Goal: Contribute content: Add original content to the website for others to see

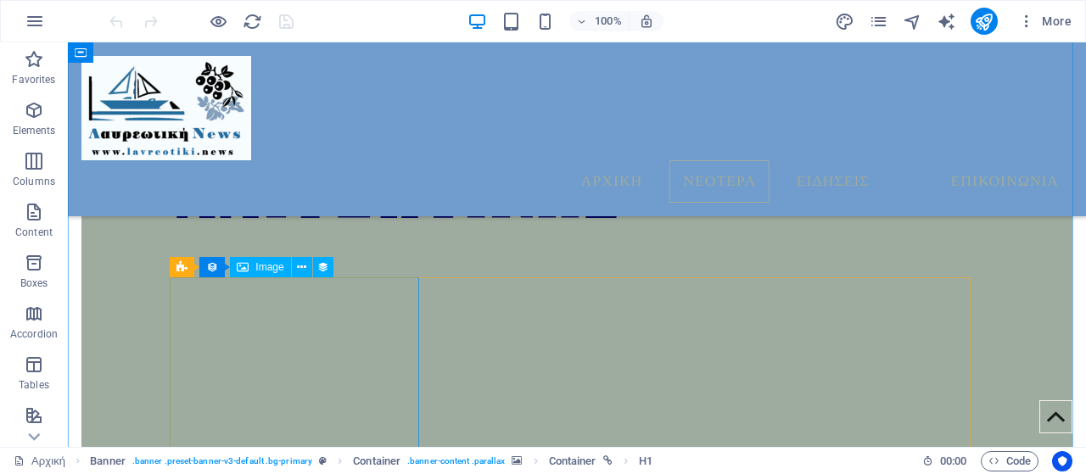
scroll to position [982, 0]
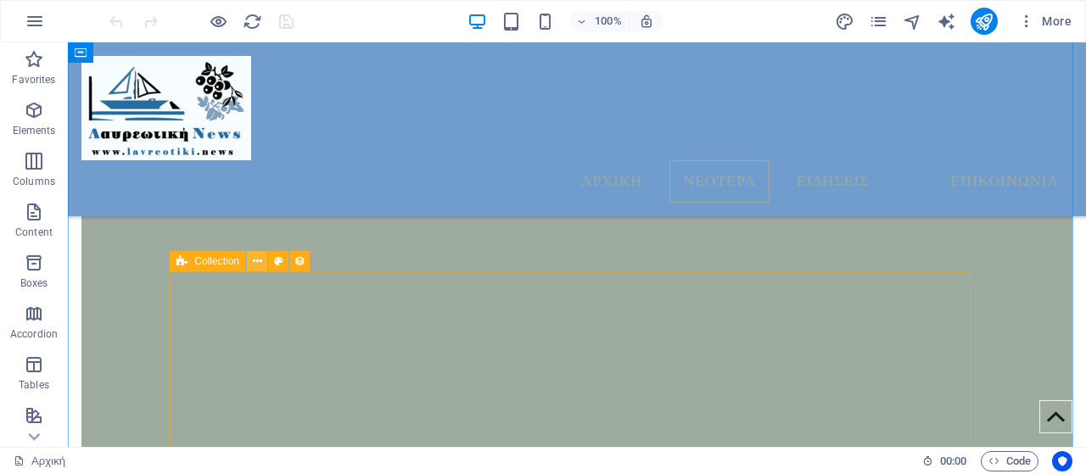
click at [258, 257] on icon at bounding box center [257, 262] width 9 height 18
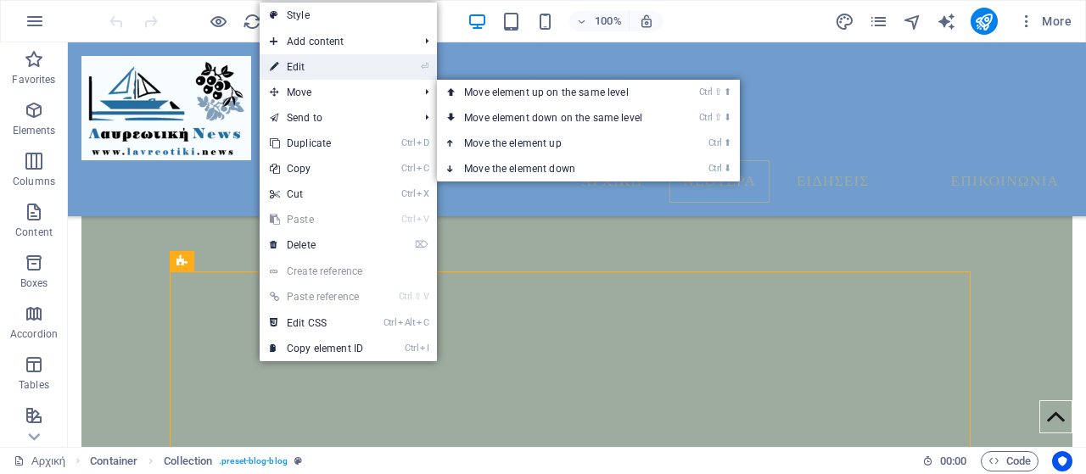
click at [314, 70] on link "⏎ Edit" at bounding box center [317, 66] width 114 height 25
select select "columns.publishing_date_DESC"
select select "columns.status"
select select "columns.publishing_date"
select select "past"
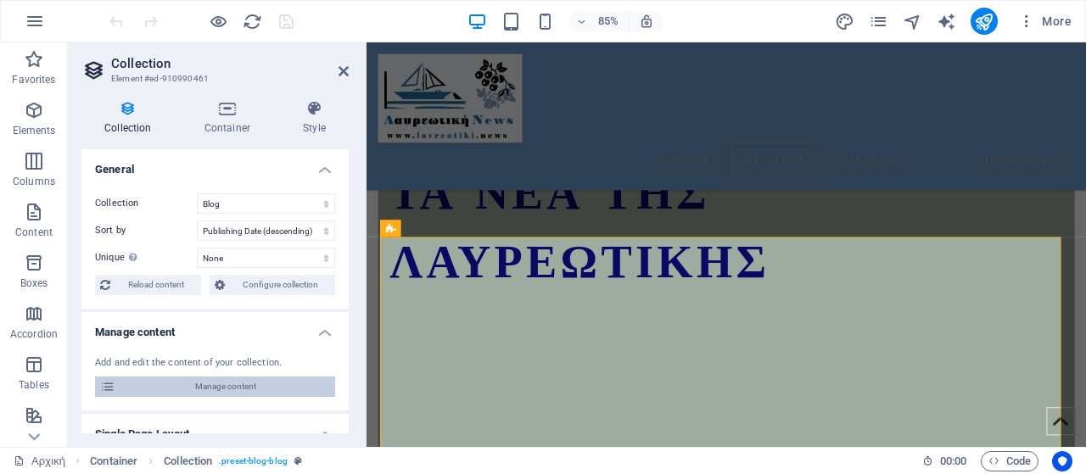
click at [264, 384] on span "Manage content" at bounding box center [224, 387] width 209 height 20
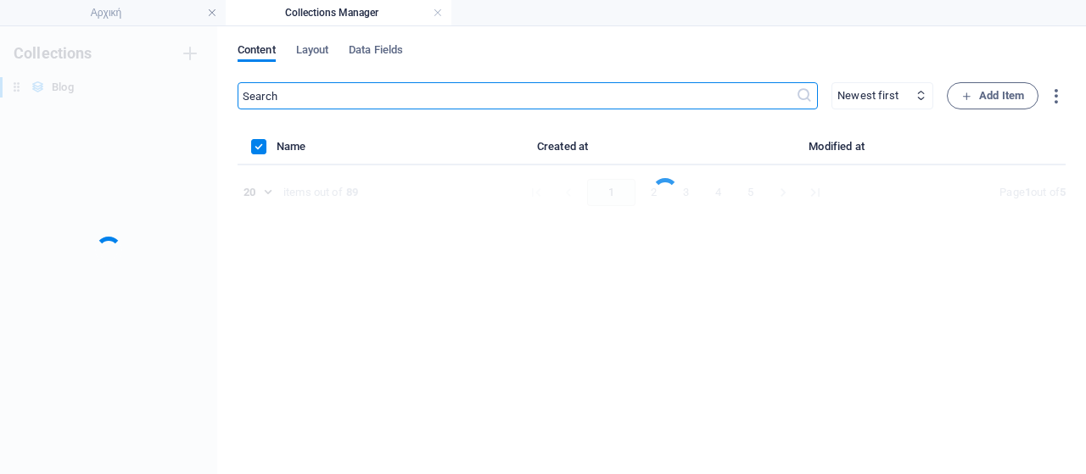
scroll to position [0, 0]
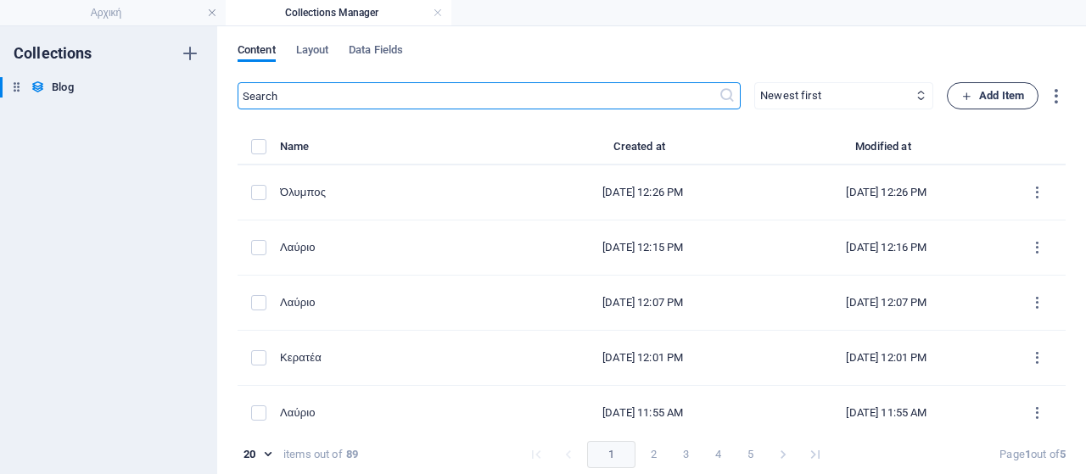
click at [977, 98] on span "Add Item" at bounding box center [992, 96] width 63 height 20
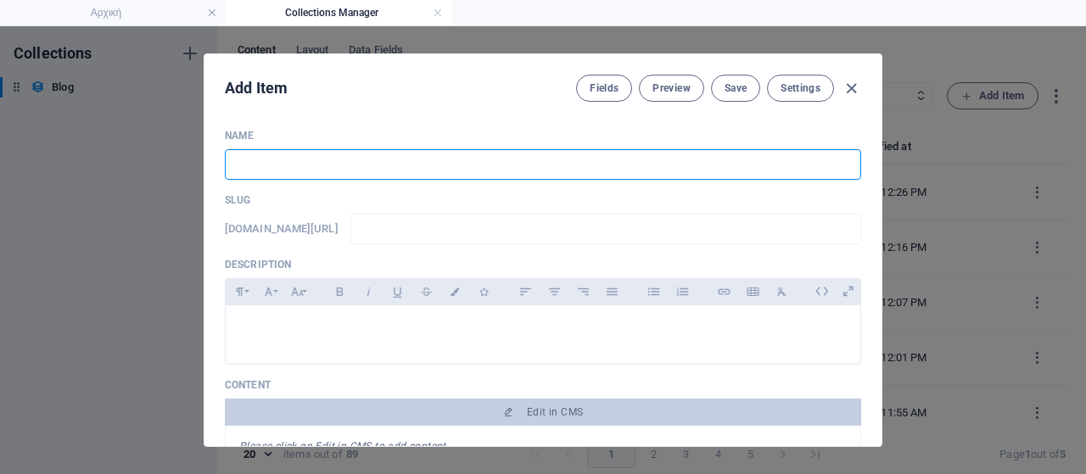
click at [538, 162] on input "text" at bounding box center [543, 164] width 636 height 31
type input "K"
type input "k"
type input "Ke"
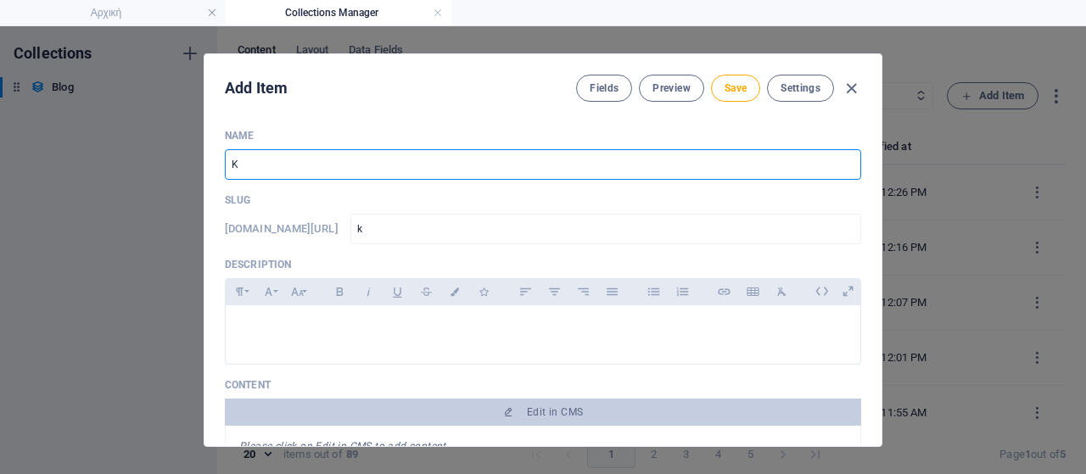
type input "ke"
type input "[PERSON_NAME]"
type input "ker"
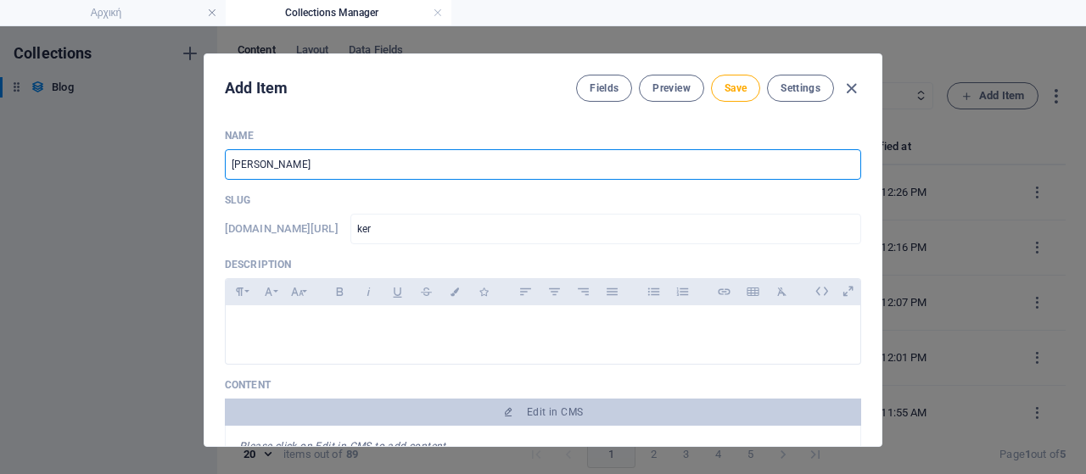
type input "Ke"
type input "ke"
type input "K"
type input "k"
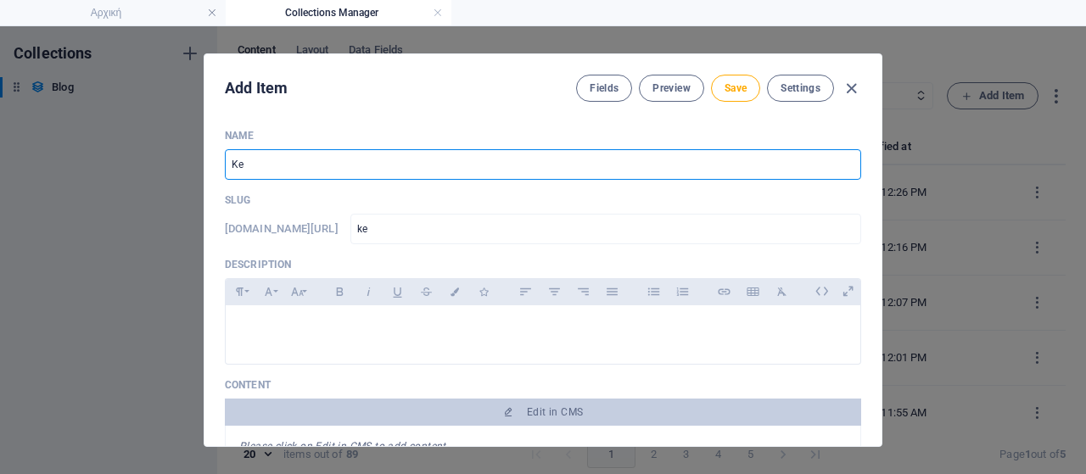
type input "k"
type input "κ"
type input "k"
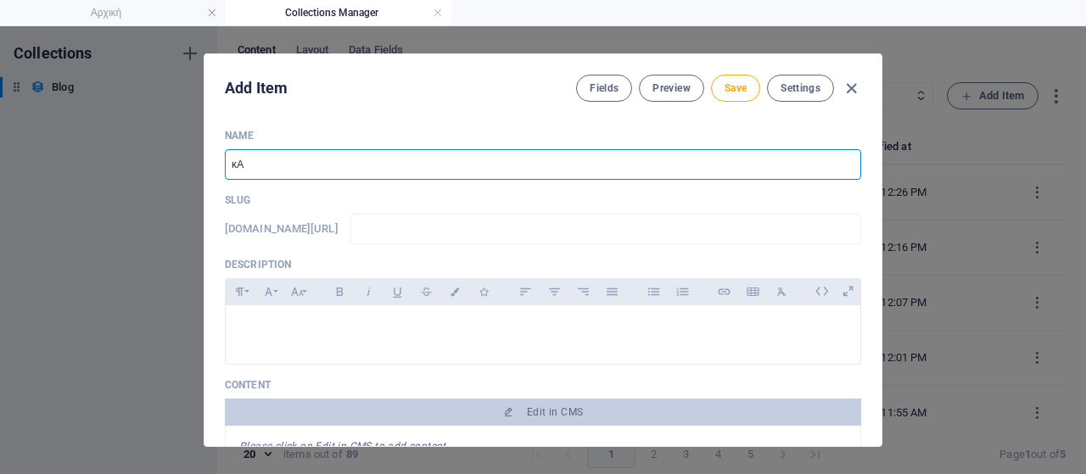
type input "κ"
type input "Κακή Θάλασσα"
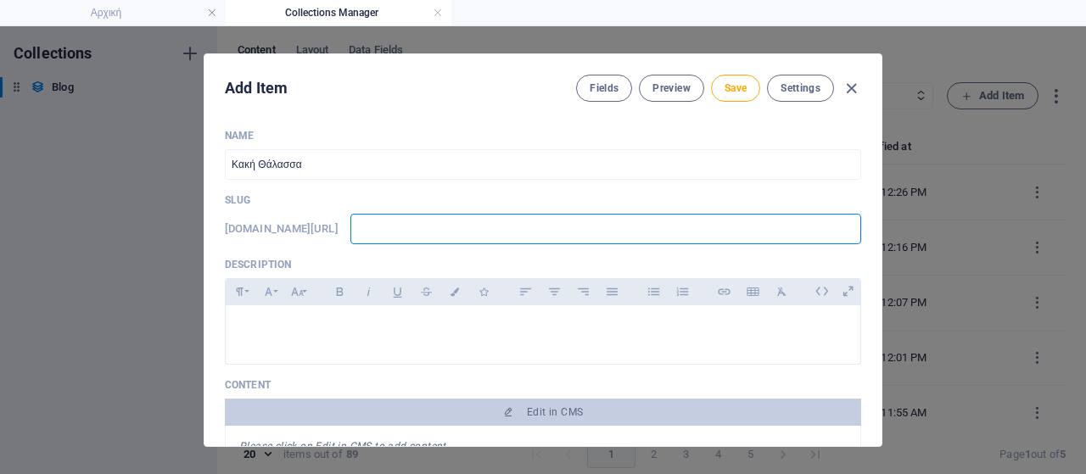
click at [441, 231] on input "text" at bounding box center [605, 229] width 511 height 31
type input "w"
type input "ww"
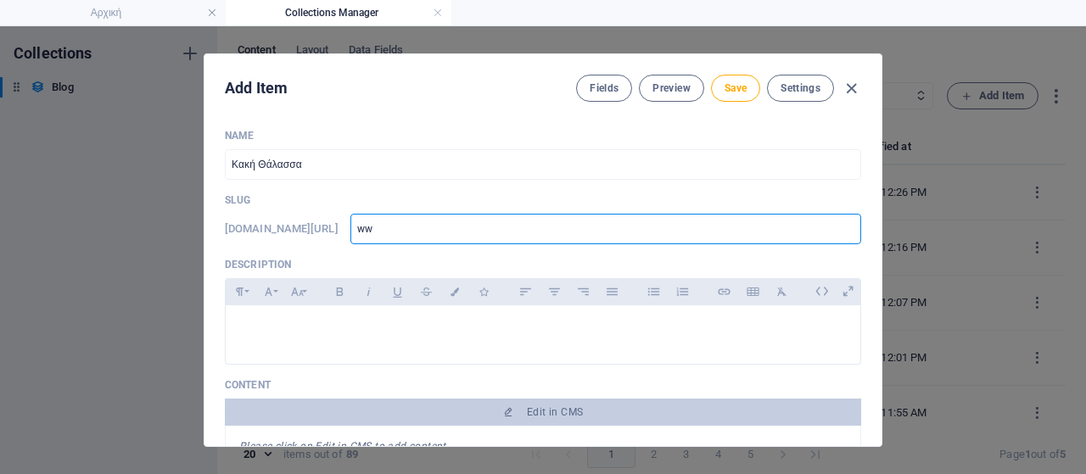
type input "www"
type input "www."
type input "www.l"
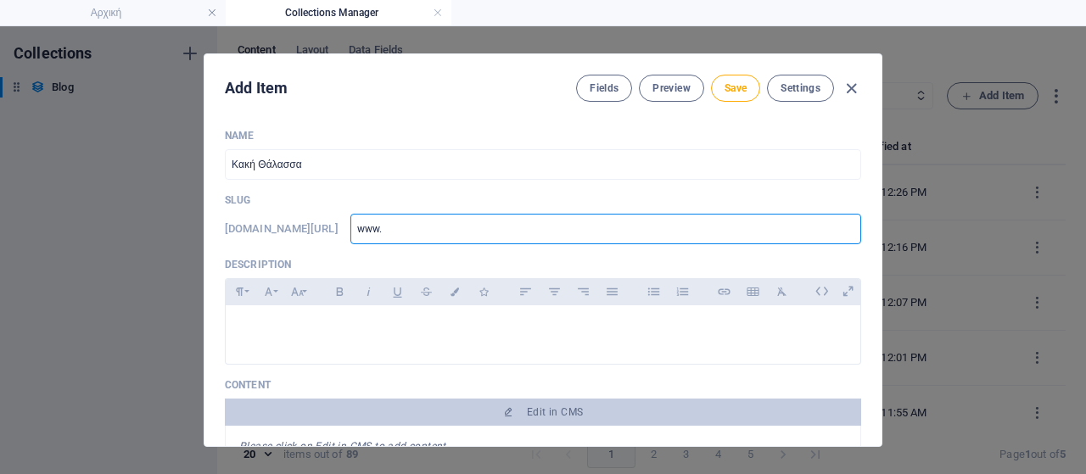
type input "www.l"
type input "[DOMAIN_NAME]"
type input "www.lav"
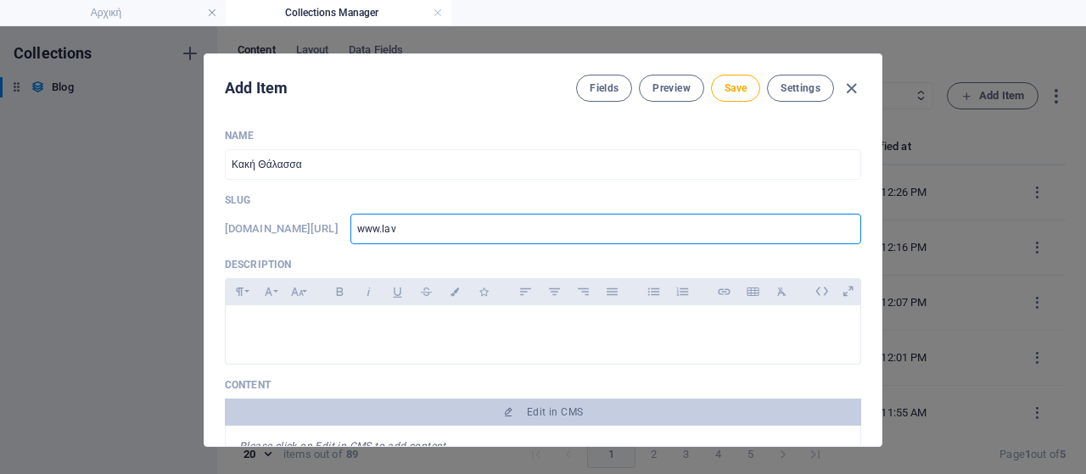
type input "www.lavr"
type input "www.lavri"
type input "www.lavria"
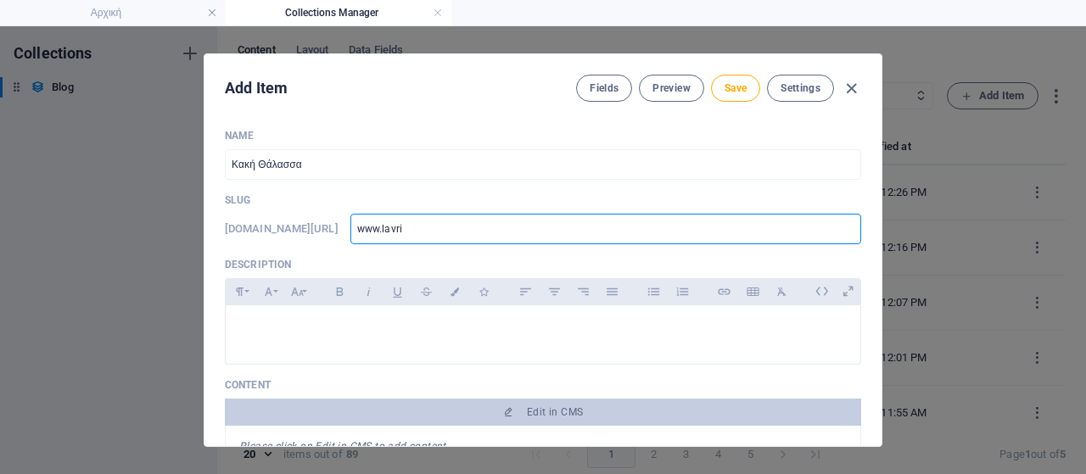
type input "www.lavria"
type input "www.lavriak"
type input "www.lavriaki"
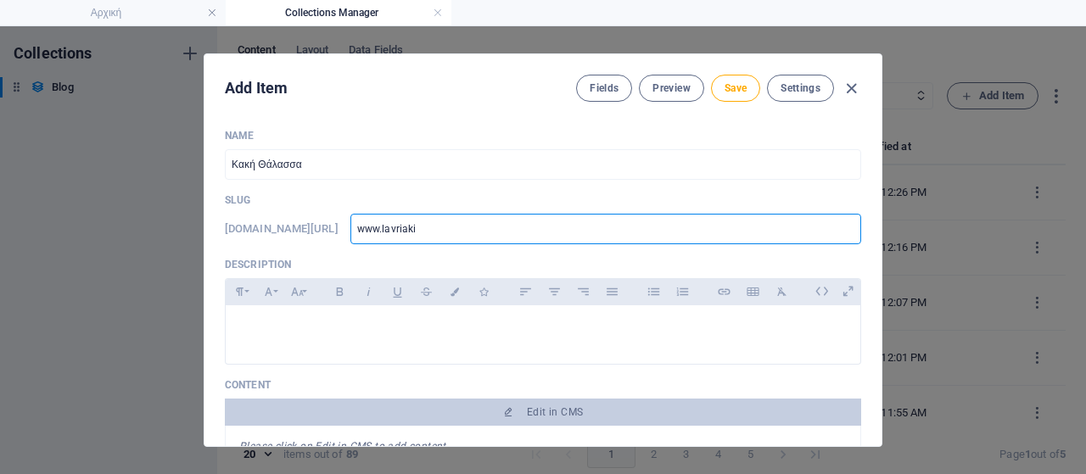
type input "www.lavriaki."
type input "www.lavriaki.n"
type input "[DOMAIN_NAME]"
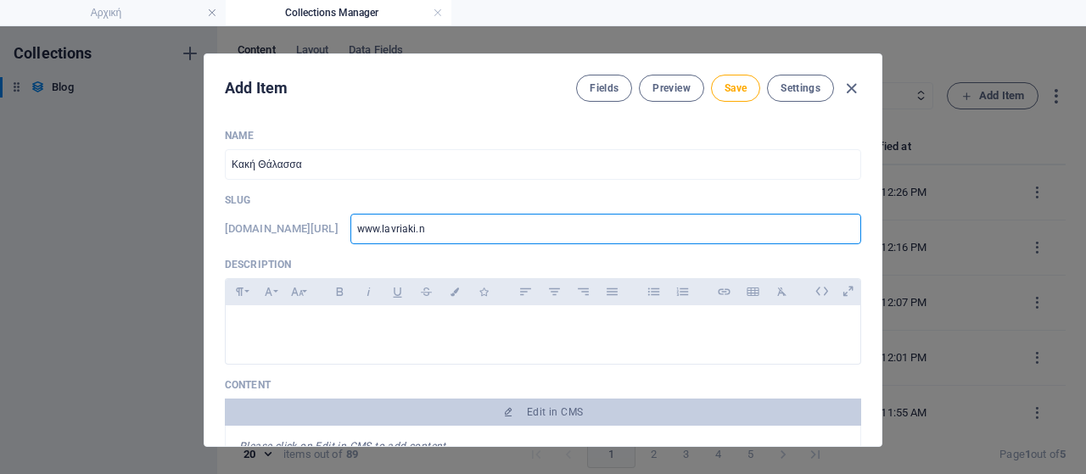
type input "[DOMAIN_NAME]"
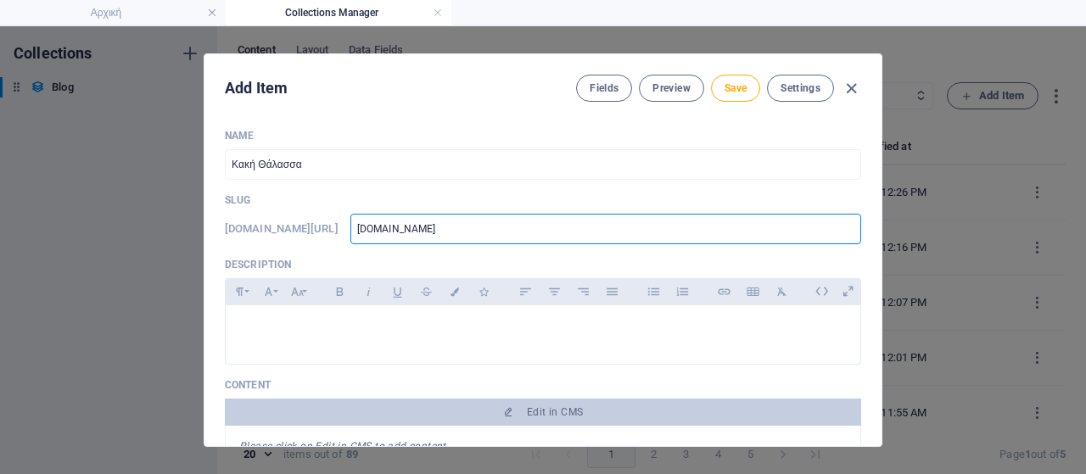
type input "[DOMAIN_NAME]/"
type input "[DOMAIN_NAME]/b"
type input "[DOMAIN_NAME]/bl"
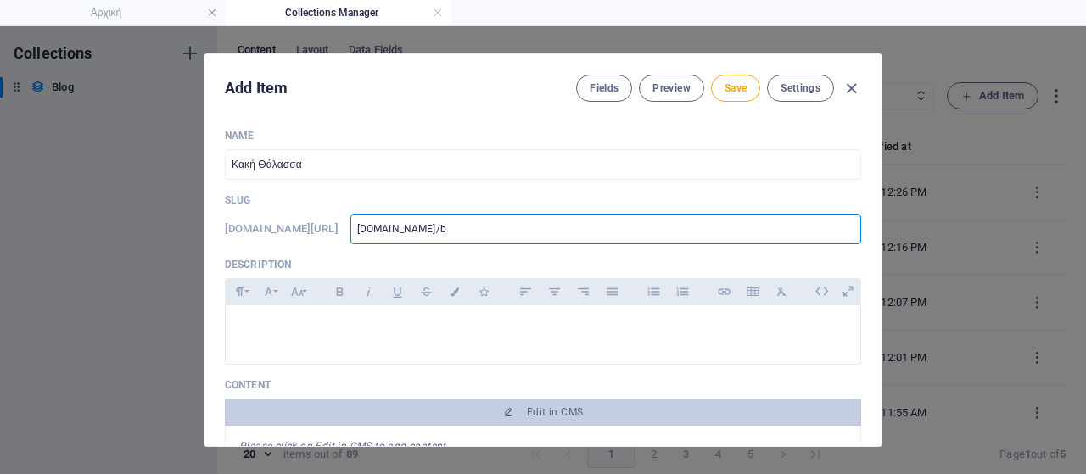
type input "[DOMAIN_NAME]/bl"
type input "[DOMAIN_NAME]/blo"
type input "[DOMAIN_NAME]/blog"
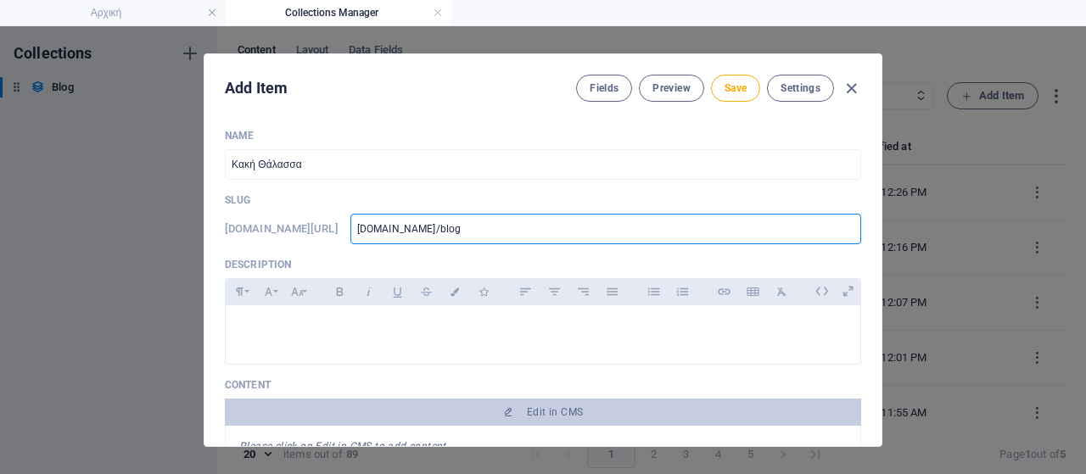
type input "[DOMAIN_NAME]/blog-"
type input "[DOMAIN_NAME]/blog-p"
type input "[DOMAIN_NAME]/blog-po"
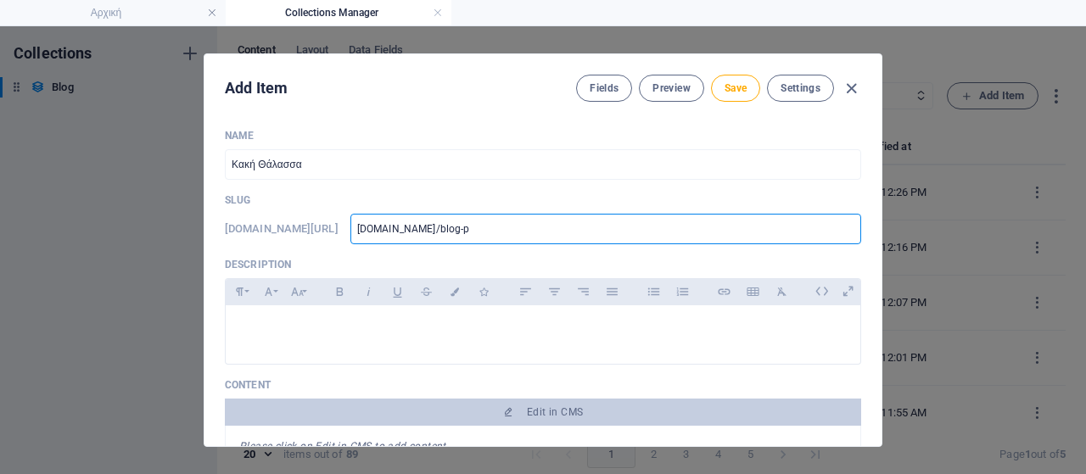
type input "[DOMAIN_NAME]/blog-po"
type input "[DOMAIN_NAME]/blog-pos"
type input "[DOMAIN_NAME]/blog-post"
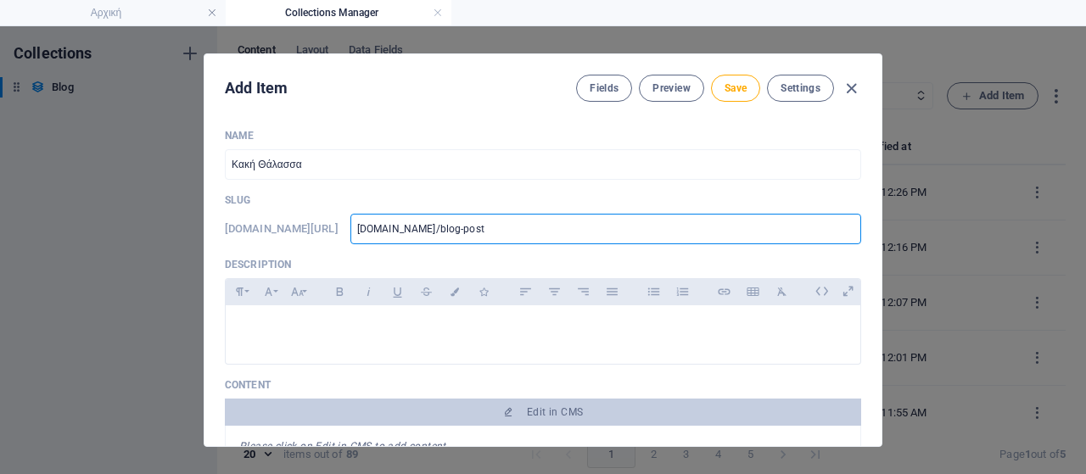
type input "[DOMAIN_NAME]/blog-post/"
type input "[DOMAIN_NAME]/blog-post/k"
type input "[DOMAIN_NAME]/blog-post/ka"
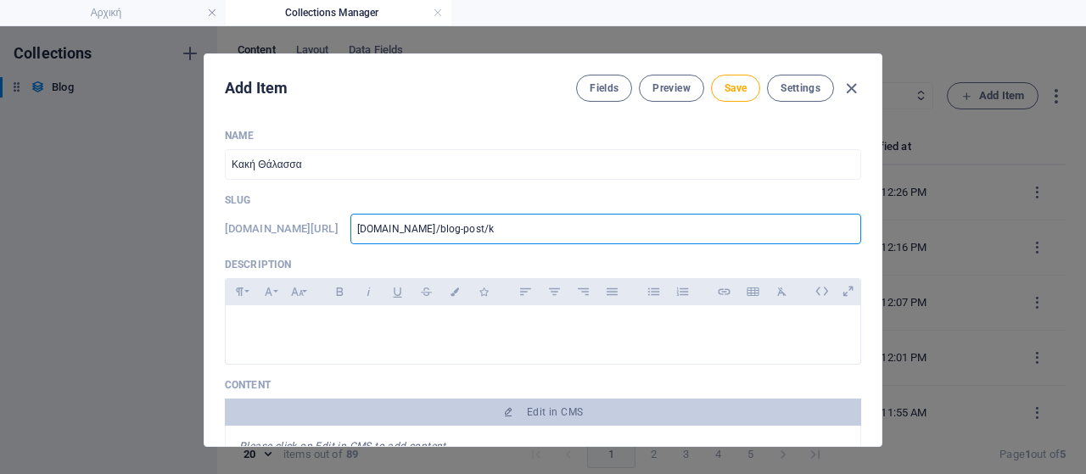
type input "[DOMAIN_NAME]/blog-post/ka"
type input "[DOMAIN_NAME]/blog-post/kak"
type input "[DOMAIN_NAME]/blog-post/kaki"
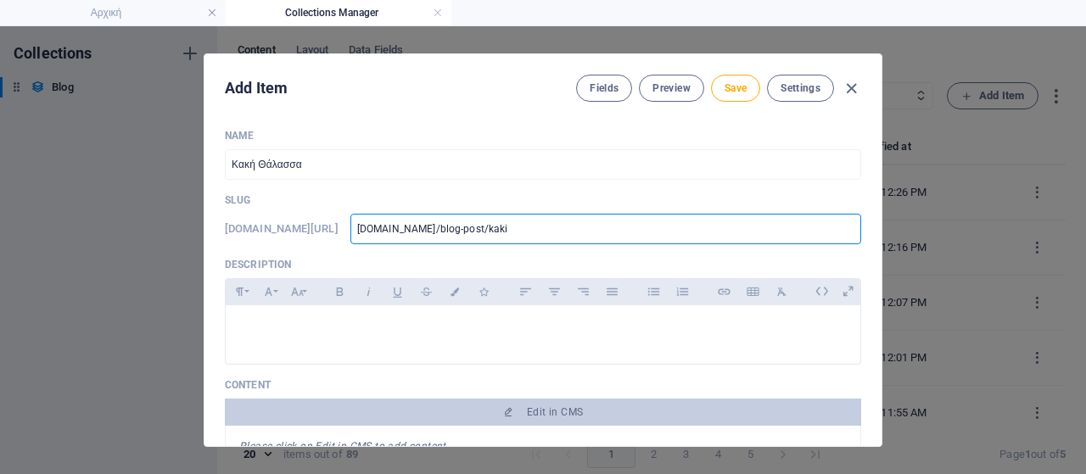
type input "[DOMAIN_NAME]/blog-post/kakit"
type input "[DOMAIN_NAME]/blog-post/kakith"
type input "[DOMAIN_NAME]/blog-post/[PERSON_NAME]"
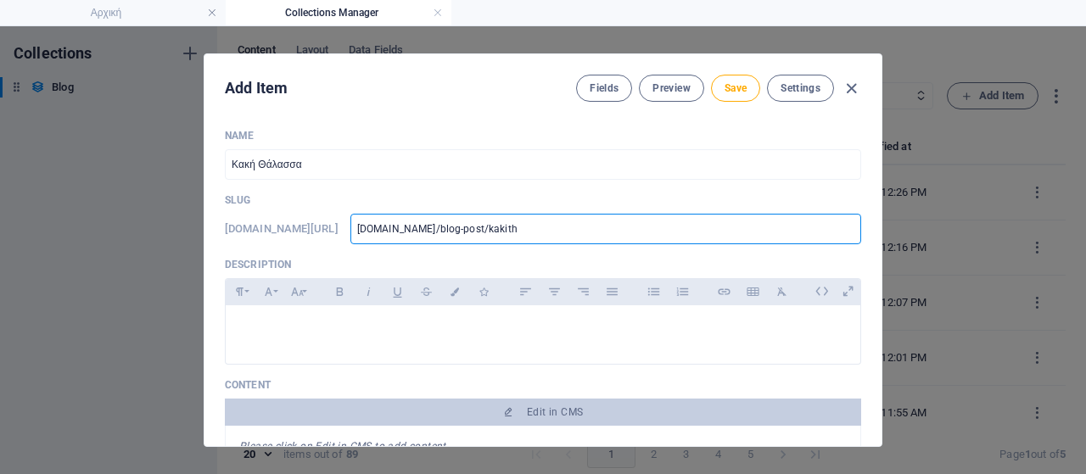
type input "[DOMAIN_NAME]/blog-post/[PERSON_NAME]"
type input "[DOMAIN_NAME]/blog-post/kakithal"
type input "[DOMAIN_NAME]/blog-post/kakithala"
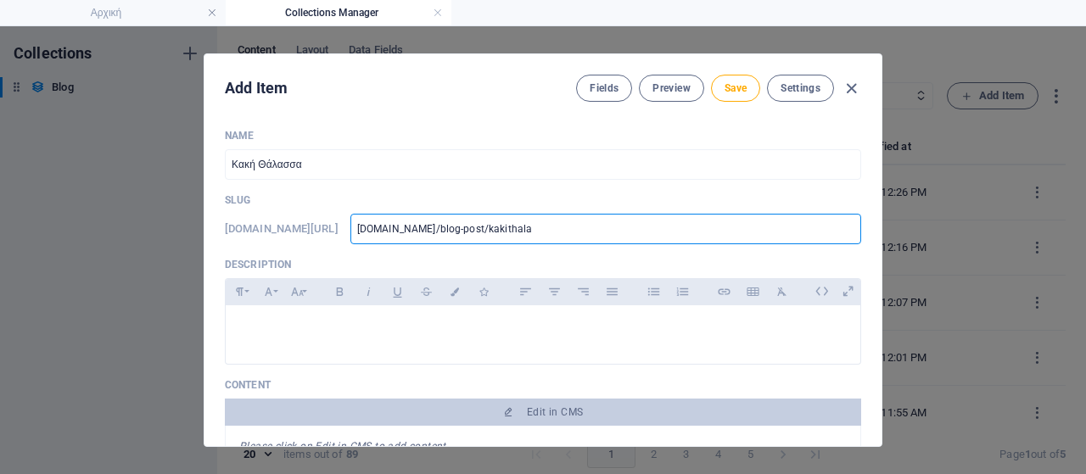
type input "[DOMAIN_NAME]/blog-post/kakithalas"
type input "[DOMAIN_NAME]/blog-post/kakithalass"
type input "[DOMAIN_NAME]/blog-post/kakithalassa"
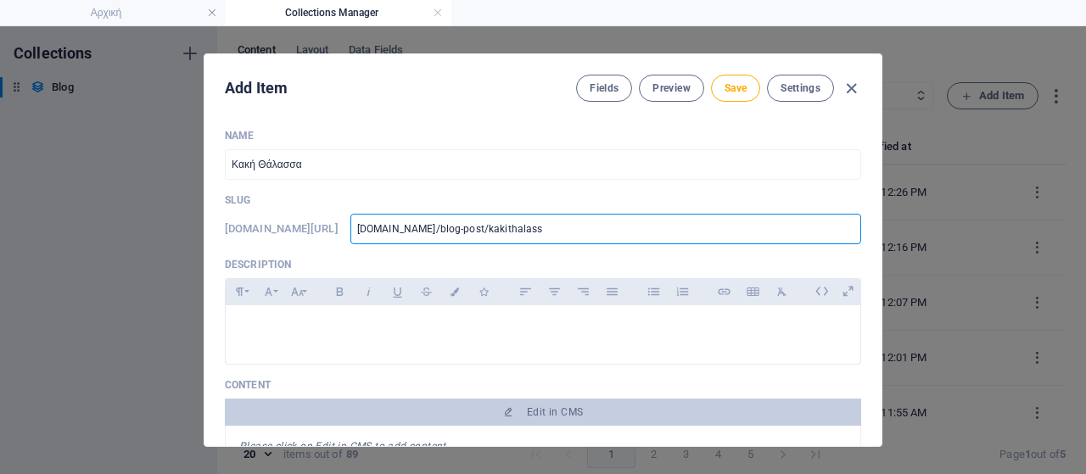
type input "[DOMAIN_NAME]/blog-post/kakithalassa"
type input "[DOMAIN_NAME]/blog-post/kakithalassa1"
type input "www-lavriaki-news-blog-post-kakithalassa1"
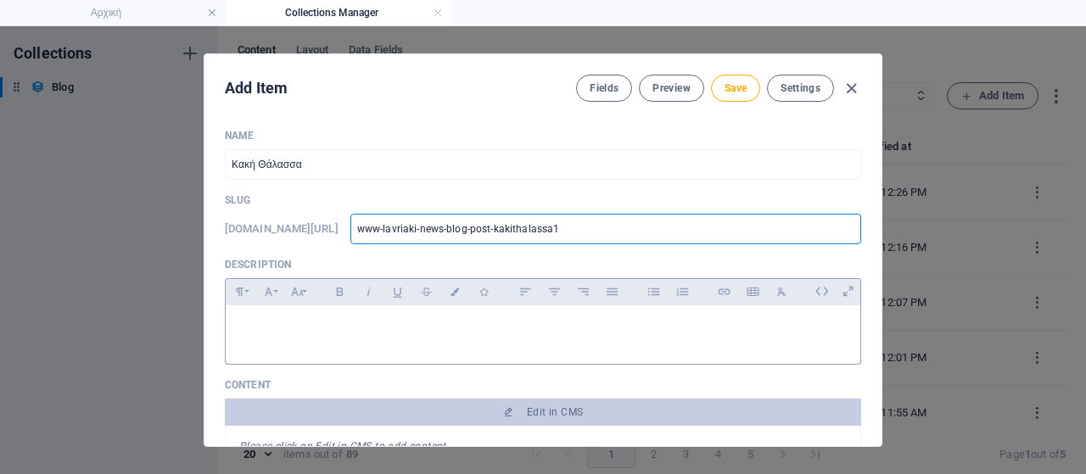
click at [385, 325] on p at bounding box center [542, 327] width 607 height 16
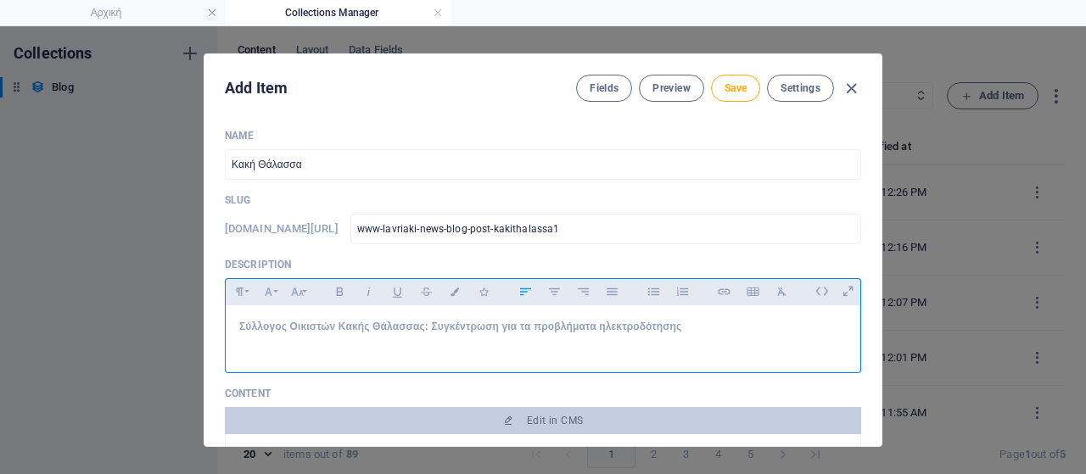
click at [686, 327] on p "Σύλλογος Οικιστών Κακής Θάλασσας: Συγκέντρωση για τα προβλήματα ηλεκτροδότησης" at bounding box center [542, 327] width 607 height 16
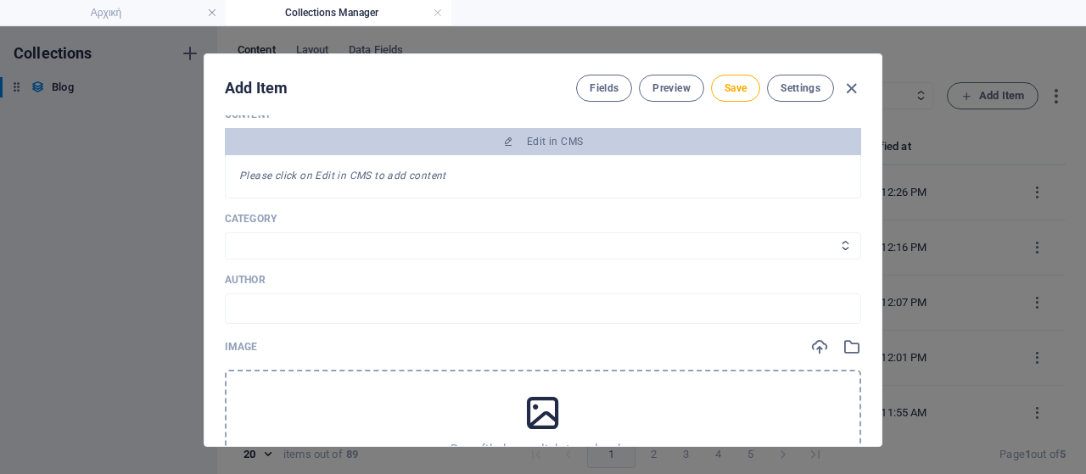
scroll to position [366, 0]
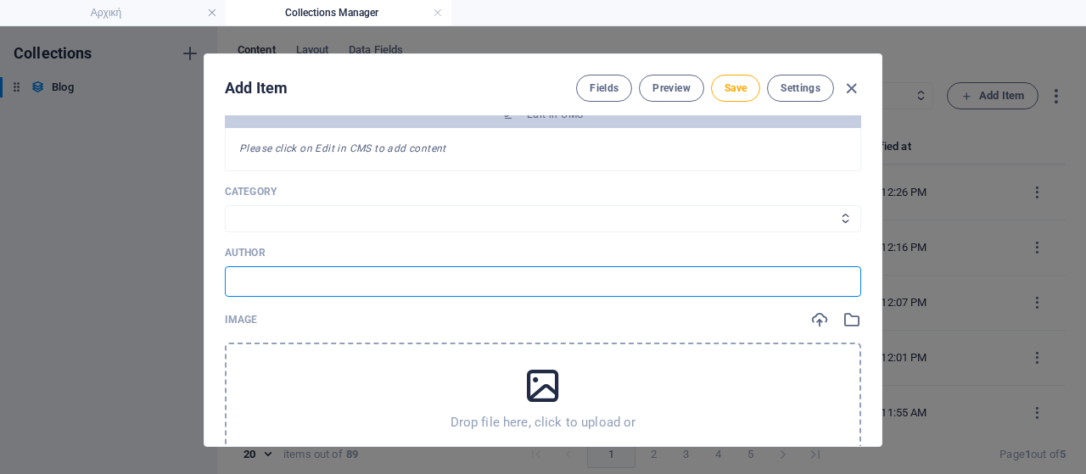
paste input "Πηγή: Σύλλογος Οικιστών Κακής Θάλασσας Κερατέας"
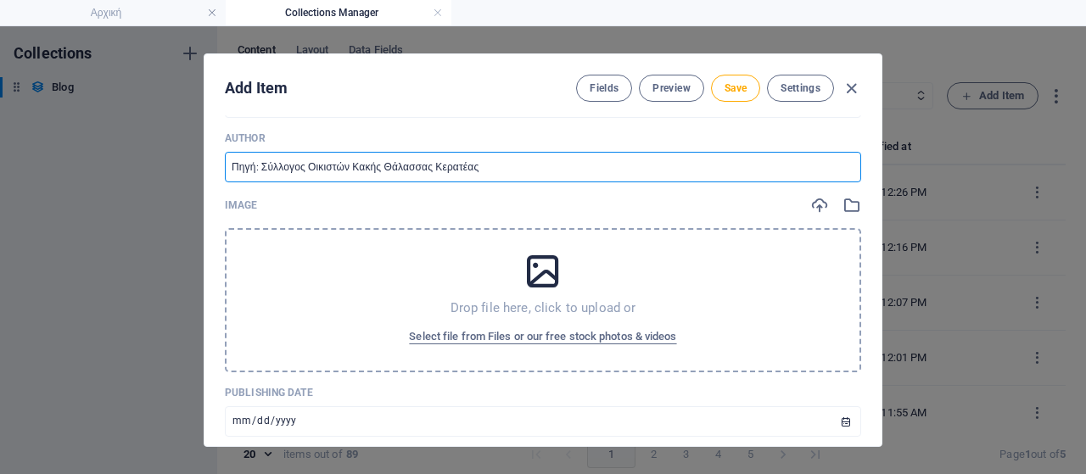
scroll to position [536, 0]
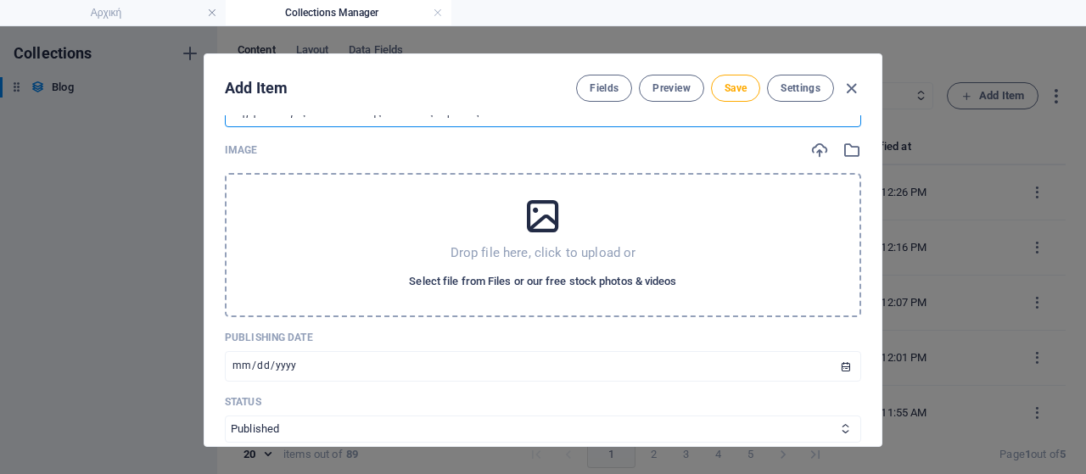
type input "Πηγή: Σύλλογος Οικιστών Κακής Θάλασσας Κερατέας"
click at [516, 277] on span "Select file from Files or our free stock photos & videos" at bounding box center [542, 281] width 267 height 20
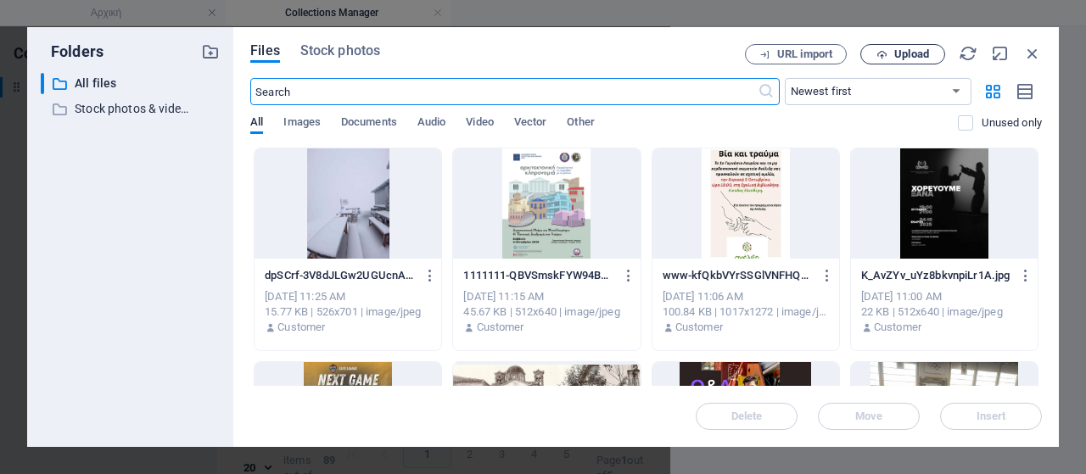
click at [885, 59] on icon "button" at bounding box center [881, 54] width 11 height 11
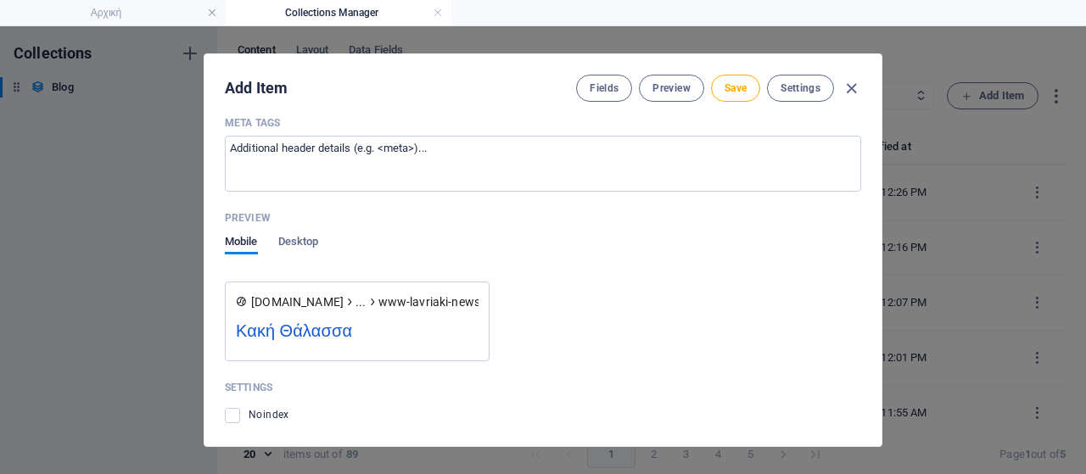
scroll to position [1759, 0]
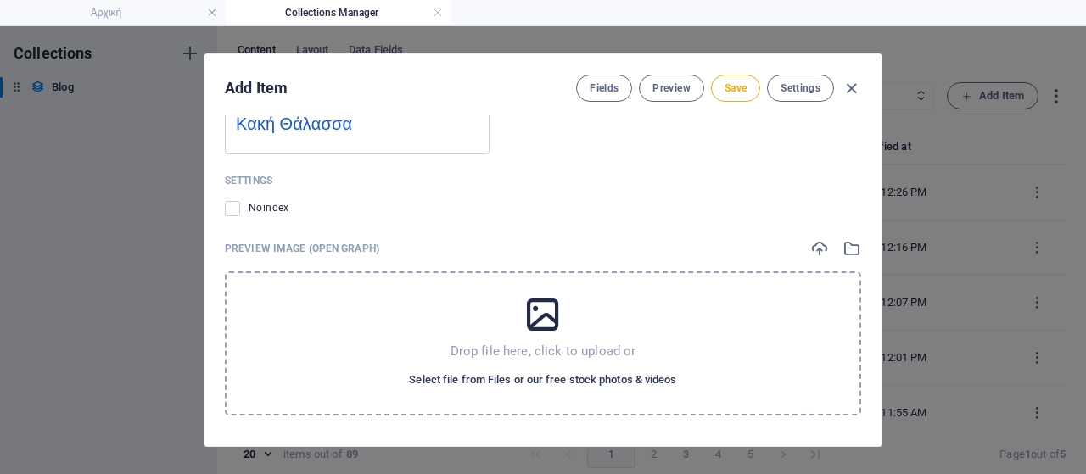
click at [523, 374] on span "Select file from Files or our free stock photos & videos" at bounding box center [542, 380] width 267 height 20
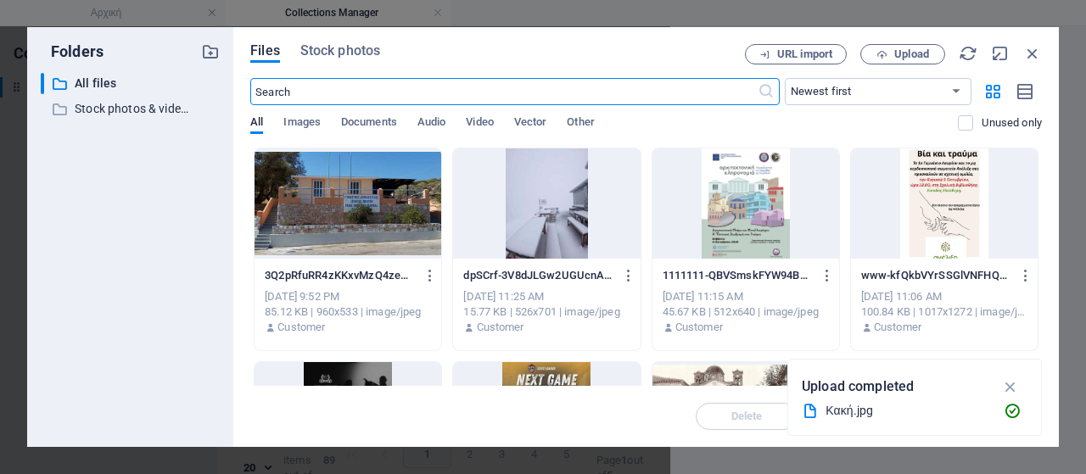
click at [361, 226] on div at bounding box center [347, 203] width 187 height 110
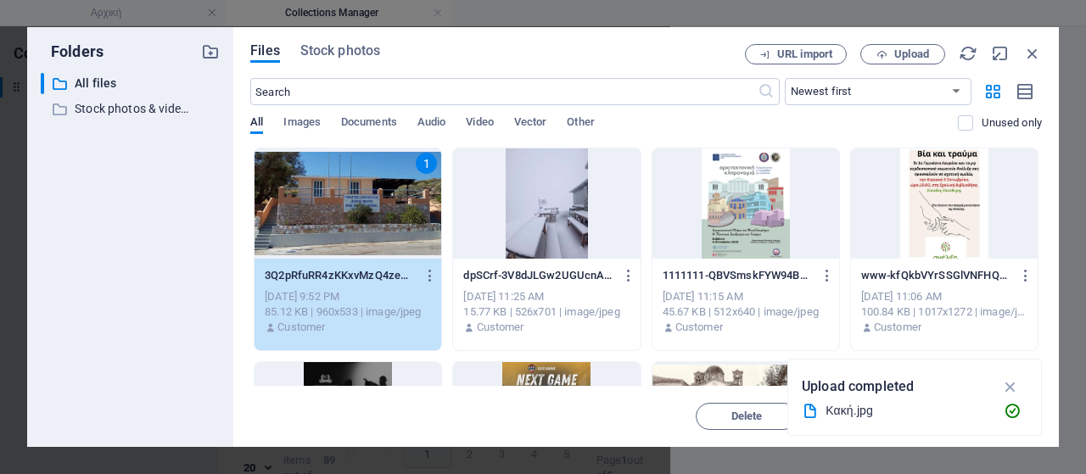
click at [361, 226] on div "1" at bounding box center [347, 203] width 187 height 110
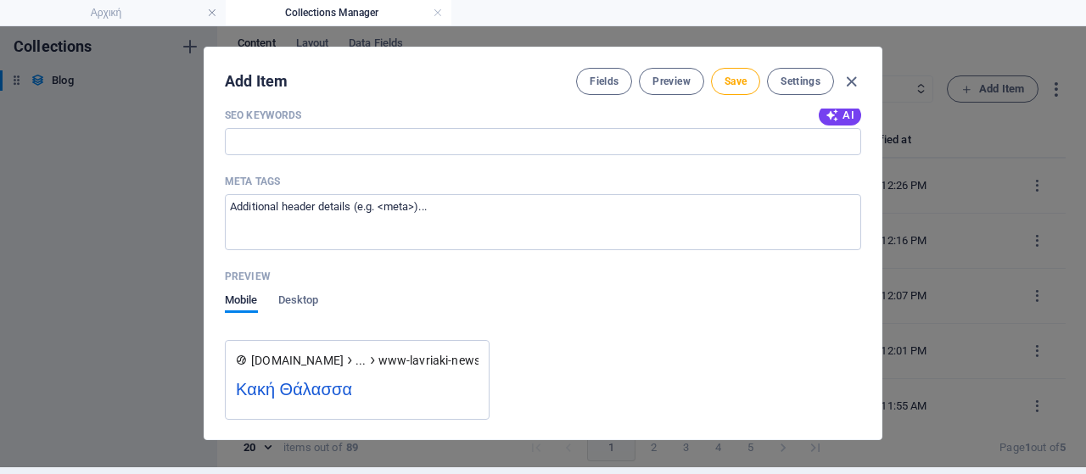
scroll to position [1402, 0]
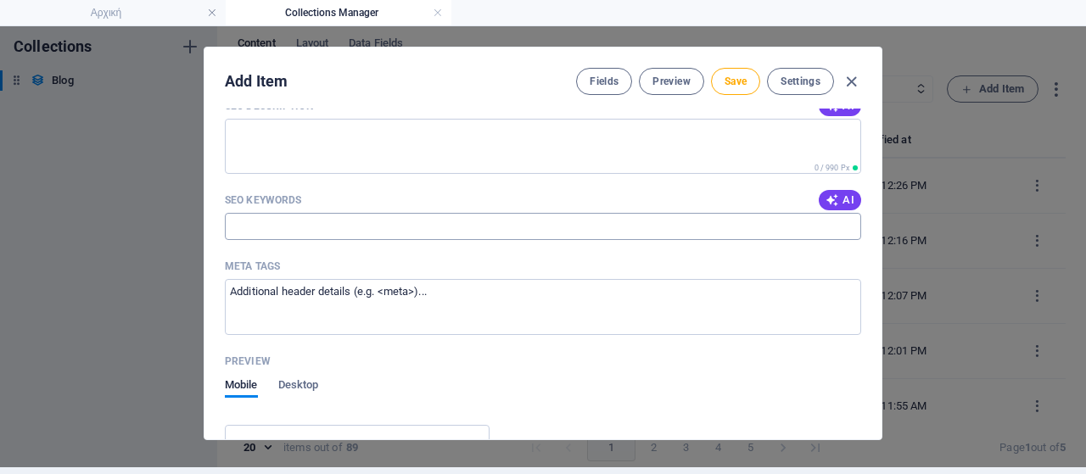
click at [297, 232] on input "SEO Keywords" at bounding box center [543, 226] width 636 height 27
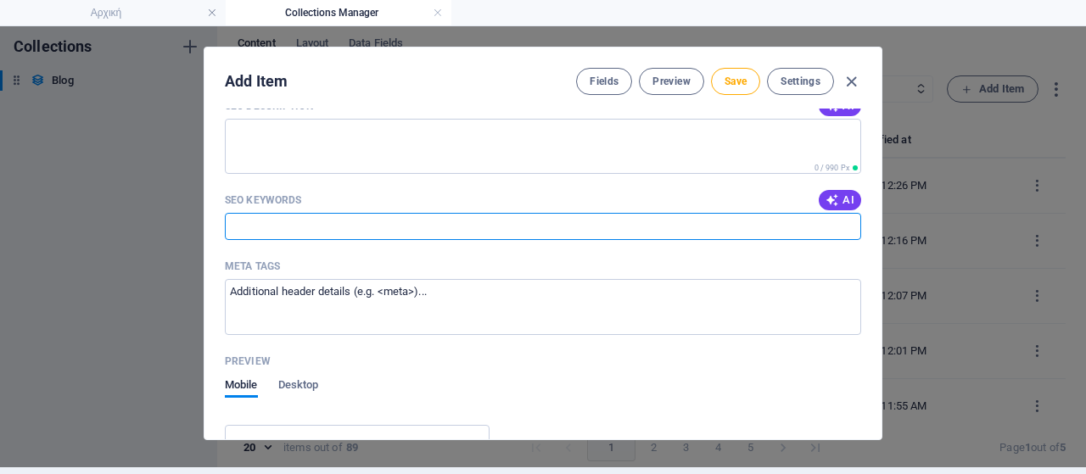
paste input "Δήμος Λαυρεωτικής, [GEOGRAPHIC_DATA], Κακή Θάλασσα, Σύλλογος Οικιστών, ΔΕΔΔΗΕ, …"
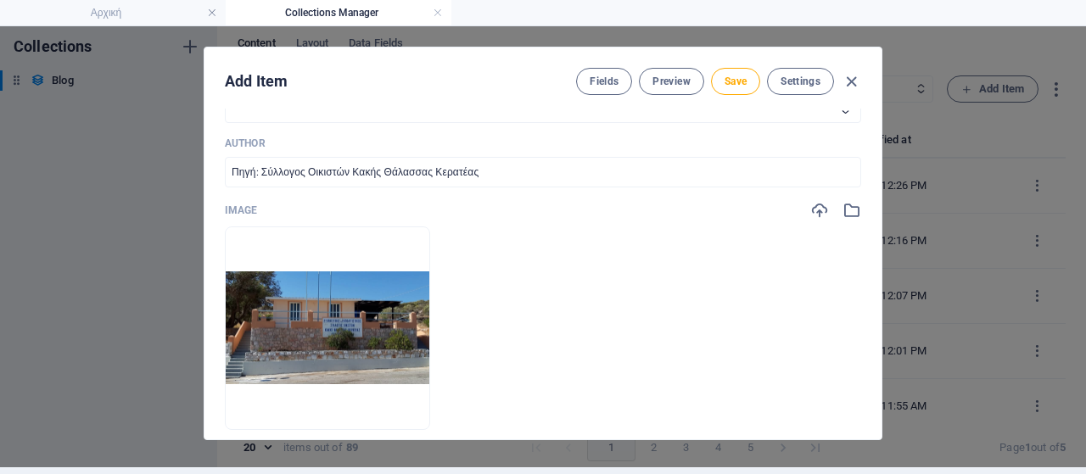
scroll to position [299, 0]
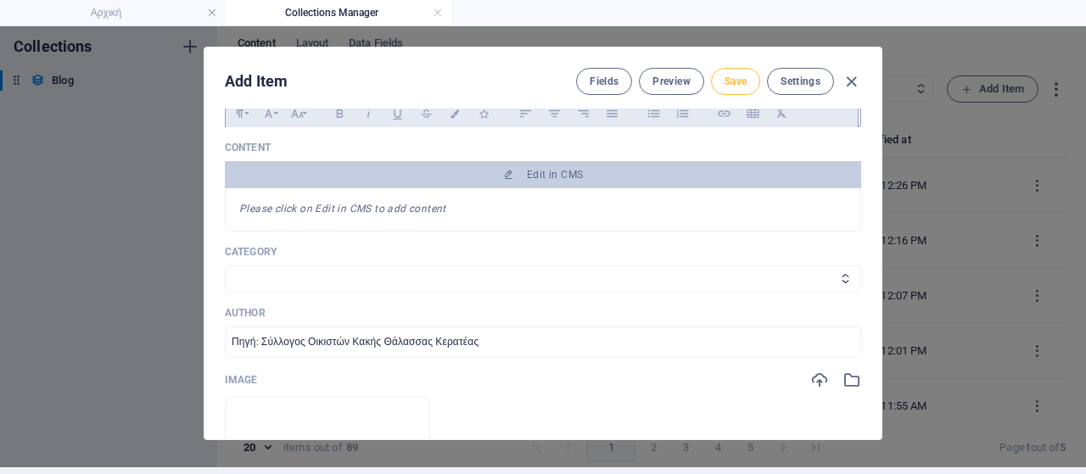
type input "Δήμος Λαυρεωτικής, [GEOGRAPHIC_DATA], Κακή Θάλασσα, Σύλλογος Οικιστών, ΔΕΔΔΗΕ, …"
click at [726, 85] on span "Save" at bounding box center [735, 82] width 22 height 14
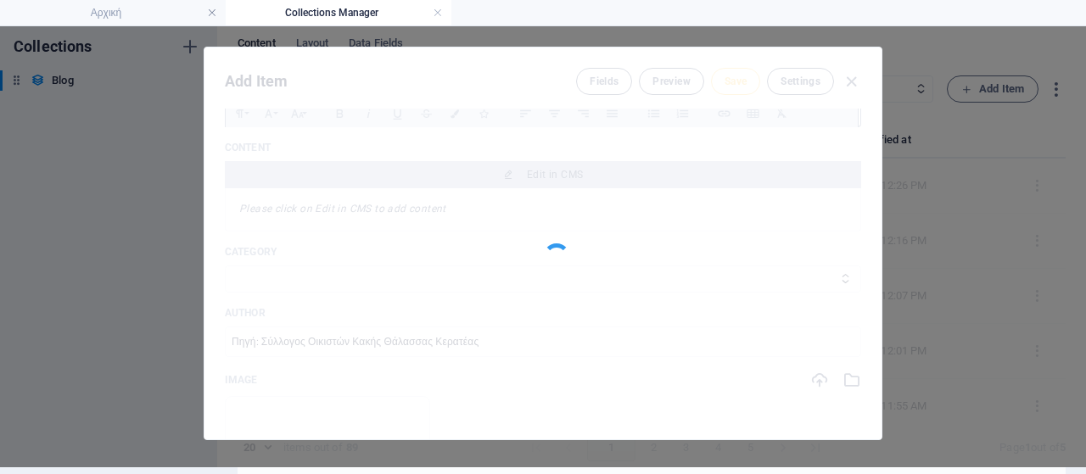
type input "www-lavriaki-news-blog-post-kakithalassa1"
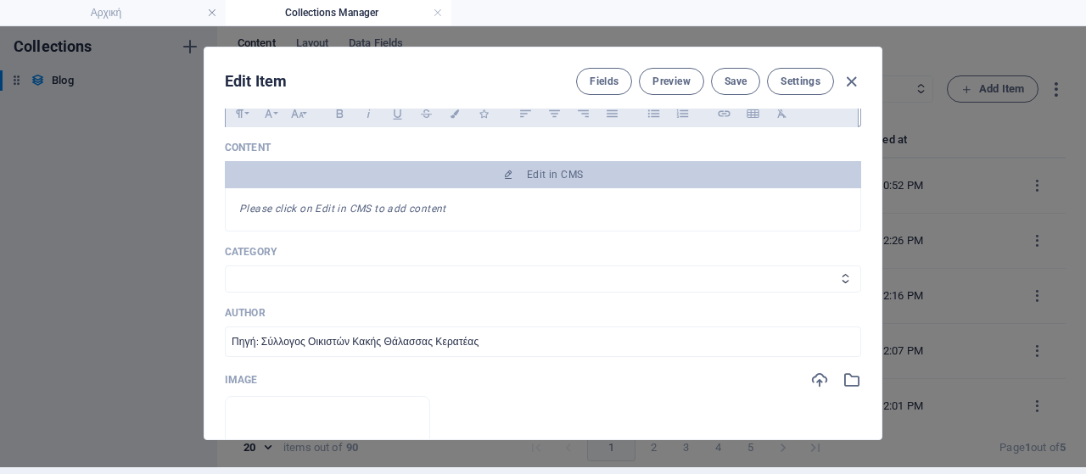
click at [624, 173] on span "Edit in CMS" at bounding box center [543, 175] width 623 height 14
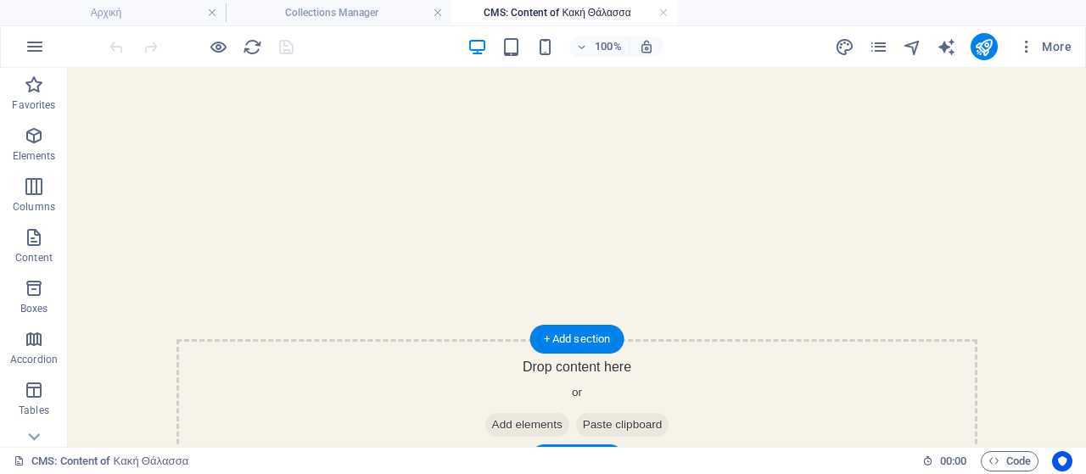
click at [519, 423] on span "Add elements" at bounding box center [527, 425] width 84 height 24
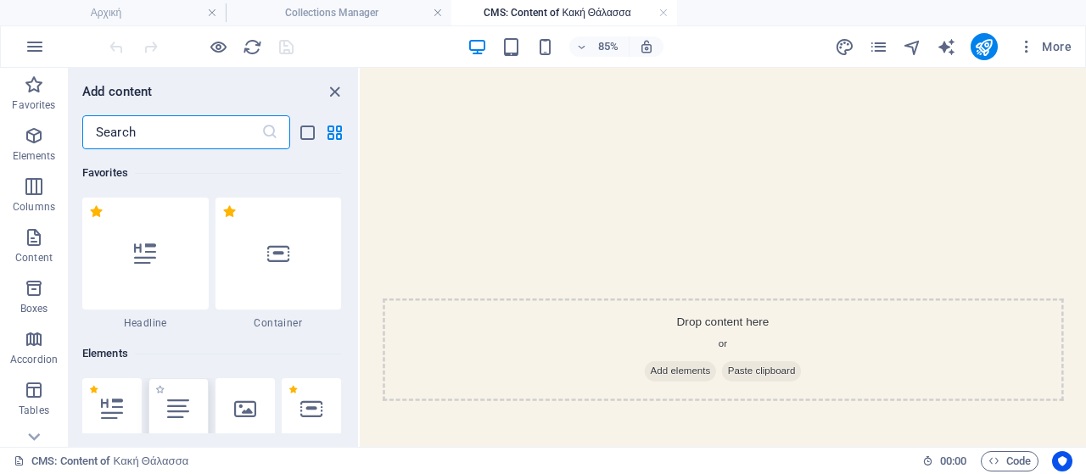
click at [193, 403] on div at bounding box center [177, 408] width 59 height 61
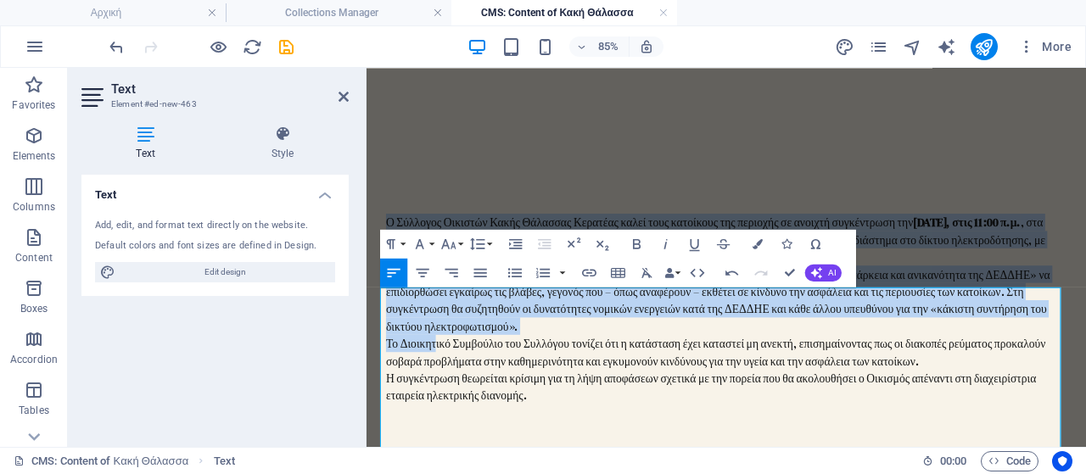
scroll to position [254, 0]
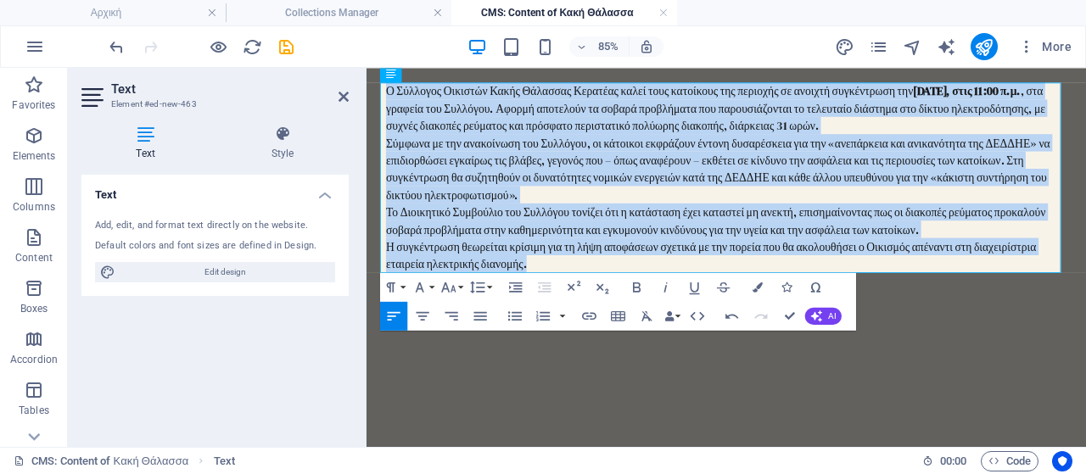
drag, startPoint x: 385, startPoint y: 346, endPoint x: 968, endPoint y: 342, distance: 582.7
click at [640, 312] on div "Ο Σύλλογος Οικιστών Κακής Θάλασσας Κερατέας καλεί τους κατοίκους της περιοχής σ…" at bounding box center [790, 196] width 828 height 767
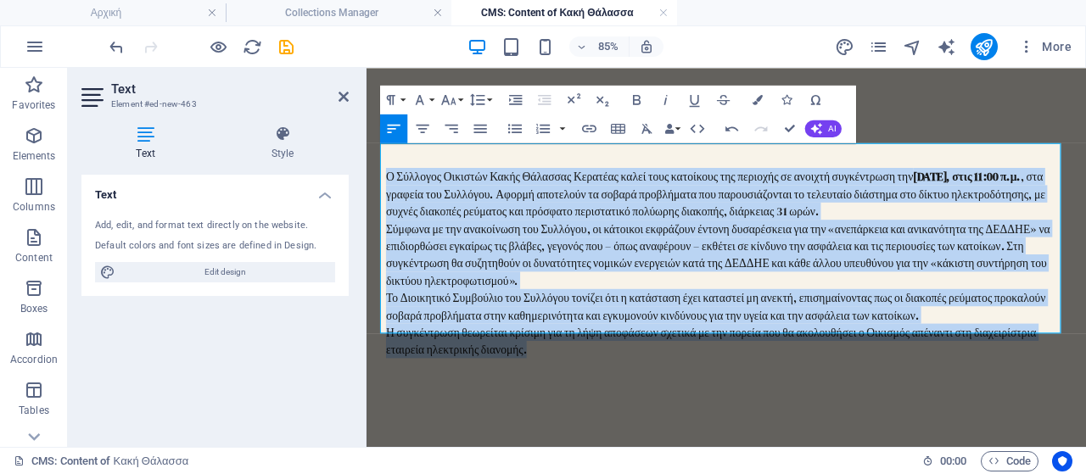
scroll to position [0, 0]
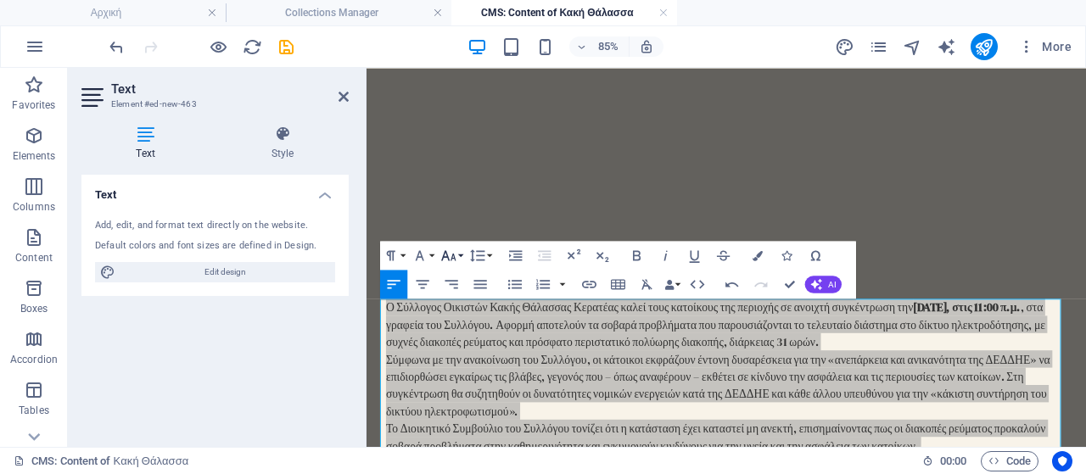
click at [460, 260] on button "Font Size" at bounding box center [451, 255] width 27 height 29
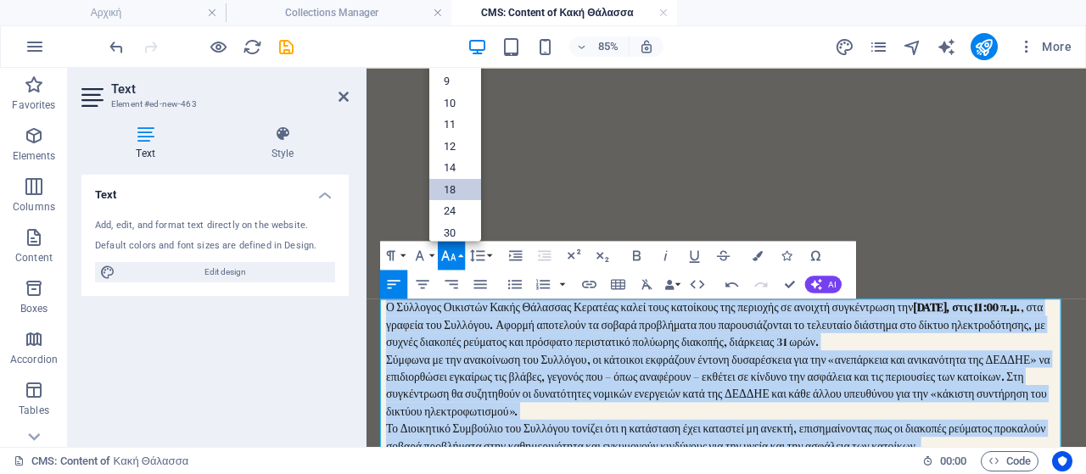
click at [466, 185] on link "18" at bounding box center [455, 189] width 52 height 22
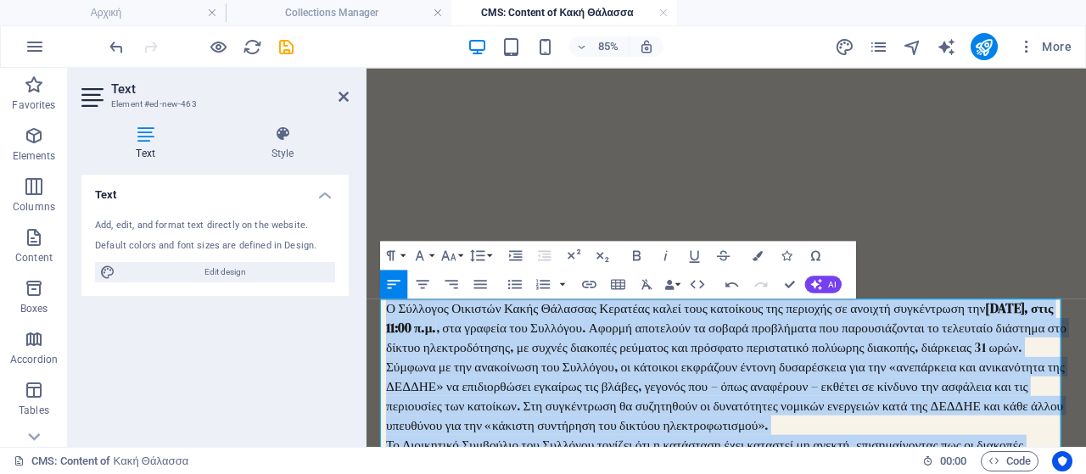
click at [659, 391] on span "Ο Σύλλογος Οικιστών Κακής Θάλασσας Κερατέας καλεί τους κατοίκους της περιοχής σ…" at bounding box center [789, 373] width 800 height 67
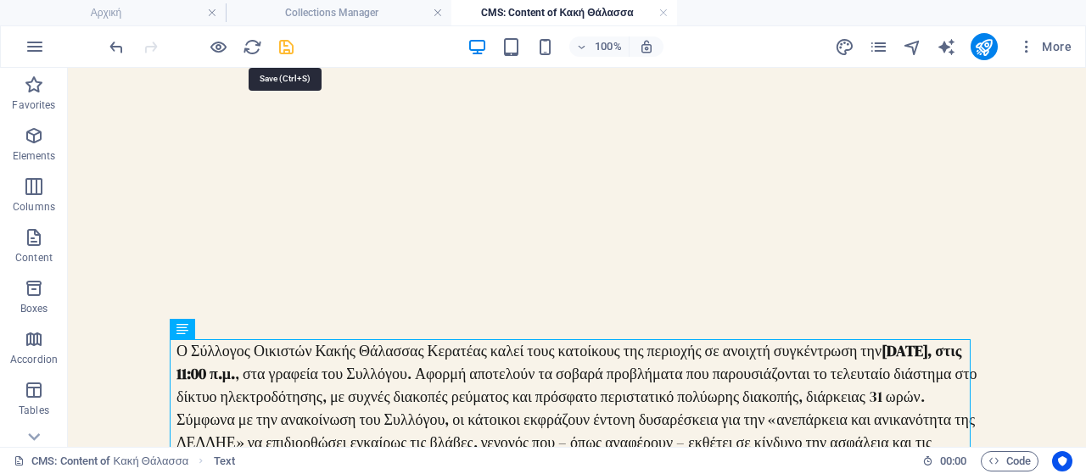
click at [292, 52] on icon "save" at bounding box center [286, 47] width 20 height 20
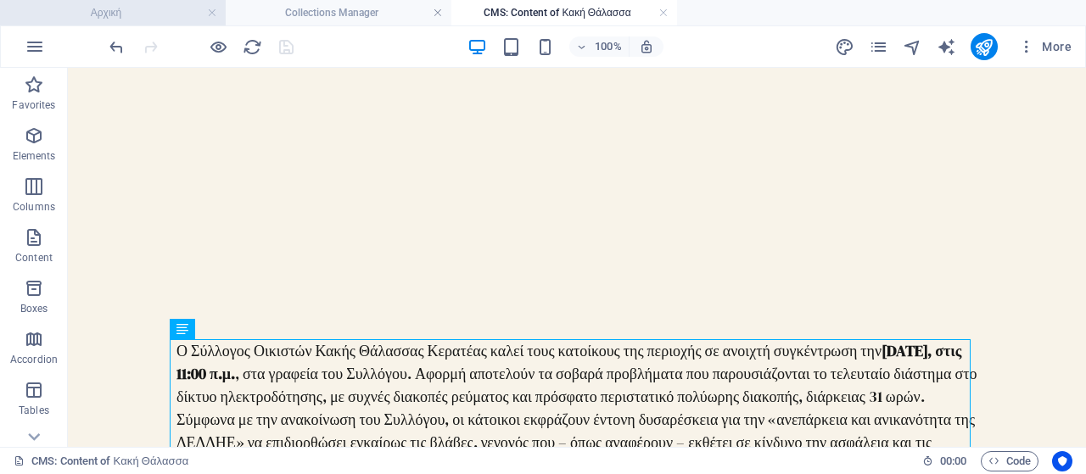
click at [176, 21] on h4 "Αρχική" at bounding box center [113, 12] width 226 height 19
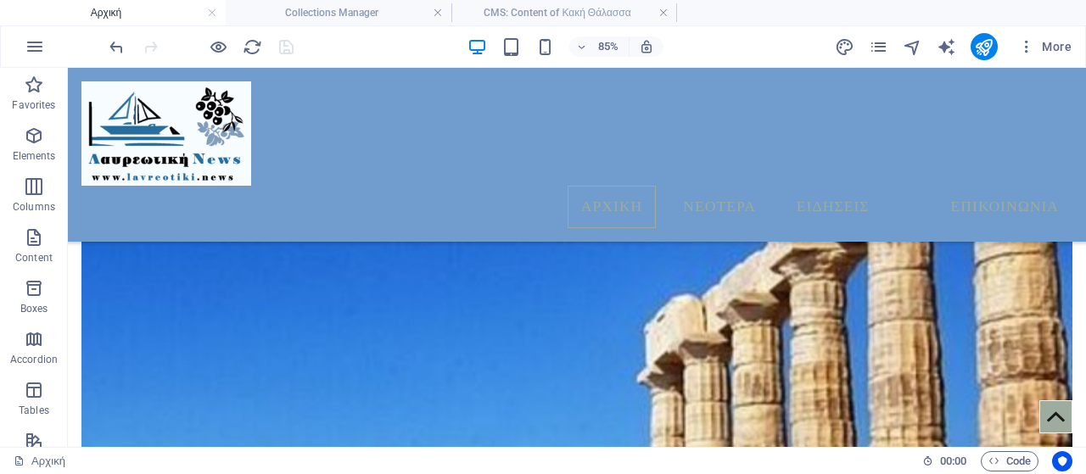
scroll to position [982, 0]
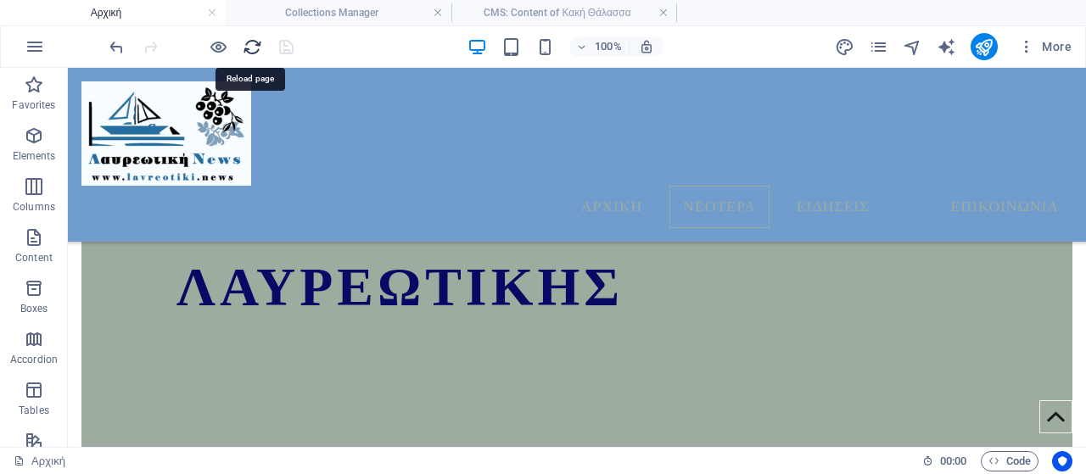
click at [248, 50] on icon "reload" at bounding box center [253, 47] width 20 height 20
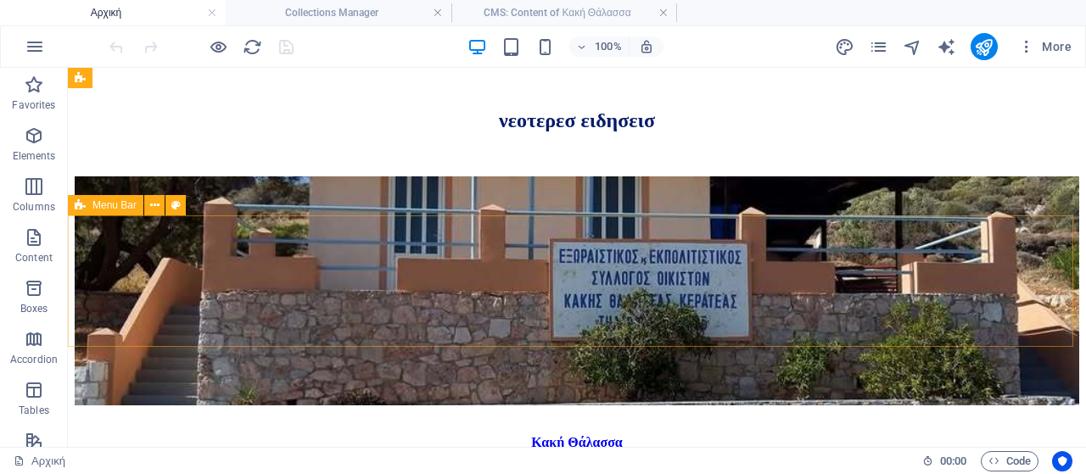
scroll to position [965, 0]
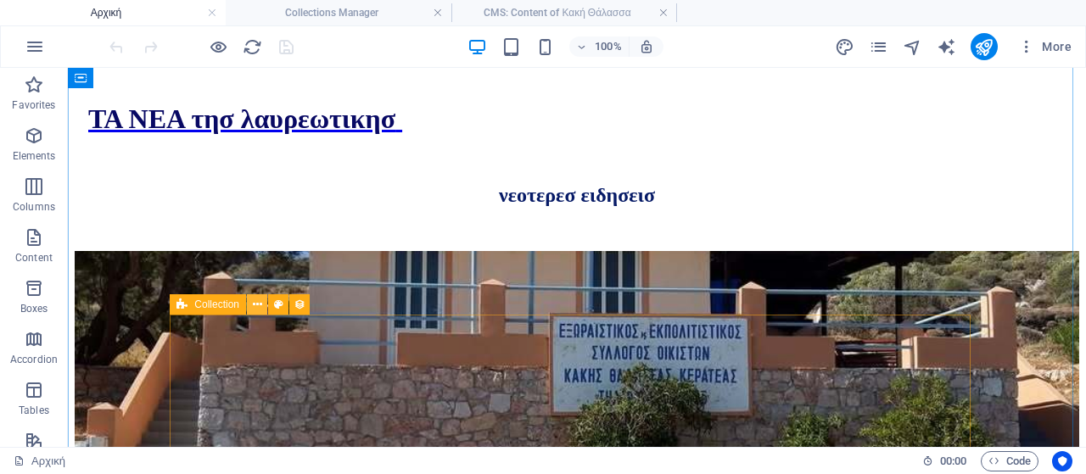
click at [258, 307] on icon at bounding box center [257, 305] width 9 height 18
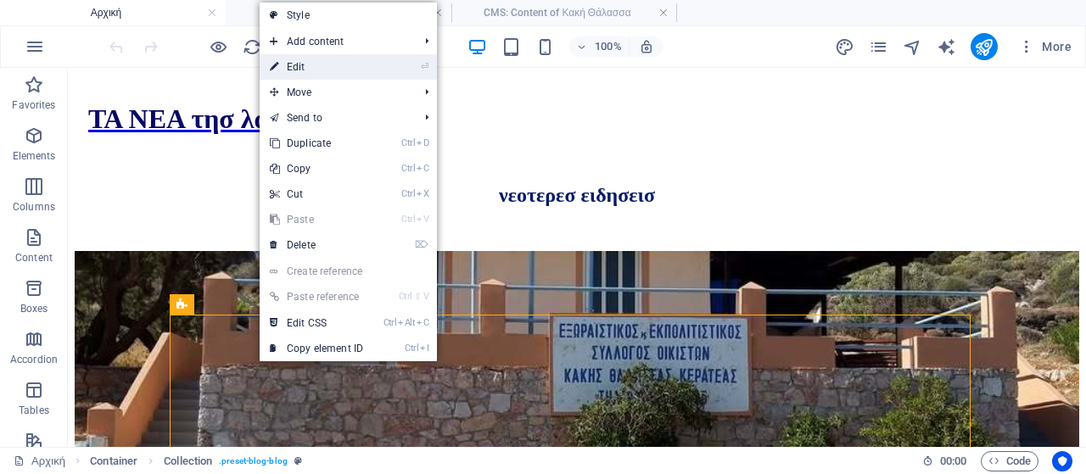
click at [336, 70] on link "⏎ Edit" at bounding box center [317, 66] width 114 height 25
select select "columns.publishing_date_DESC"
select select "columns.status"
select select "columns.publishing_date"
select select "past"
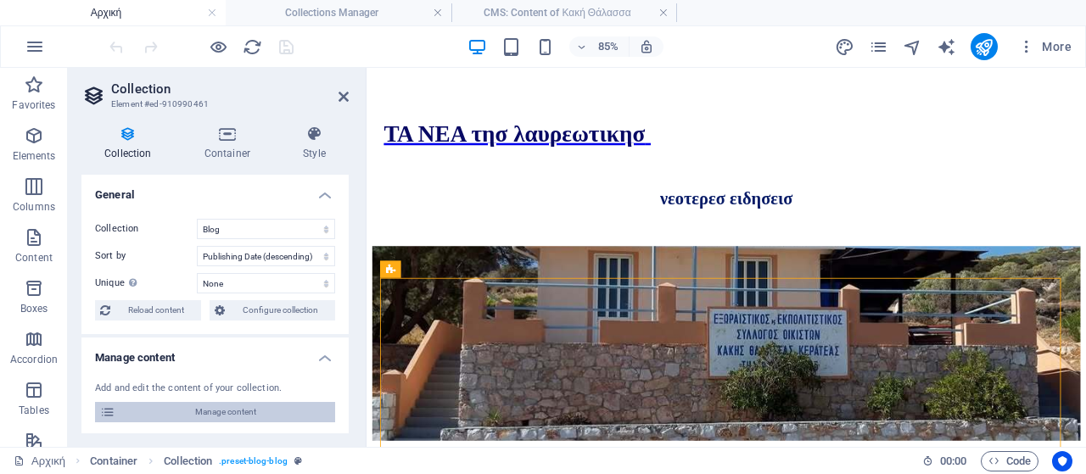
click at [255, 407] on span "Manage content" at bounding box center [224, 412] width 209 height 20
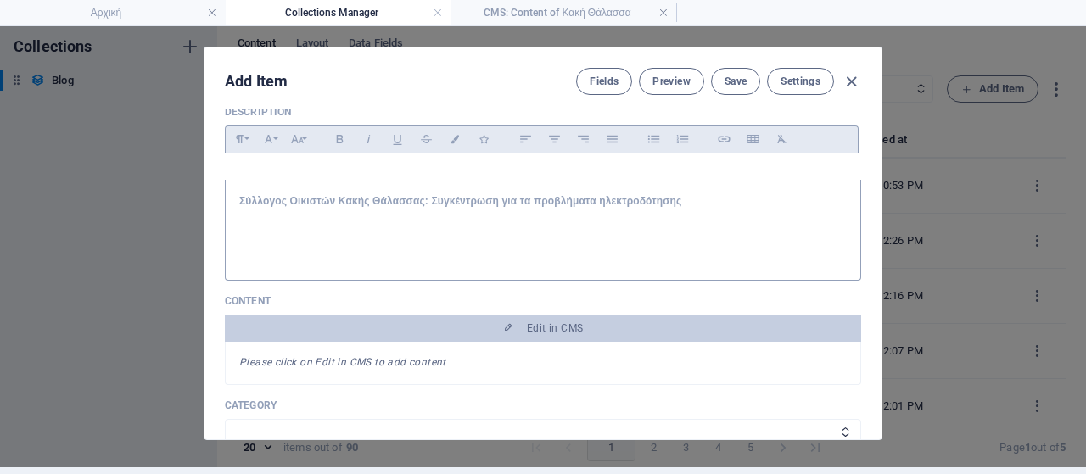
scroll to position [130, 0]
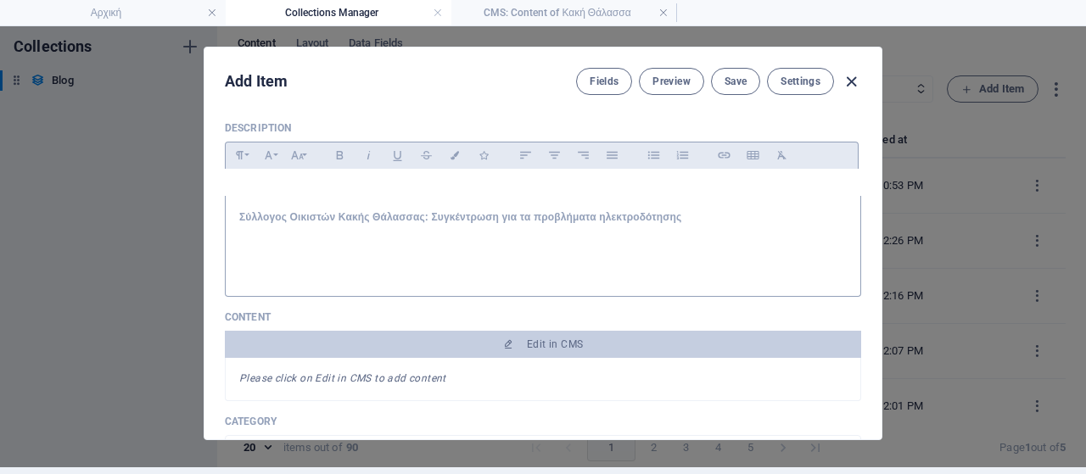
click at [846, 81] on icon "button" at bounding box center [851, 82] width 20 height 20
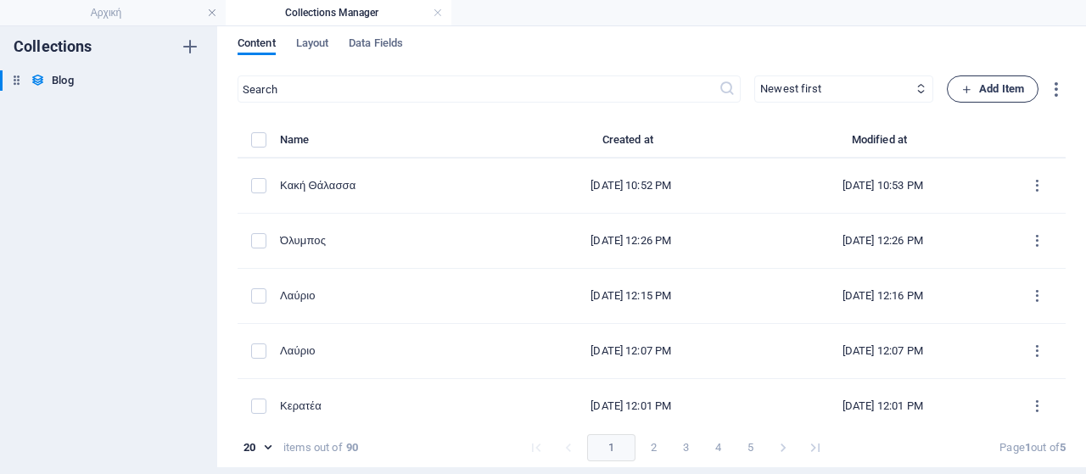
click at [1018, 92] on span "Add Item" at bounding box center [992, 89] width 63 height 20
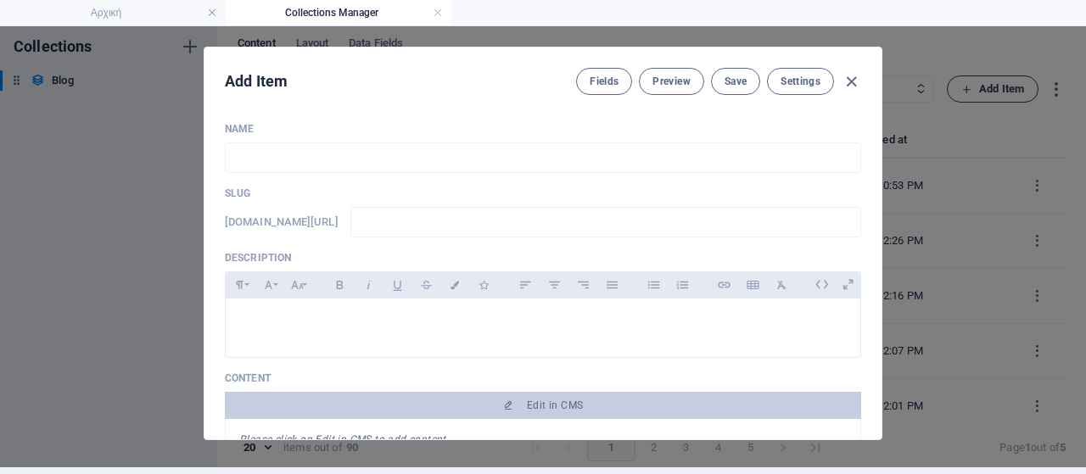
scroll to position [0, 0]
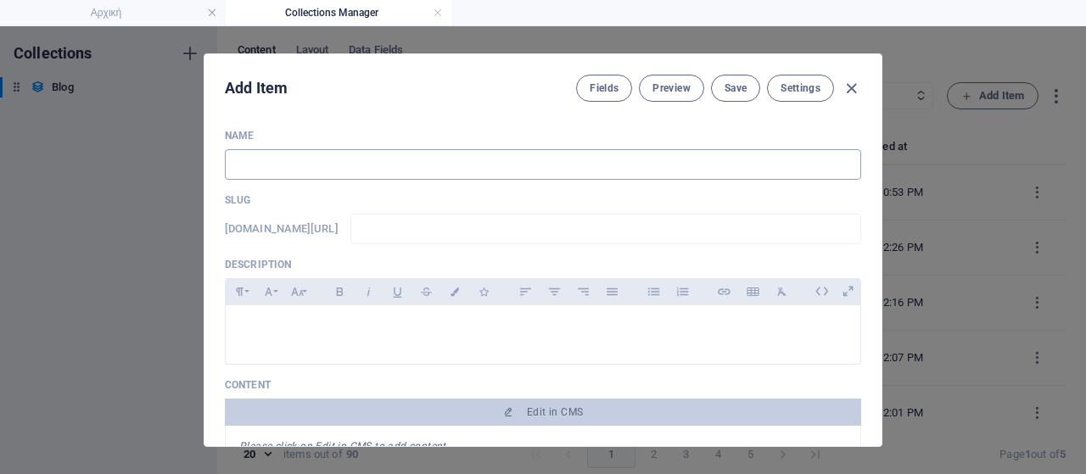
click at [363, 162] on input "text" at bounding box center [543, 164] width 636 height 31
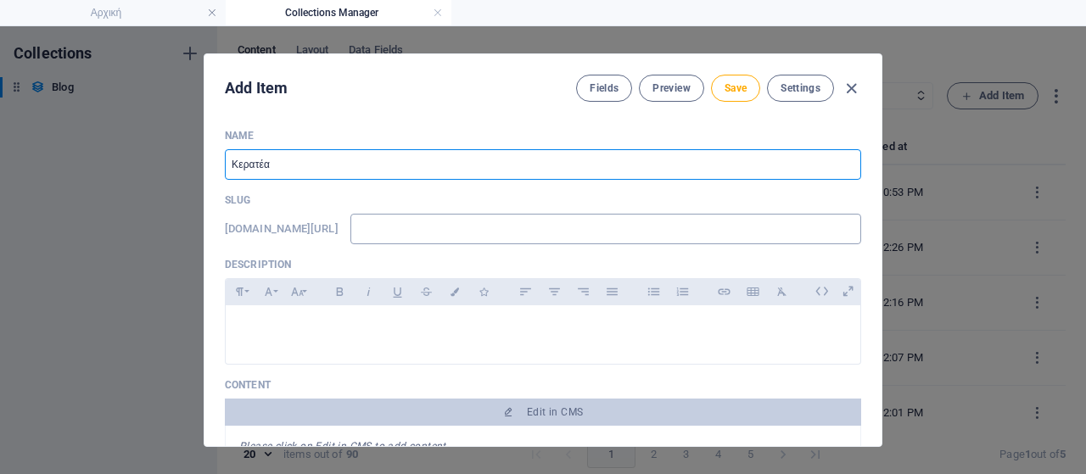
type input "Κερατέα"
click at [487, 235] on input "text" at bounding box center [605, 229] width 511 height 31
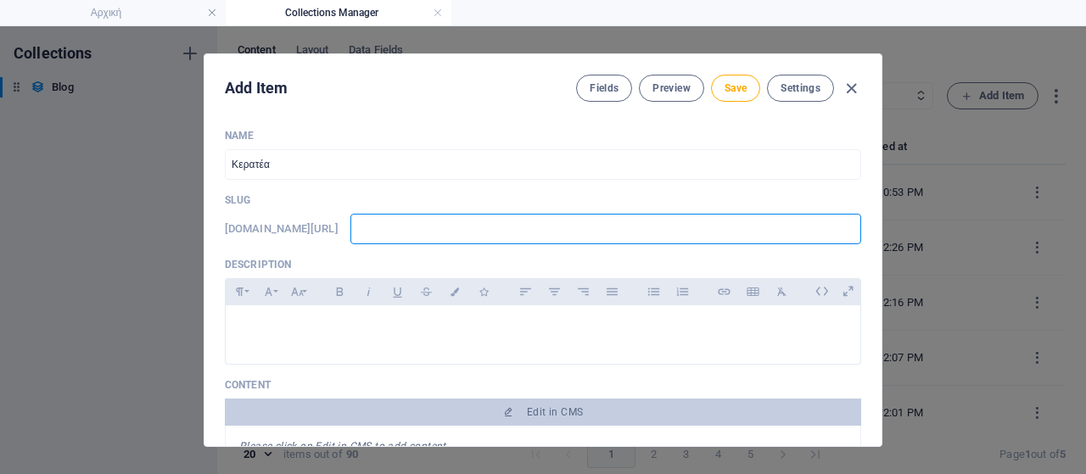
type input "l"
type input "la"
type input "lav"
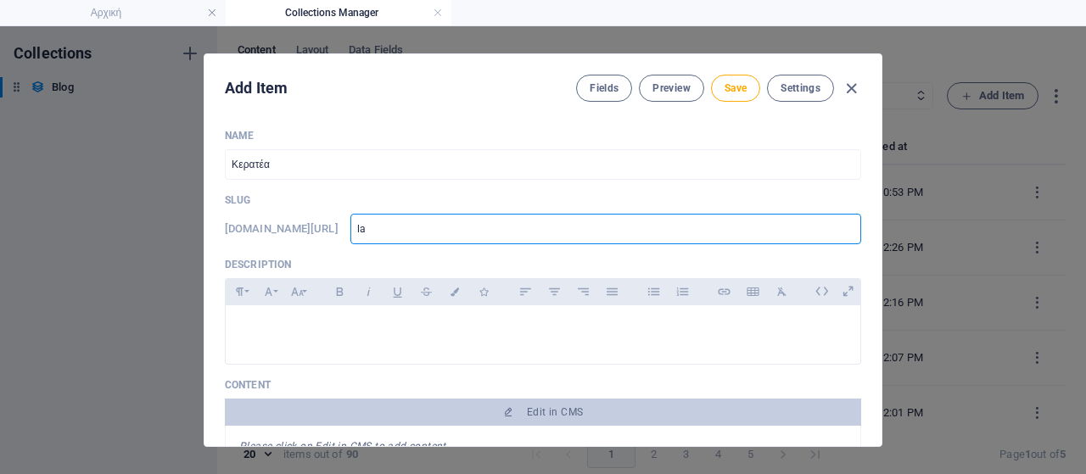
type input "lav"
type input "lavr"
type input "lavri"
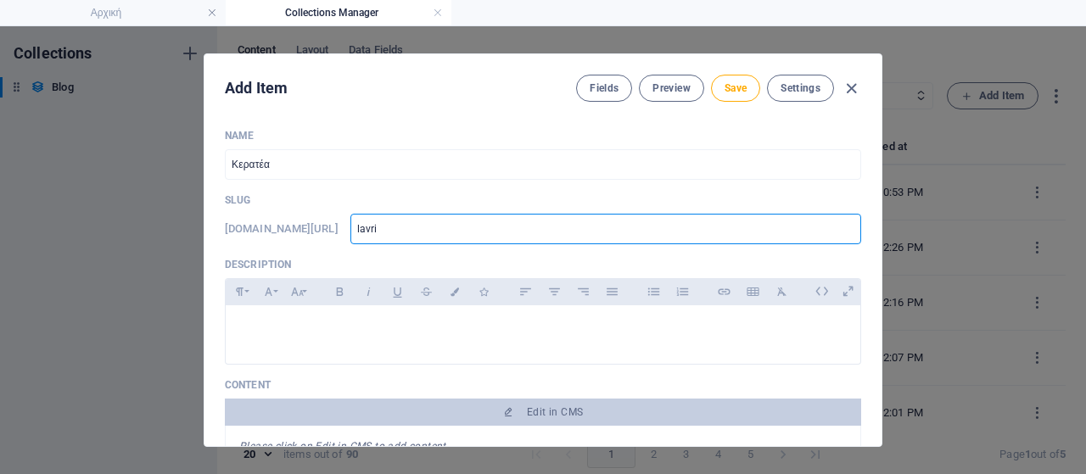
type input "lavria"
type input "lavriak"
type input "lavriaki"
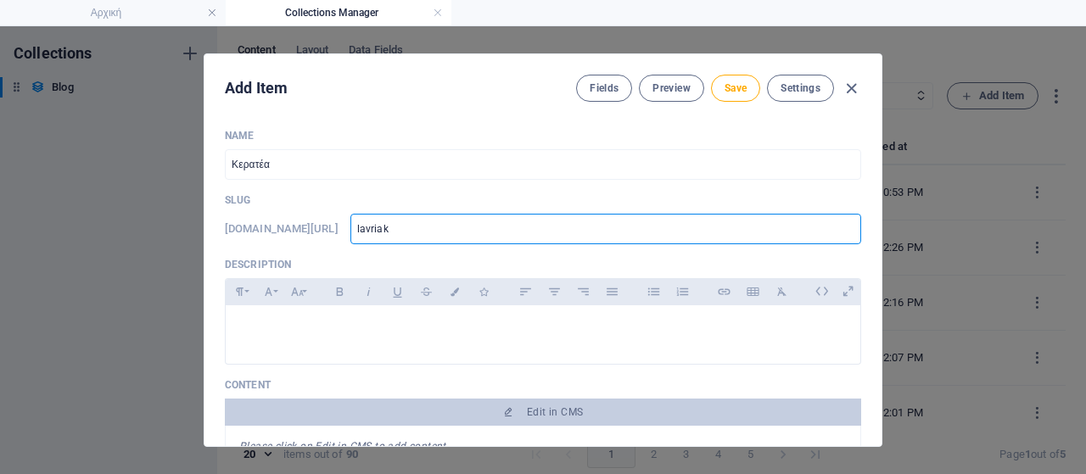
type input "lavriaki"
type input "lavriaki."
type input "lavriaki.n"
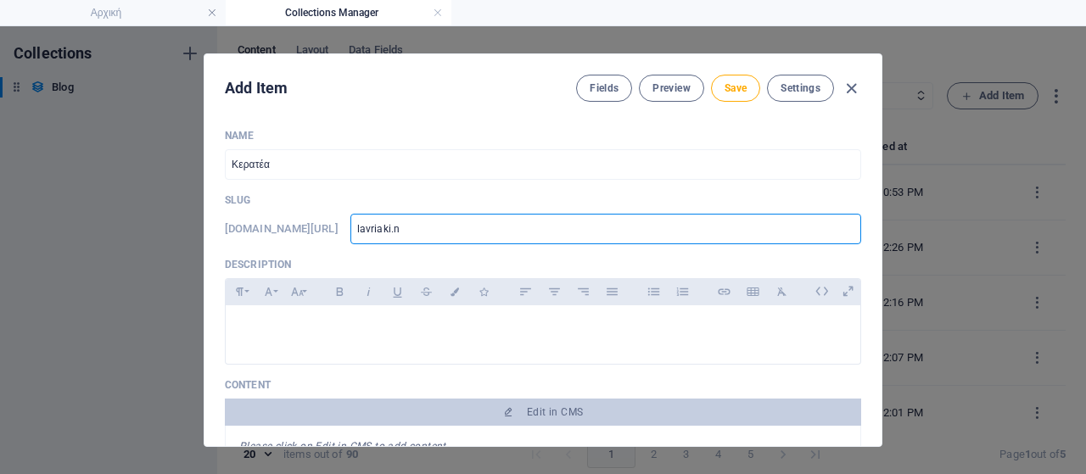
type input "[DOMAIN_NAME]"
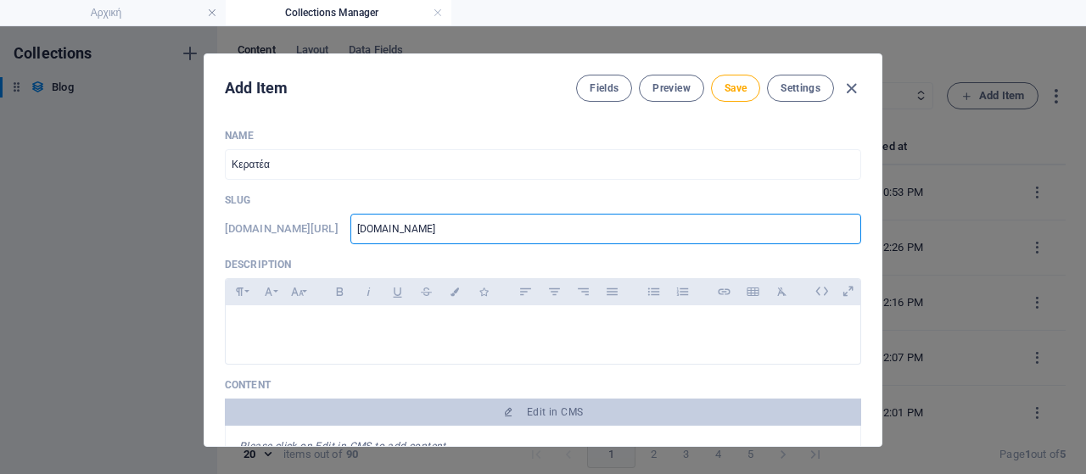
type input "[DOMAIN_NAME]"
type input "[DOMAIN_NAME]/"
type input "[DOMAIN_NAME]/b"
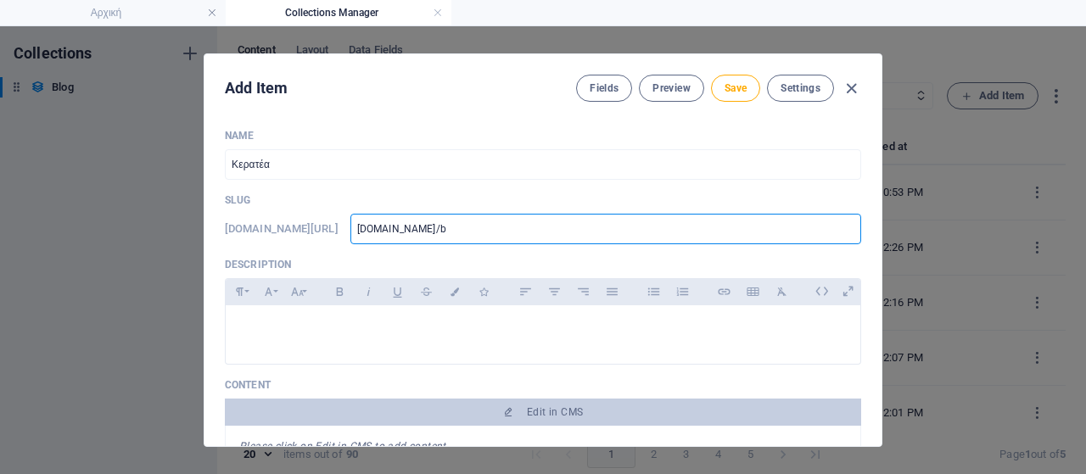
type input "[DOMAIN_NAME]/bl"
type input "[DOMAIN_NAME]/blo"
type input "[DOMAIN_NAME]/blog"
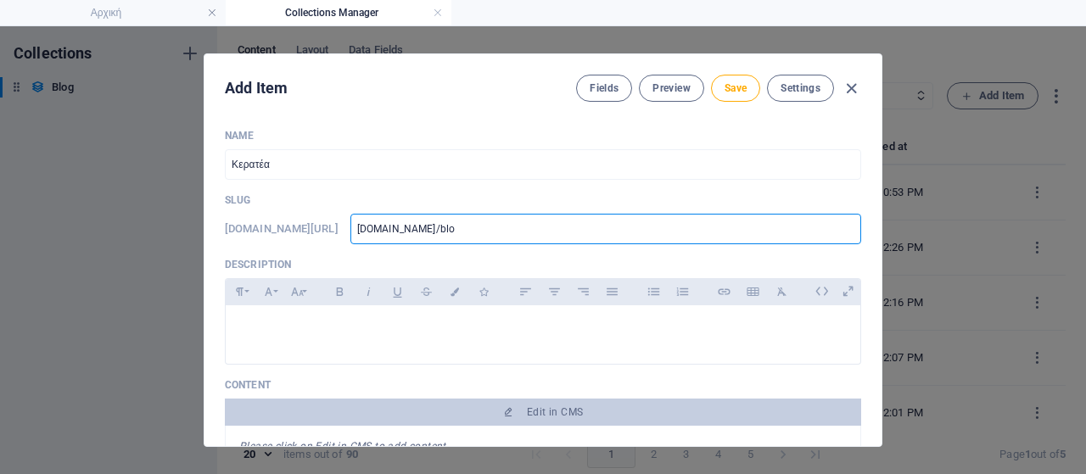
type input "[DOMAIN_NAME]/blog"
type input "[DOMAIN_NAME]/blog-"
type input "[DOMAIN_NAME]/blog-p"
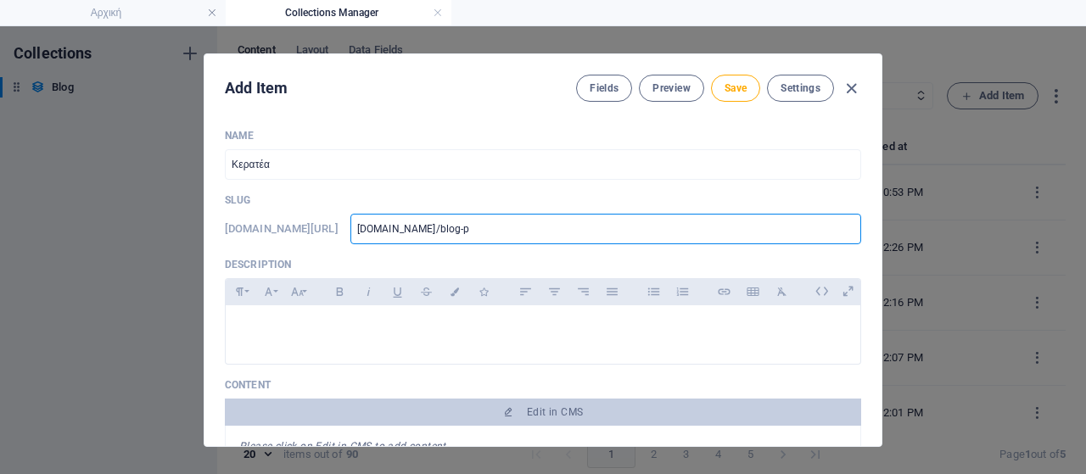
type input "[DOMAIN_NAME]/blog-po"
type input "[DOMAIN_NAME]/blog-pos"
type input "[DOMAIN_NAME]/blog-post"
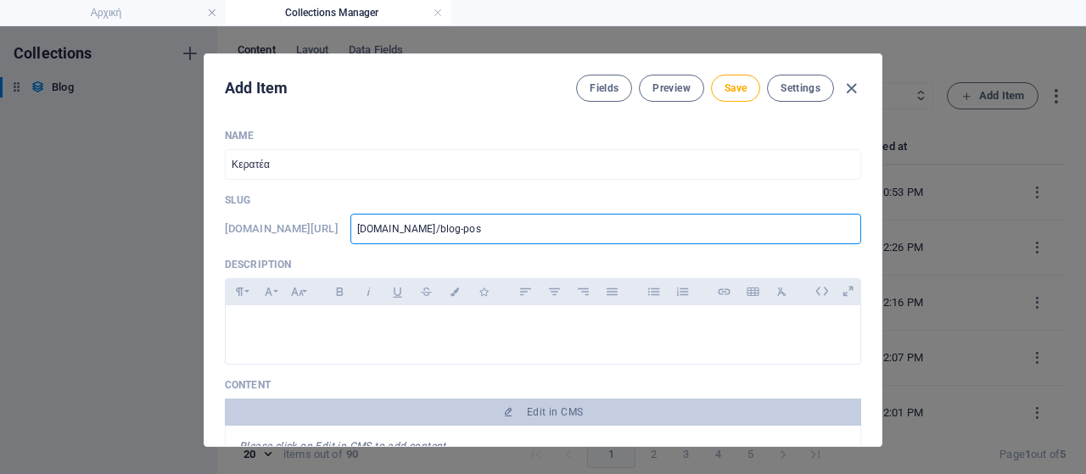
type input "[DOMAIN_NAME]/blog-post"
type input "[DOMAIN_NAME]/blog-post/"
type input "[DOMAIN_NAME]/blog-post/k"
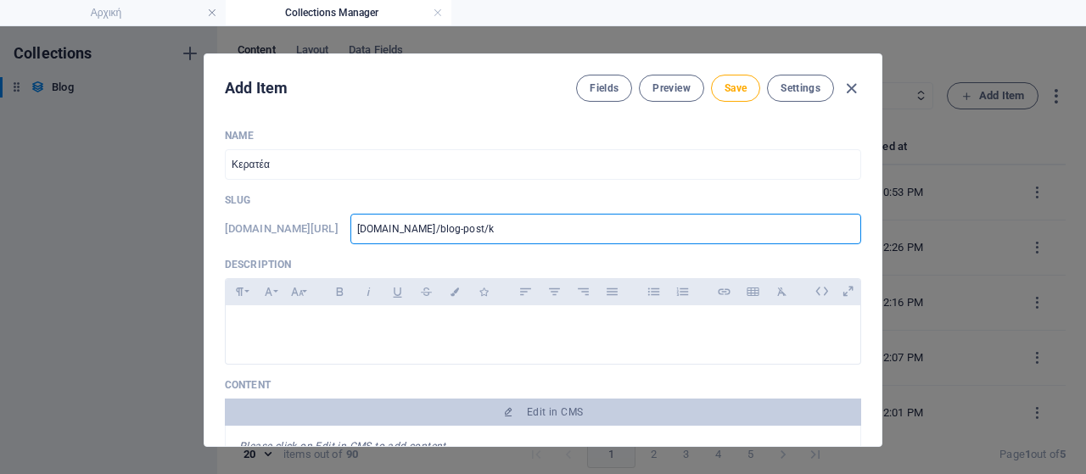
type input "[DOMAIN_NAME]/blog-post/ko"
type input "[DOMAIN_NAME]/blog-post/koi"
type input "[DOMAIN_NAME]/blog-post/koin"
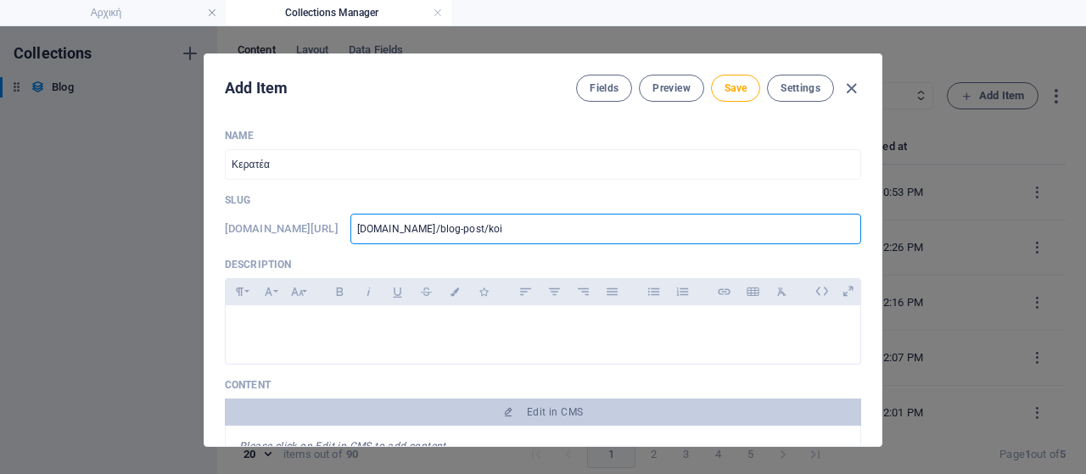
type input "[DOMAIN_NAME]/blog-post/koin"
type input "[DOMAIN_NAME]/blog-post/koino"
type input "[DOMAIN_NAME]/blog-post/koinot"
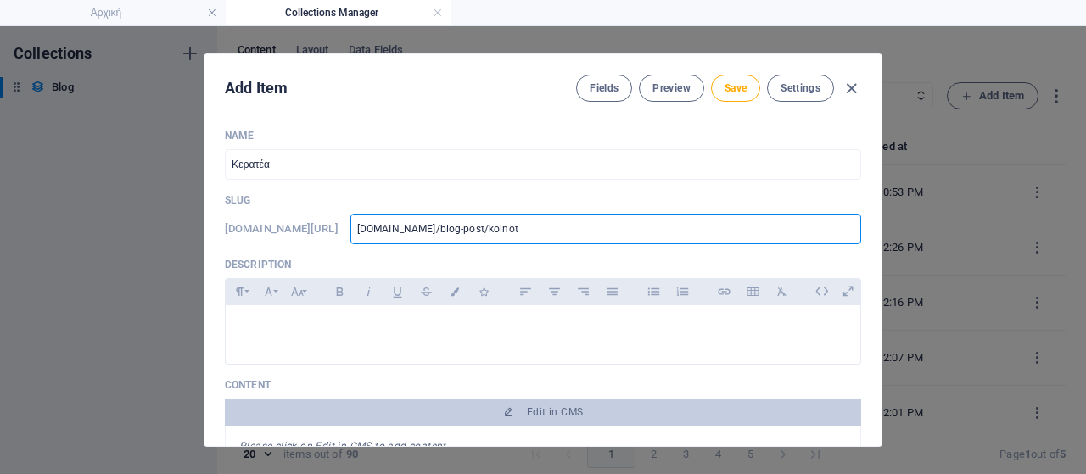
type input "[DOMAIN_NAME]/blog-post/koinoti"
type input "[DOMAIN_NAME]/blog-post/koinotik"
type input "[DOMAIN_NAME]/blog-post/koinotiko"
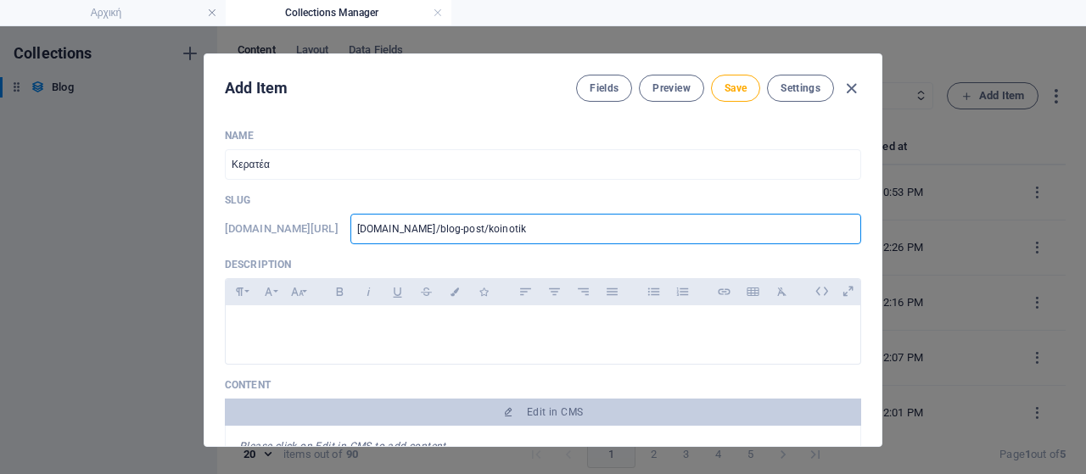
type input "[DOMAIN_NAME]/blog-post/koinotiko"
type input "[DOMAIN_NAME]/blog-post/koinotiko2"
type input "[DOMAIN_NAME]/blog-post/koinotiko"
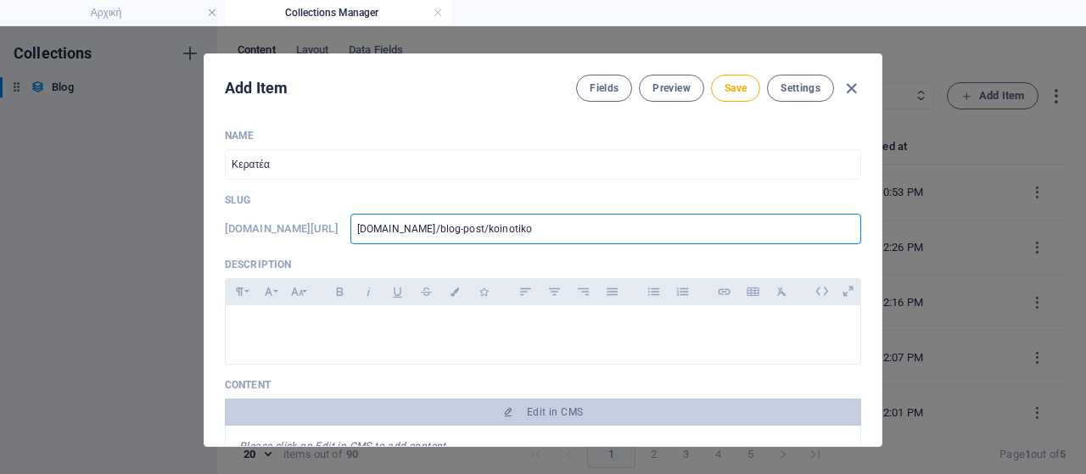
type input "[DOMAIN_NAME]/blog-post/koinotiko3"
type input "[DOMAIN_NAME]/blog-post/koinotiko31"
click at [424, 333] on p at bounding box center [542, 327] width 607 height 16
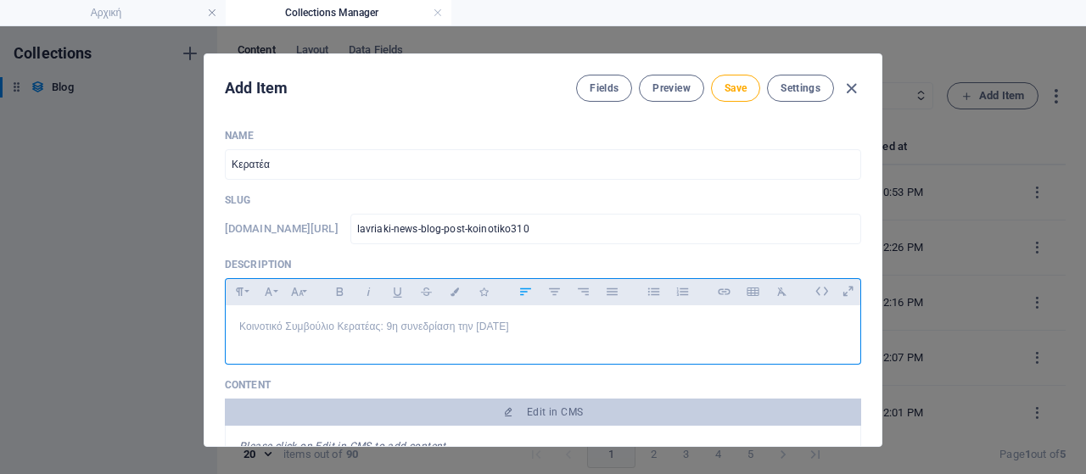
drag, startPoint x: 584, startPoint y: 327, endPoint x: 157, endPoint y: 288, distance: 428.4
click at [157, 288] on div "Add Item Fields Preview Save Settings Name Κερατέα ​ Slug [DOMAIN_NAME][URL] la…" at bounding box center [543, 250] width 1086 height 448
click at [336, 290] on icon "button" at bounding box center [339, 292] width 7 height 8
click at [642, 350] on div "Κοινοτικό Συμβούλιο Κερατέας: 9η συνεδρίαση την [DATE]" at bounding box center [543, 330] width 634 height 51
click at [634, 332] on p "Κοινοτικό Συμβούλιο Κερατέας: 9η συνεδρίαση την [DATE]" at bounding box center [542, 327] width 607 height 16
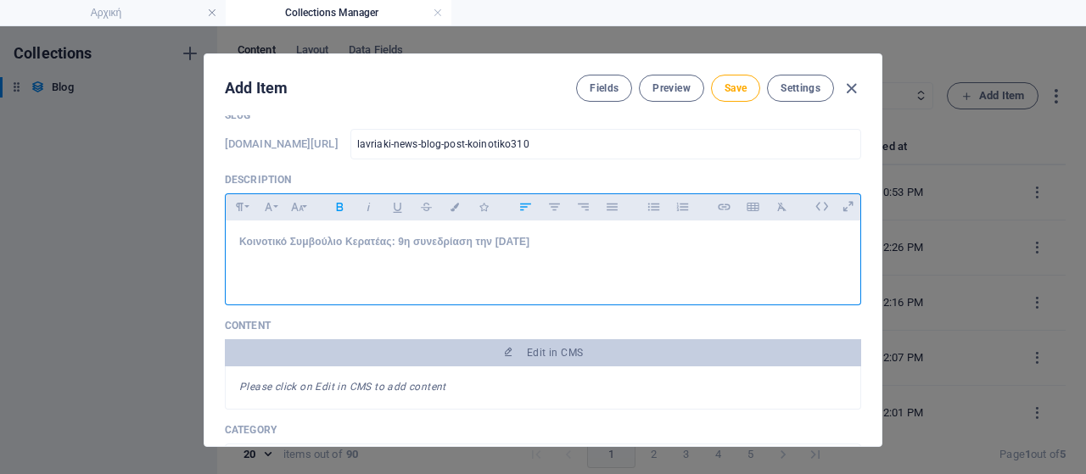
scroll to position [254, 0]
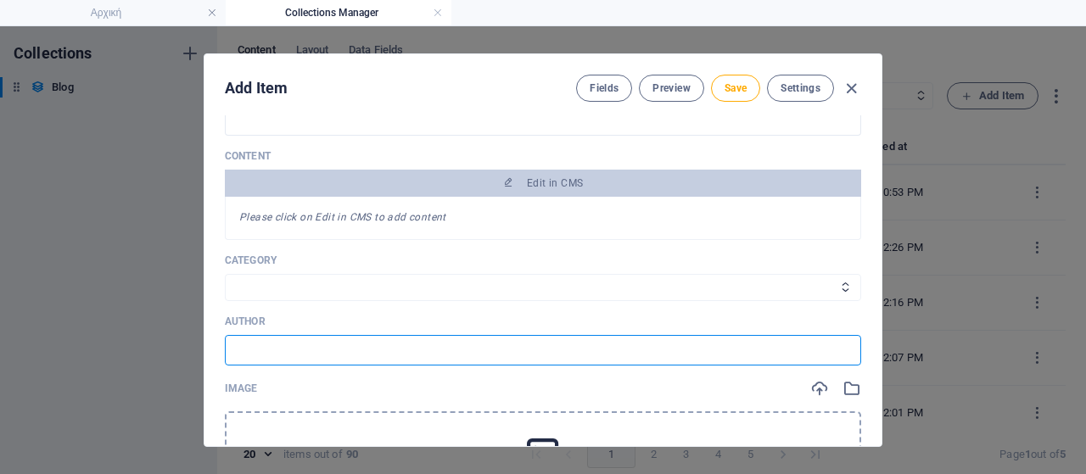
click at [281, 352] on input "text" at bounding box center [543, 350] width 636 height 31
paste input "Πηγή: Δήμος Λαυρεωτικής"
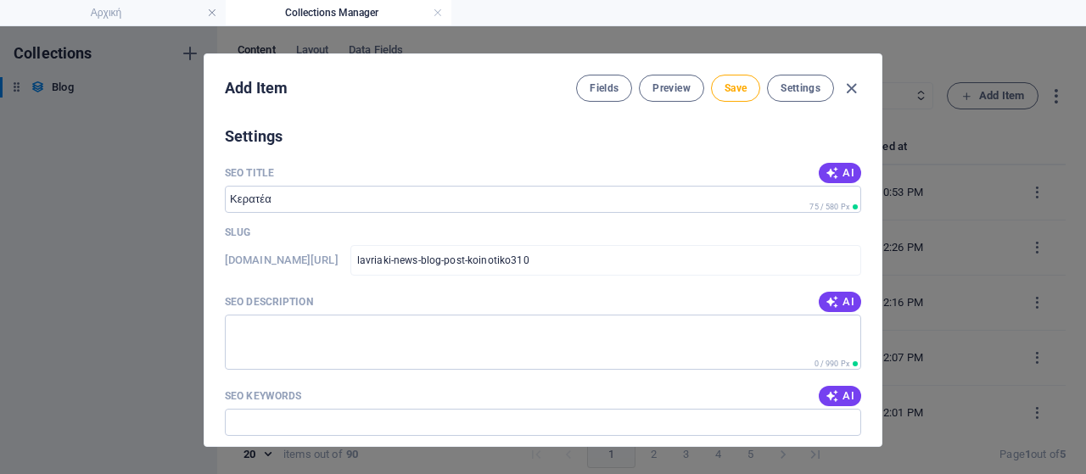
scroll to position [1357, 0]
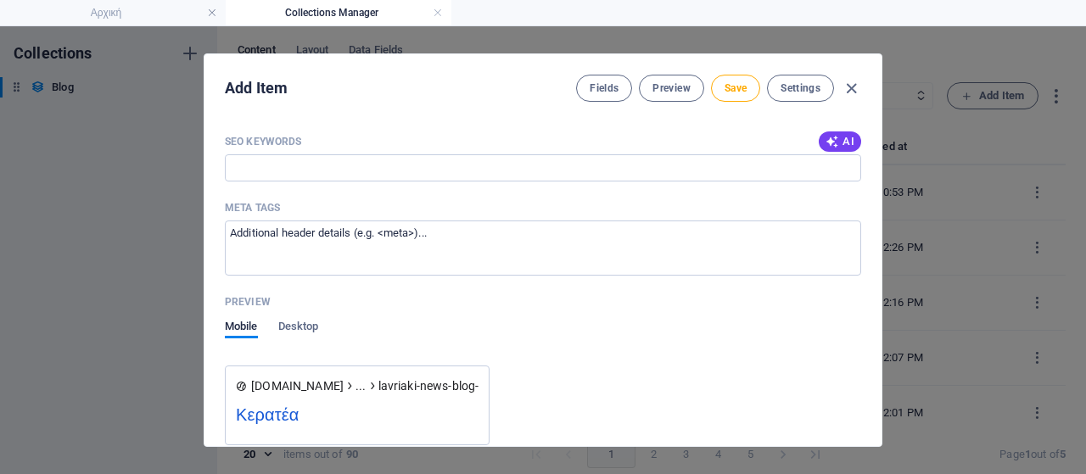
click at [299, 152] on div "SEO Keywords AI" at bounding box center [543, 141] width 636 height 25
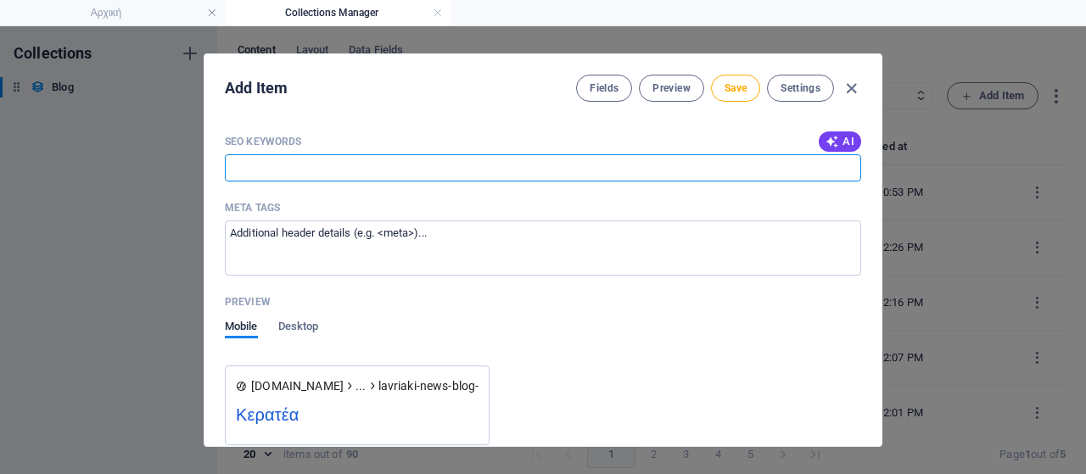
click at [299, 170] on input "SEO Keywords" at bounding box center [543, 167] width 636 height 27
paste input "Δήμος Λαυρεωτικής, Κερατέα, Κοινοτικό Συμβούλιο, Δημοτικό Κατάστημα Κερατέας, σ…"
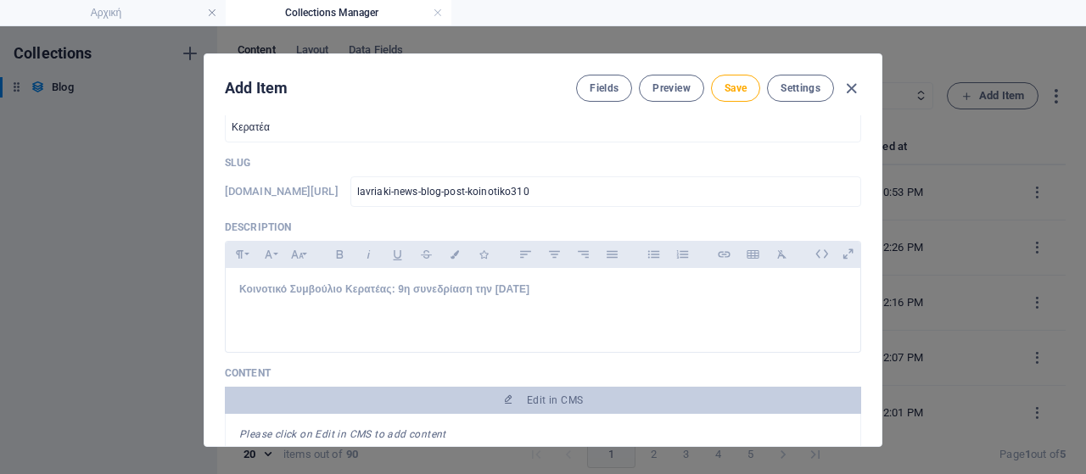
scroll to position [461, 0]
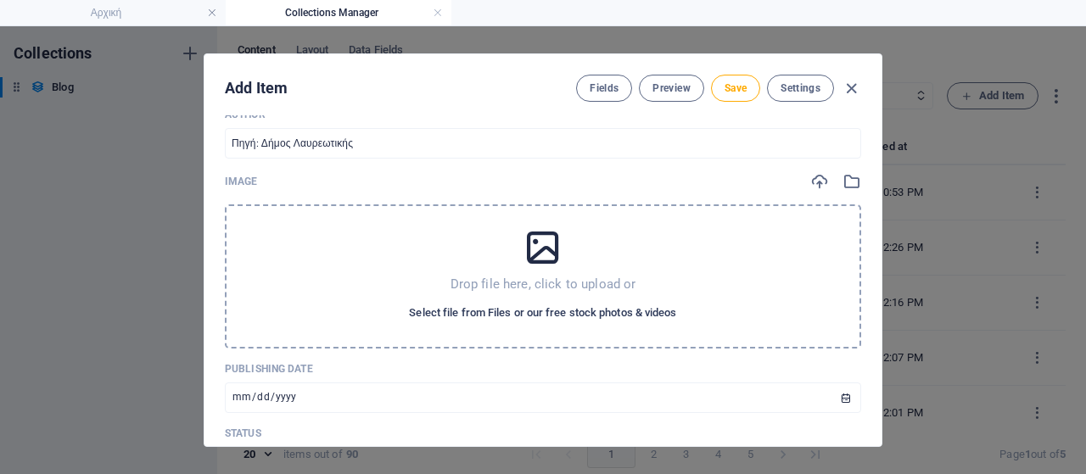
click at [568, 315] on span "Select file from Files or our free stock photos & videos" at bounding box center [542, 313] width 267 height 20
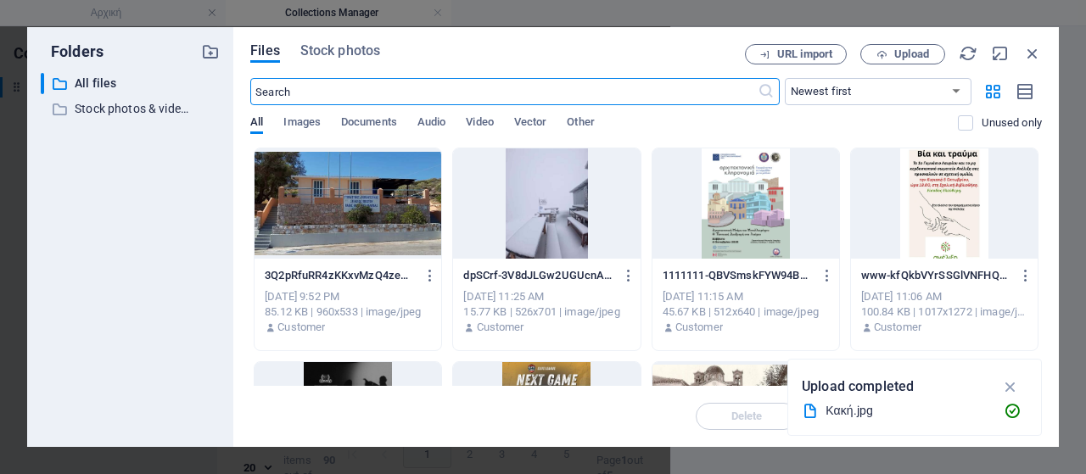
scroll to position [487, 0]
click at [924, 56] on span "Upload" at bounding box center [911, 54] width 35 height 10
click at [894, 53] on span "Upload" at bounding box center [911, 54] width 35 height 10
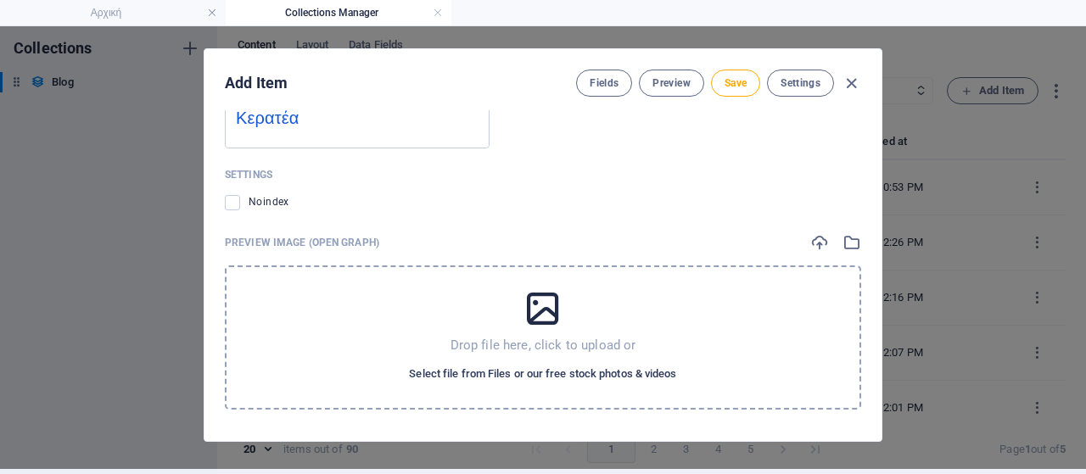
scroll to position [7, 0]
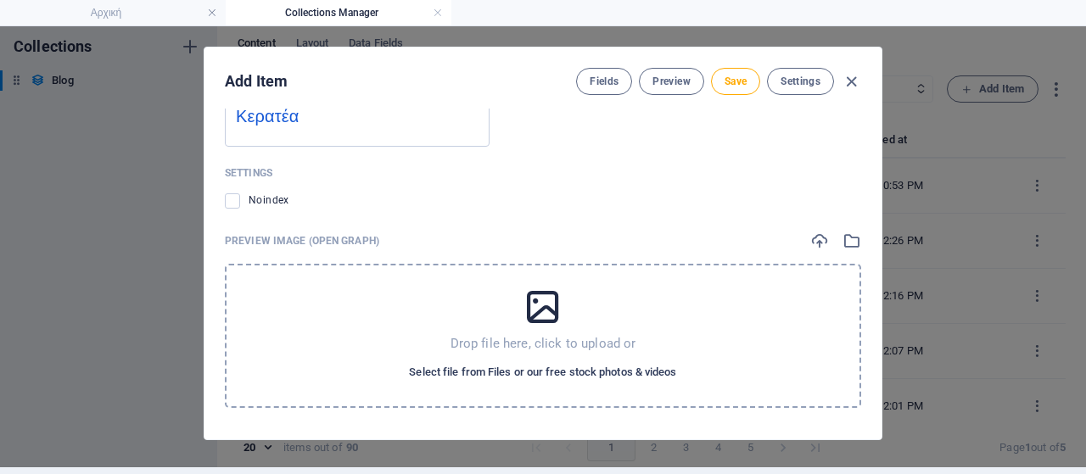
click at [494, 371] on span "Select file from Files or our free stock photos & videos" at bounding box center [542, 372] width 267 height 20
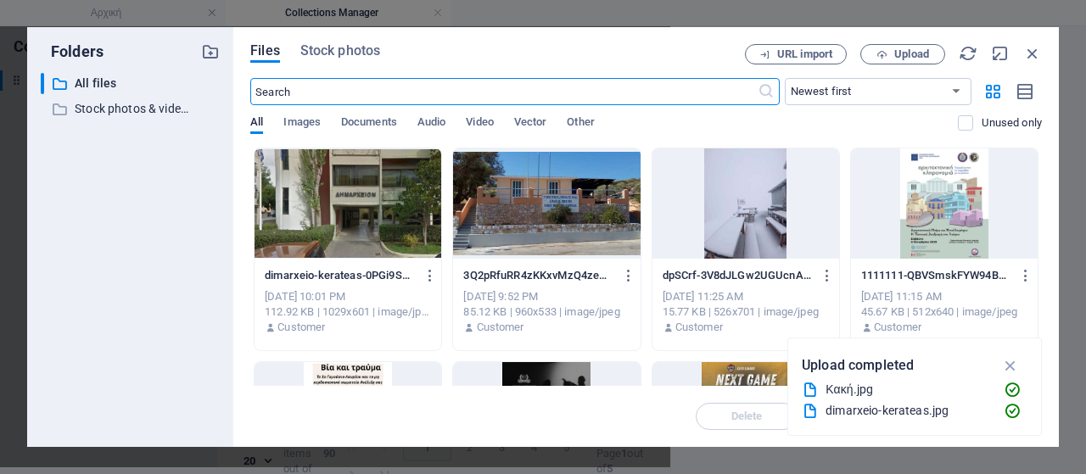
scroll to position [1741, 0]
click at [365, 233] on div at bounding box center [347, 203] width 187 height 110
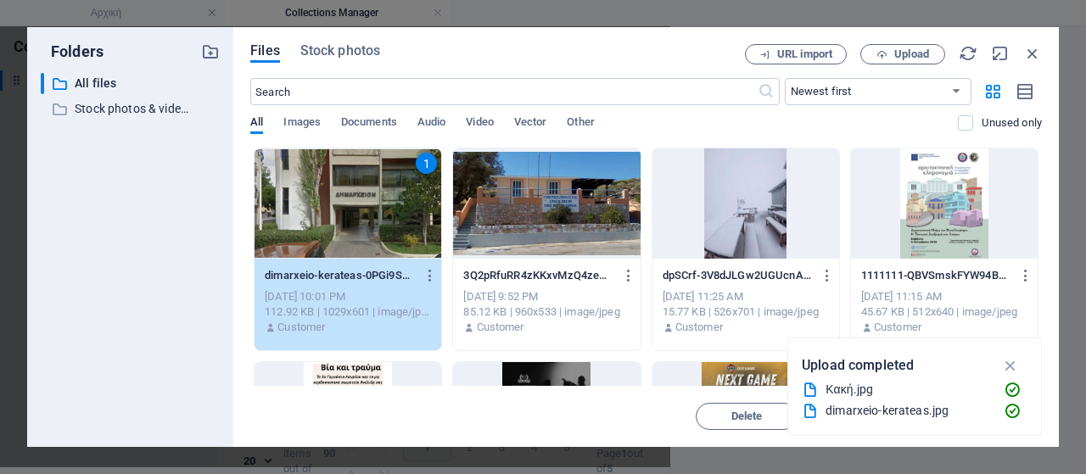
click at [365, 233] on div "1" at bounding box center [347, 203] width 187 height 110
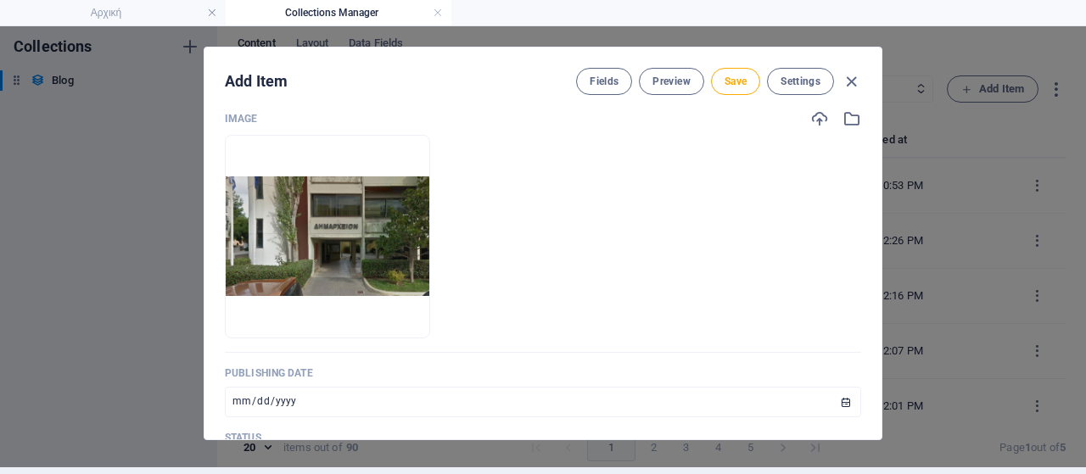
scroll to position [341, 0]
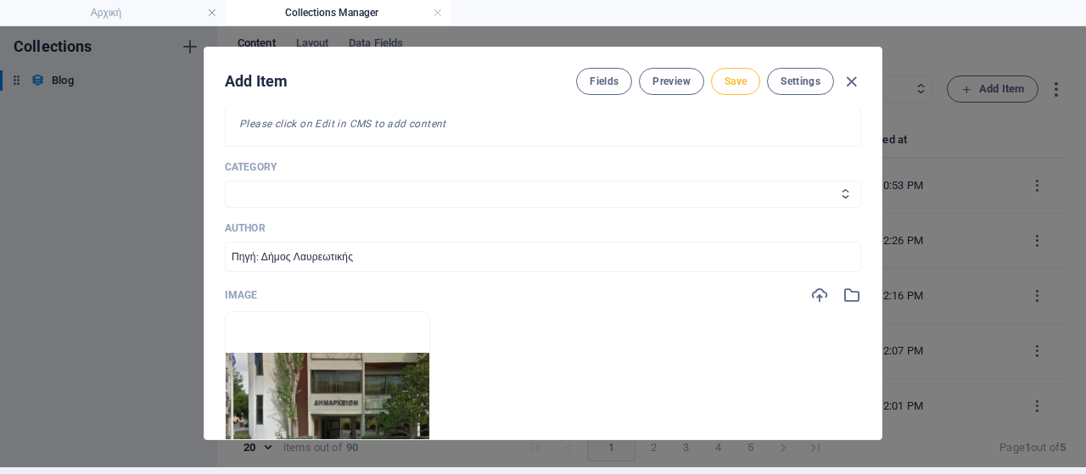
click at [729, 75] on span "Save" at bounding box center [735, 82] width 22 height 14
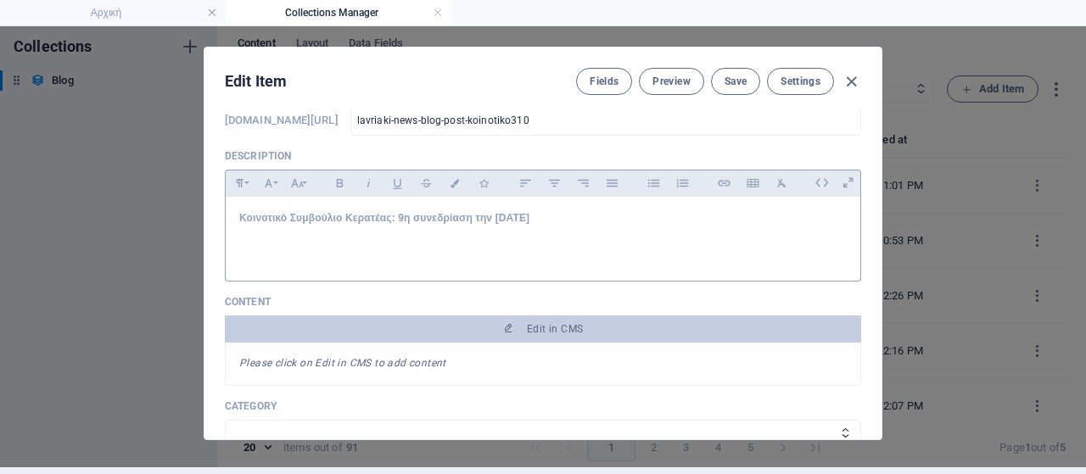
scroll to position [87, 0]
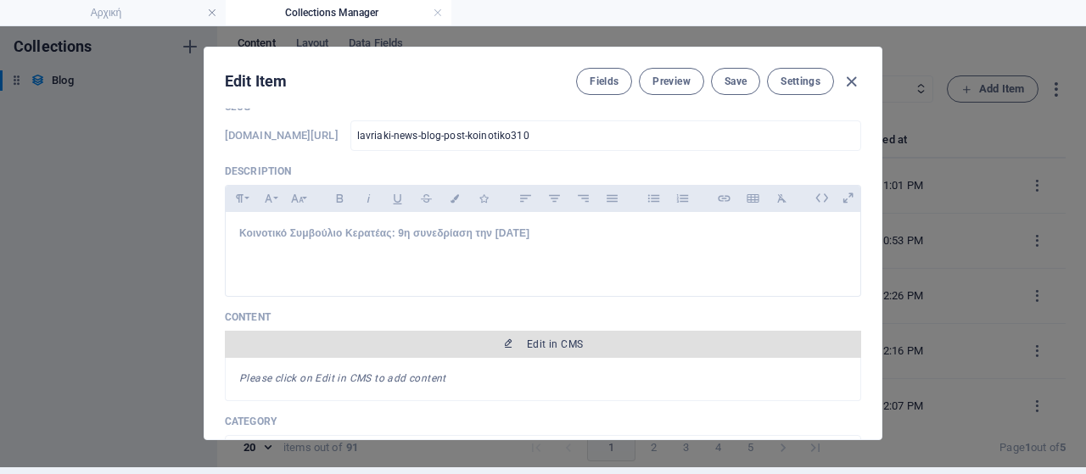
click at [609, 332] on button "Edit in CMS" at bounding box center [543, 344] width 636 height 27
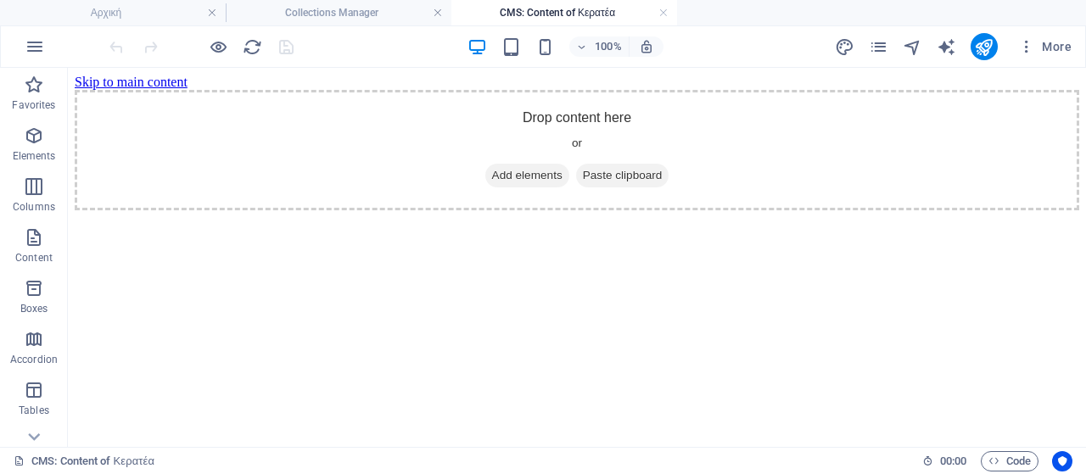
scroll to position [170, 0]
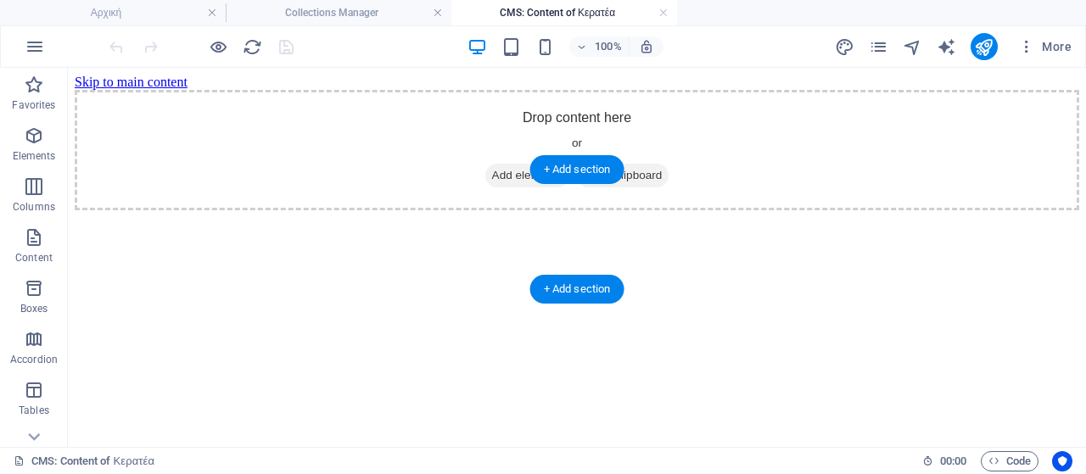
click at [497, 187] on span "Add elements" at bounding box center [527, 176] width 84 height 24
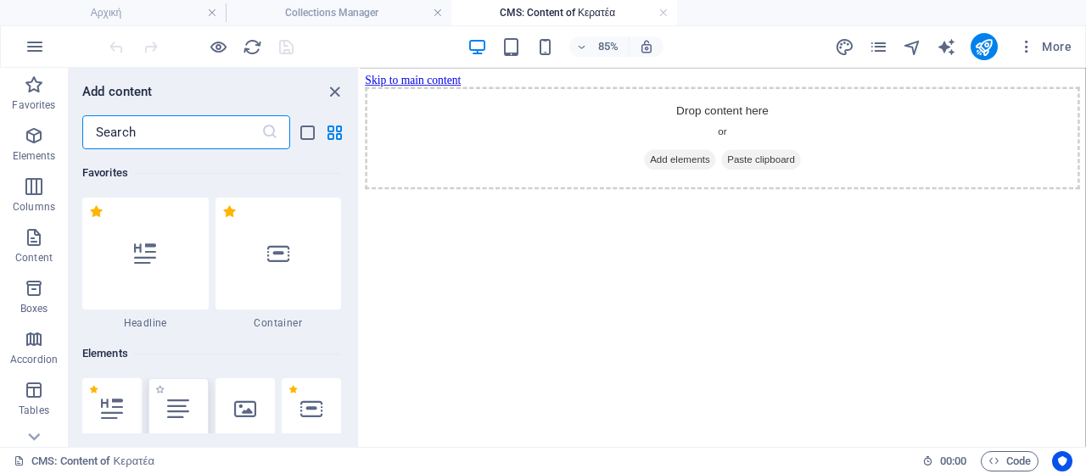
click at [183, 391] on div at bounding box center [177, 408] width 59 height 61
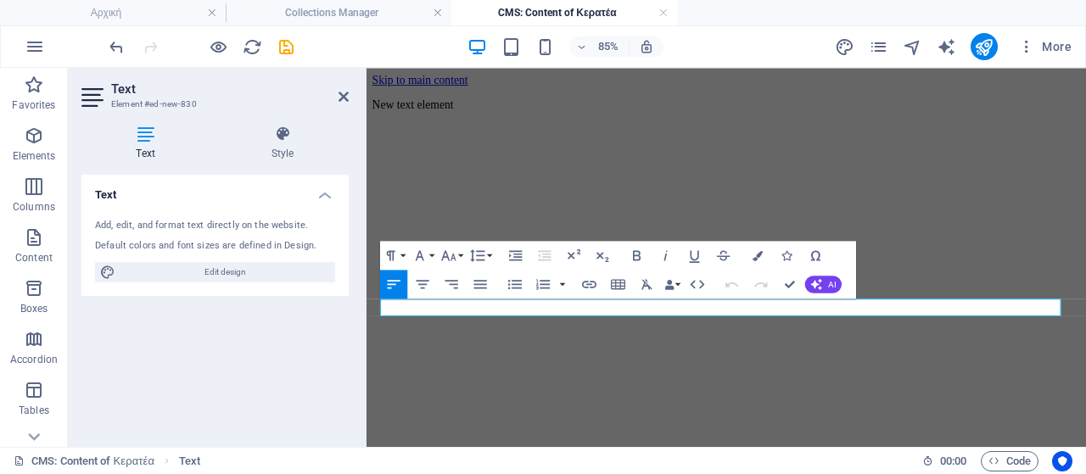
scroll to position [0, 0]
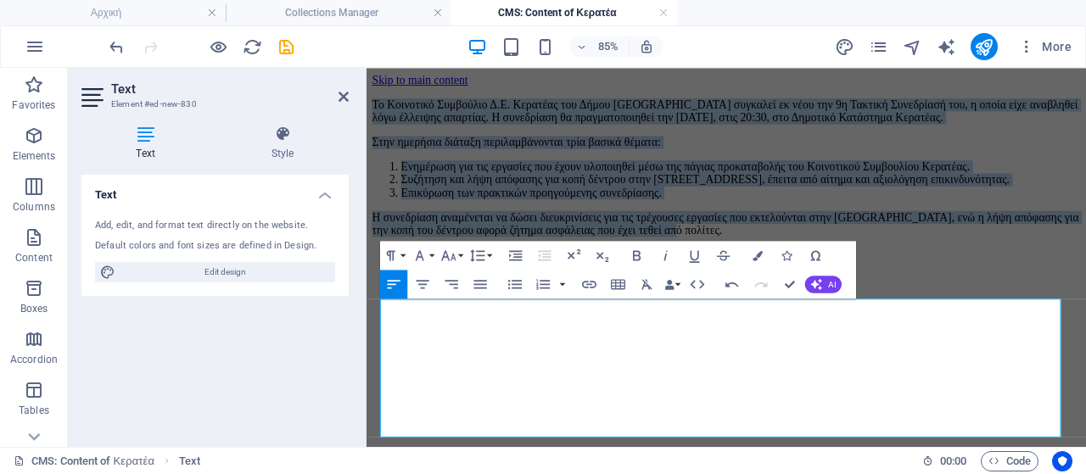
drag, startPoint x: 747, startPoint y: 489, endPoint x: 301, endPoint y: 334, distance: 472.1
click at [366, 287] on html "Skip to main content Το Κοινοτικό Συμβούλιο Δ.Ε. Κερατέας του Δήμου [GEOGRAPHIC…" at bounding box center [789, 177] width 846 height 219
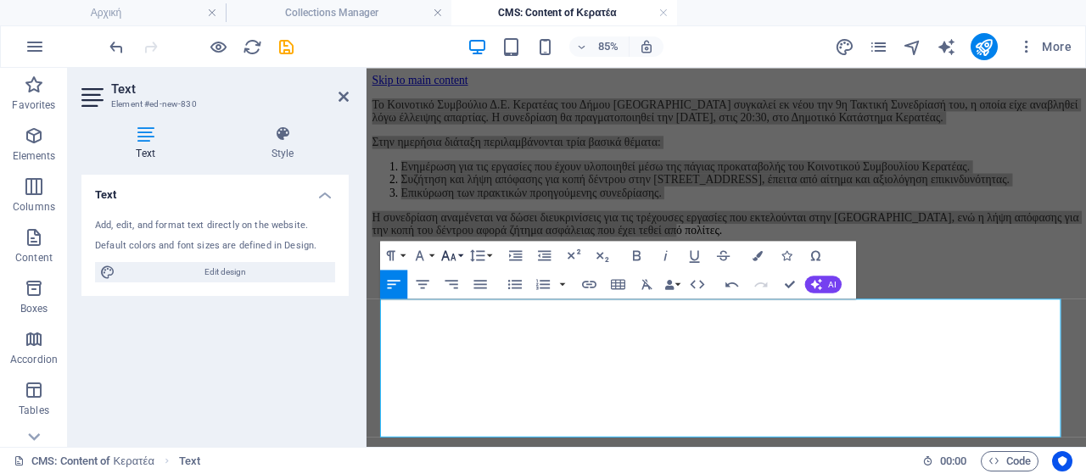
click at [455, 259] on icon "button" at bounding box center [448, 255] width 14 height 10
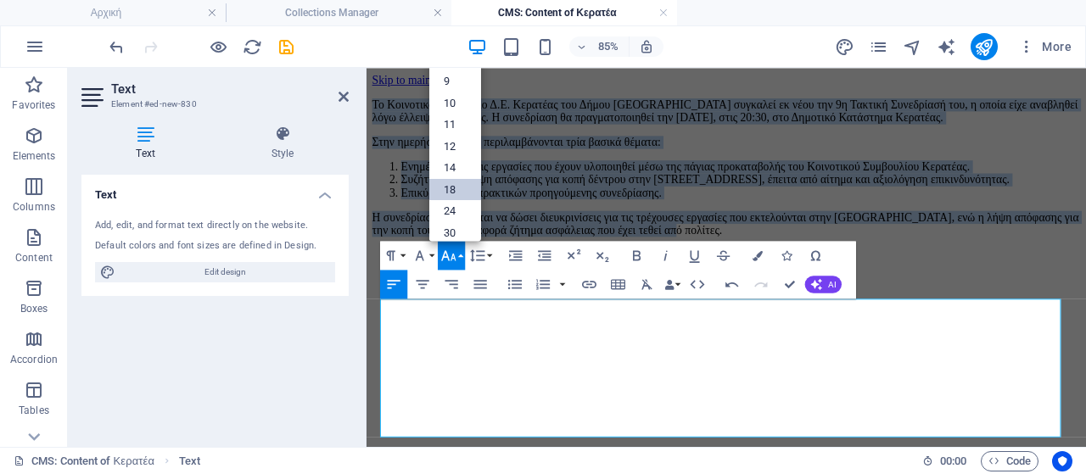
click at [455, 186] on link "18" at bounding box center [455, 189] width 52 height 22
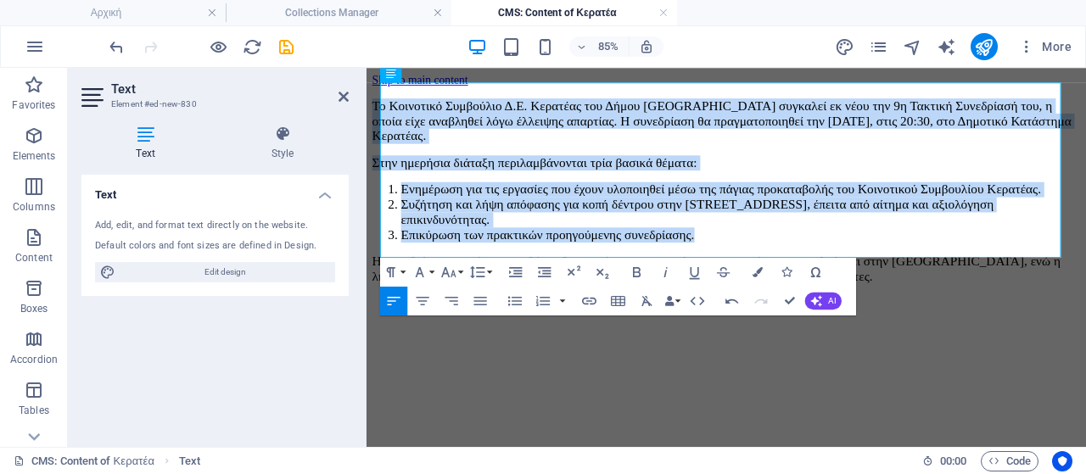
scroll to position [254, 0]
click at [775, 287] on span "Η συνεδρίαση αναμένεται να δώσει διευκρινίσεις για τις τρέχουσες εργασίες που ε…" at bounding box center [777, 304] width 809 height 35
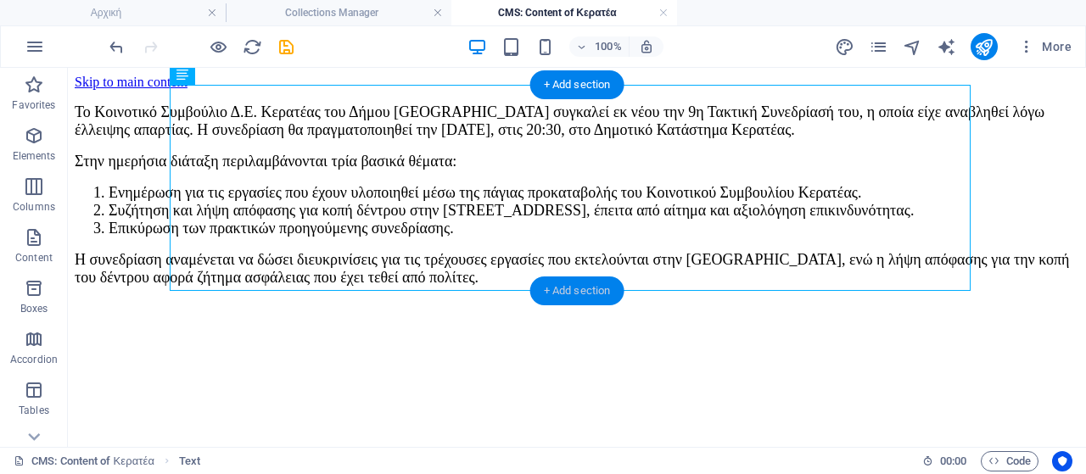
click at [578, 288] on div "+ Add section" at bounding box center [577, 290] width 94 height 29
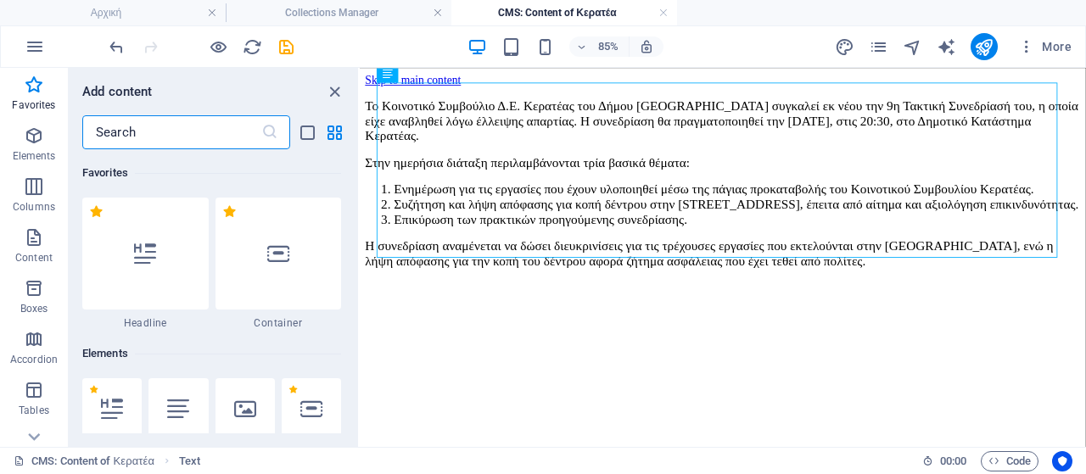
scroll to position [85, 0]
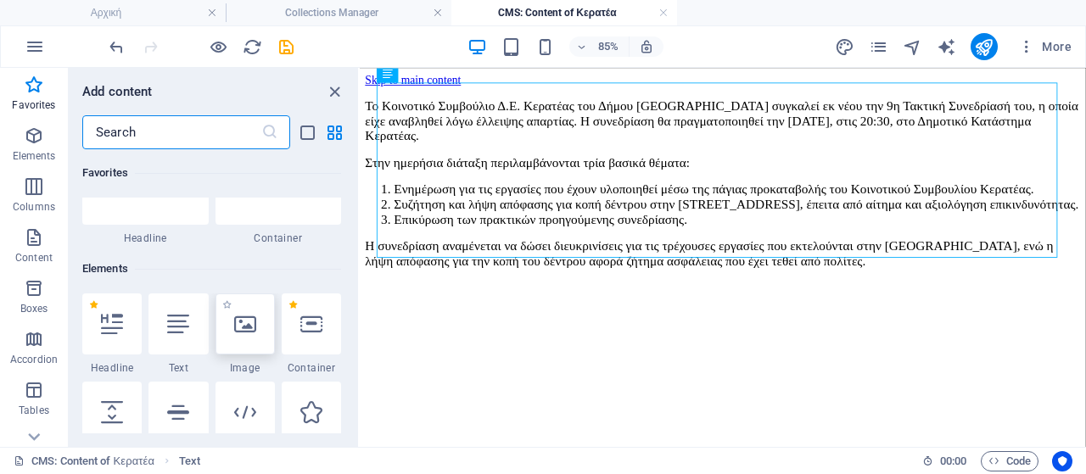
click at [256, 346] on div at bounding box center [244, 323] width 59 height 61
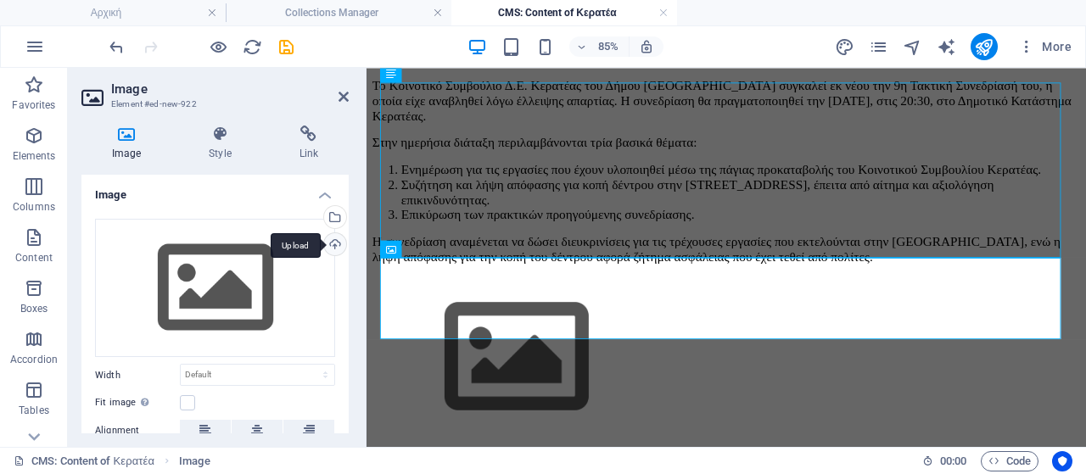
click at [337, 240] on div "Upload" at bounding box center [333, 245] width 25 height 25
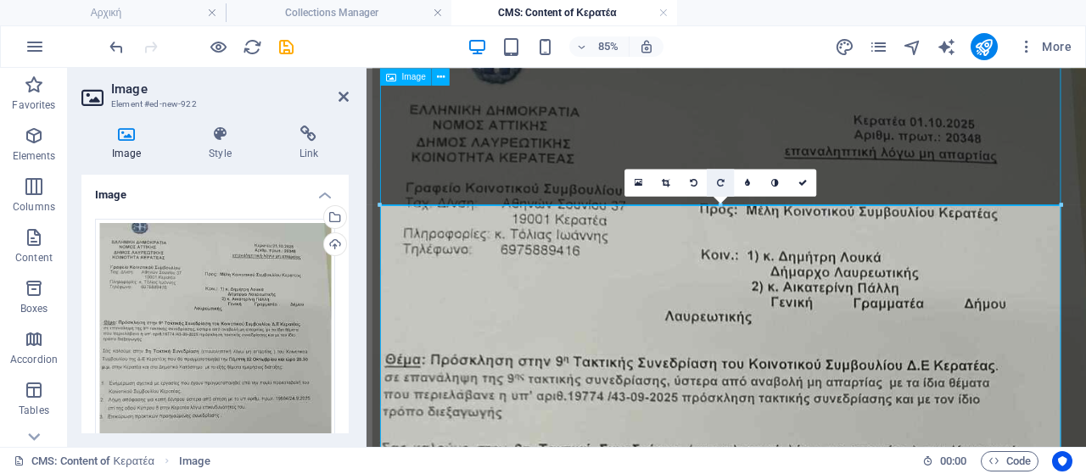
scroll to position [254, 0]
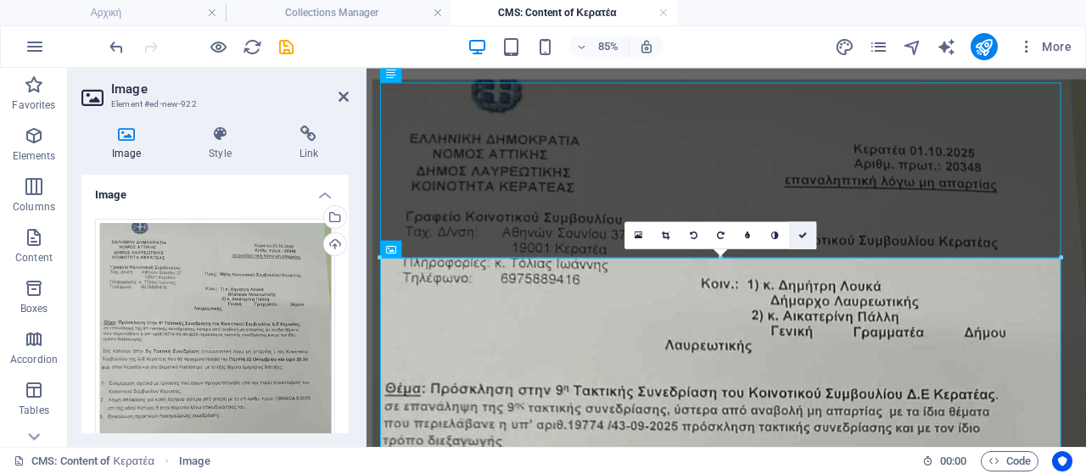
drag, startPoint x: 736, startPoint y: 166, endPoint x: 804, endPoint y: 234, distance: 96.0
click at [804, 234] on icon at bounding box center [802, 235] width 8 height 8
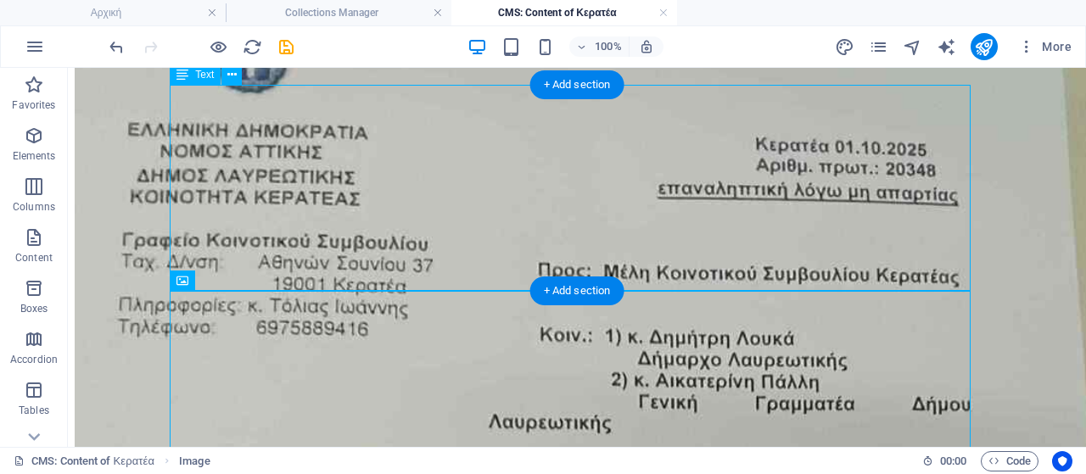
scroll to position [0, 0]
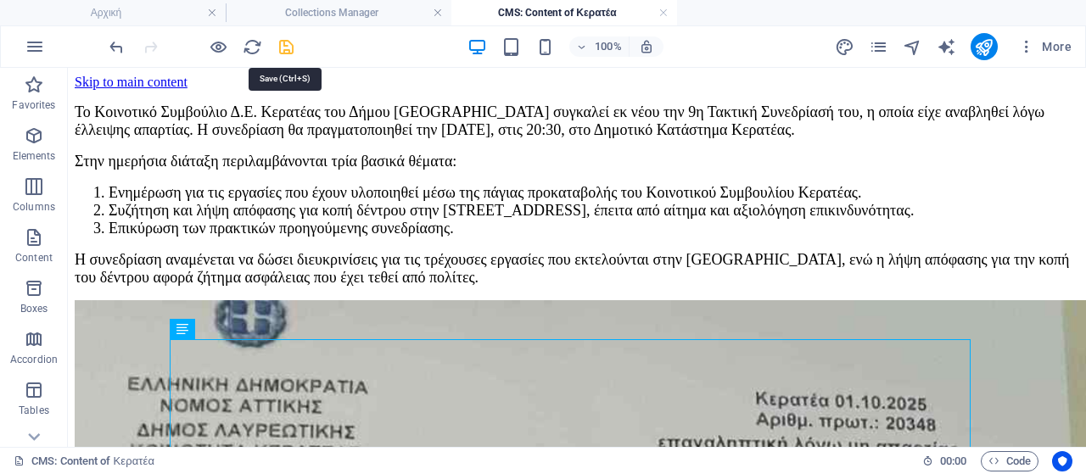
click at [282, 44] on icon "save" at bounding box center [286, 47] width 20 height 20
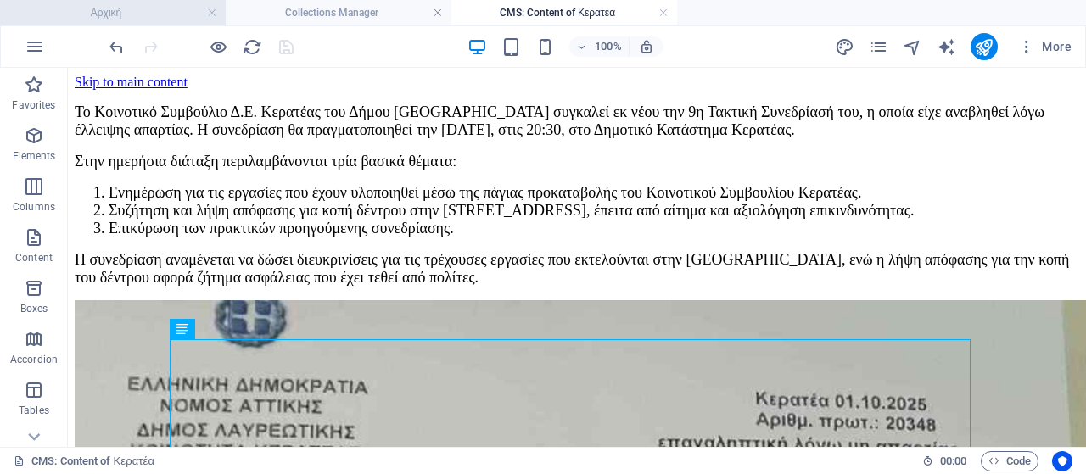
click at [187, 23] on li "Αρχική" at bounding box center [113, 12] width 226 height 25
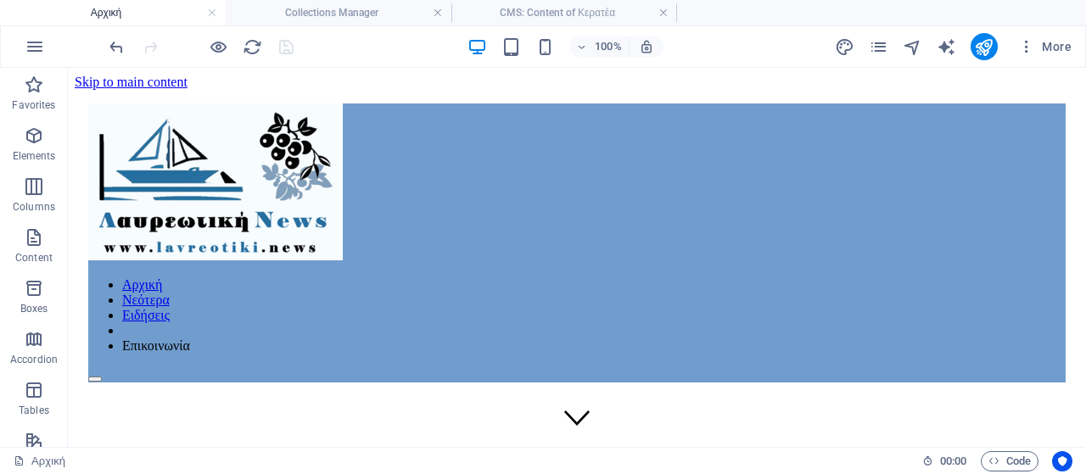
scroll to position [965, 0]
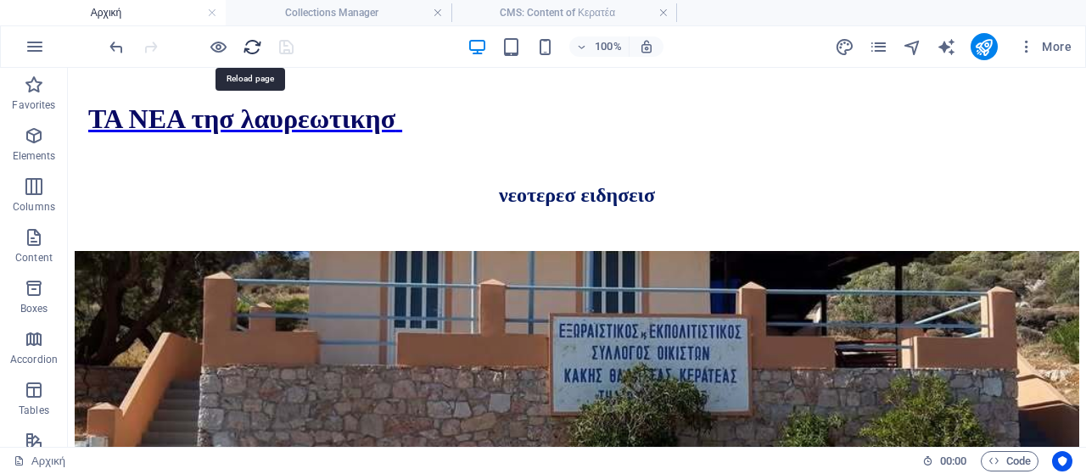
click at [253, 45] on icon "reload" at bounding box center [253, 47] width 20 height 20
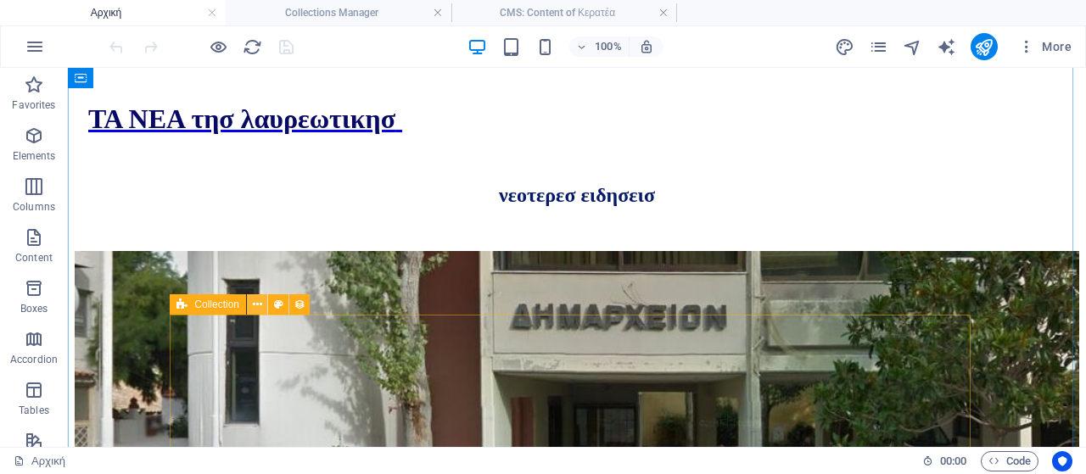
click at [258, 305] on icon at bounding box center [257, 305] width 9 height 18
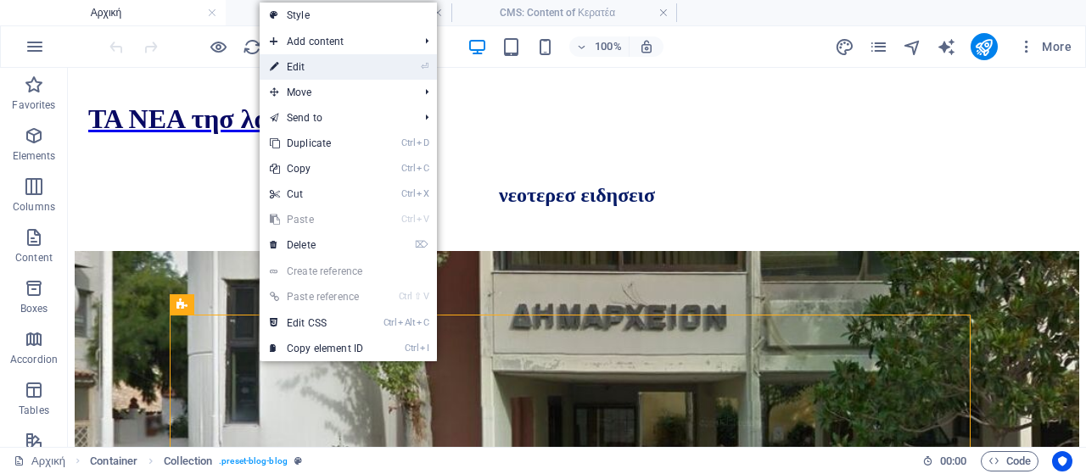
click at [327, 70] on link "⏎ Edit" at bounding box center [317, 66] width 114 height 25
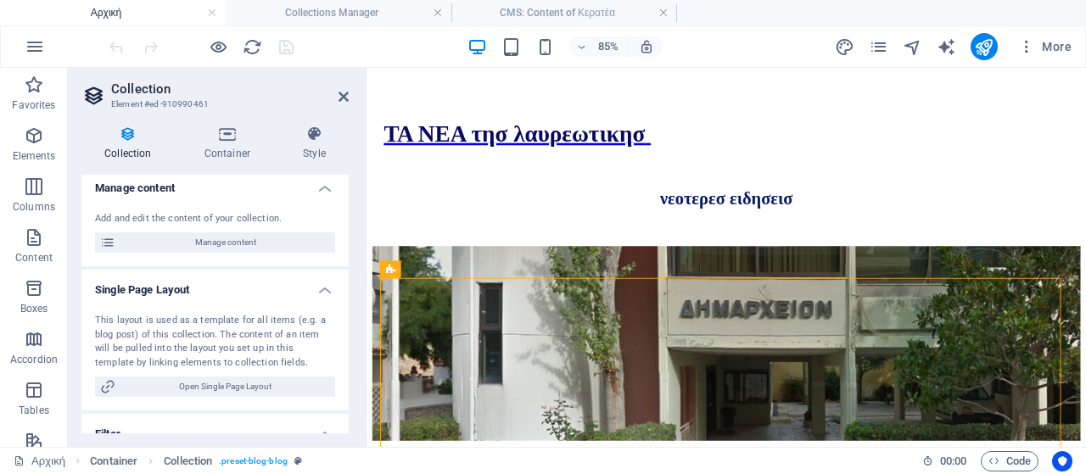
scroll to position [85, 0]
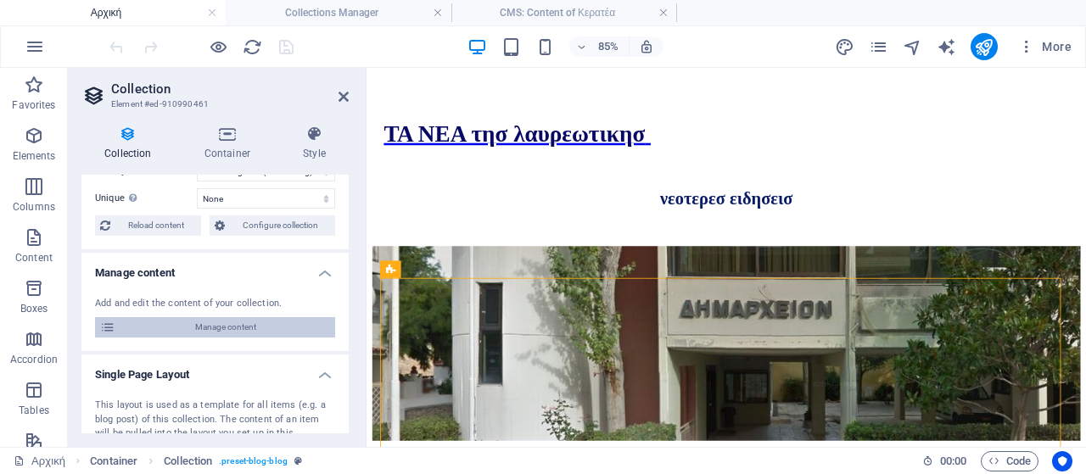
click at [242, 331] on span "Manage content" at bounding box center [224, 327] width 209 height 20
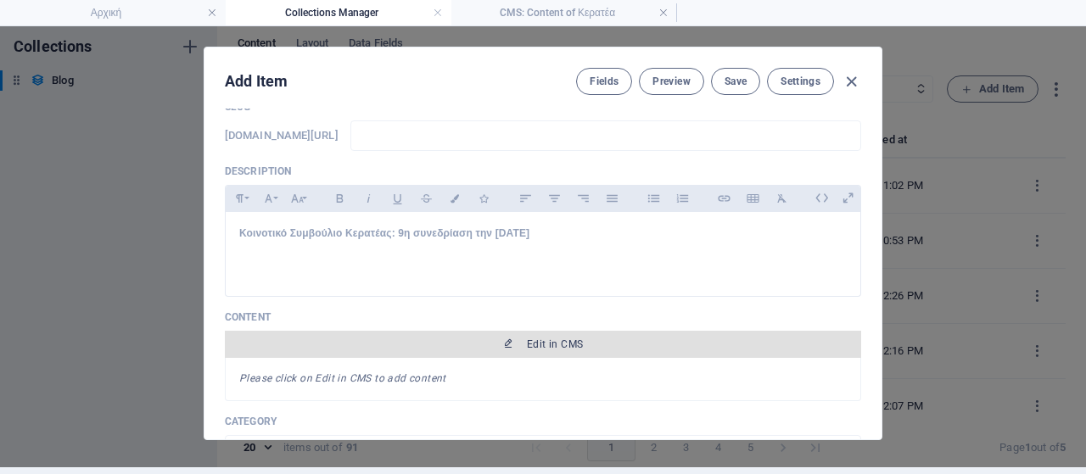
scroll to position [0, 0]
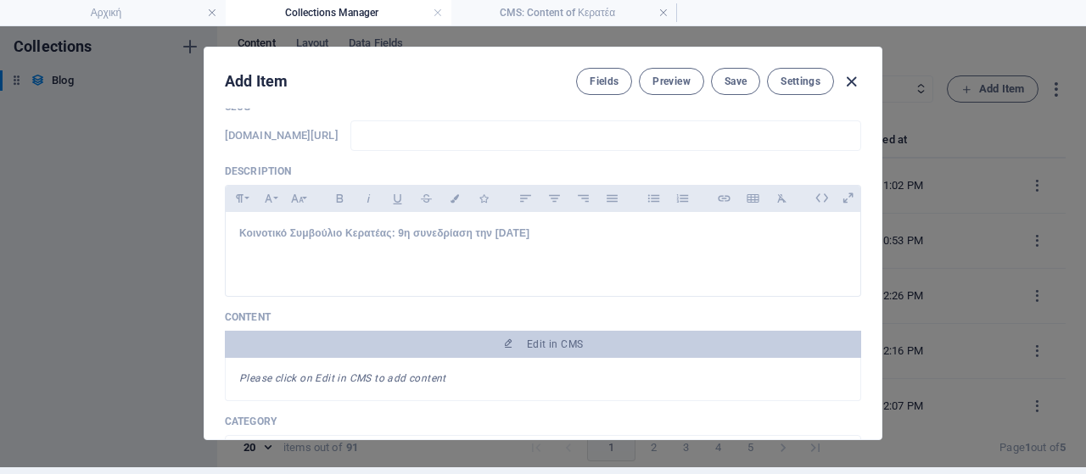
click at [848, 79] on icon "button" at bounding box center [851, 82] width 20 height 20
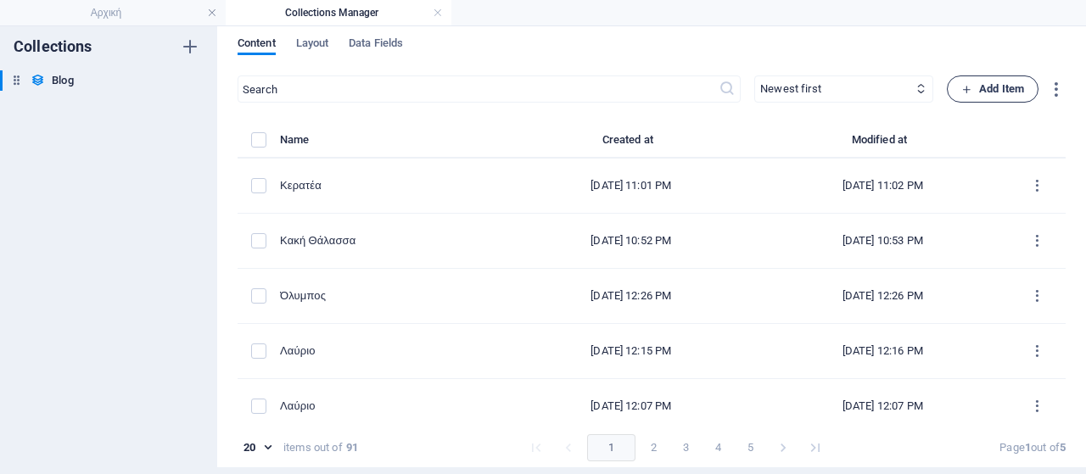
click at [969, 87] on span "Add Item" at bounding box center [992, 89] width 63 height 20
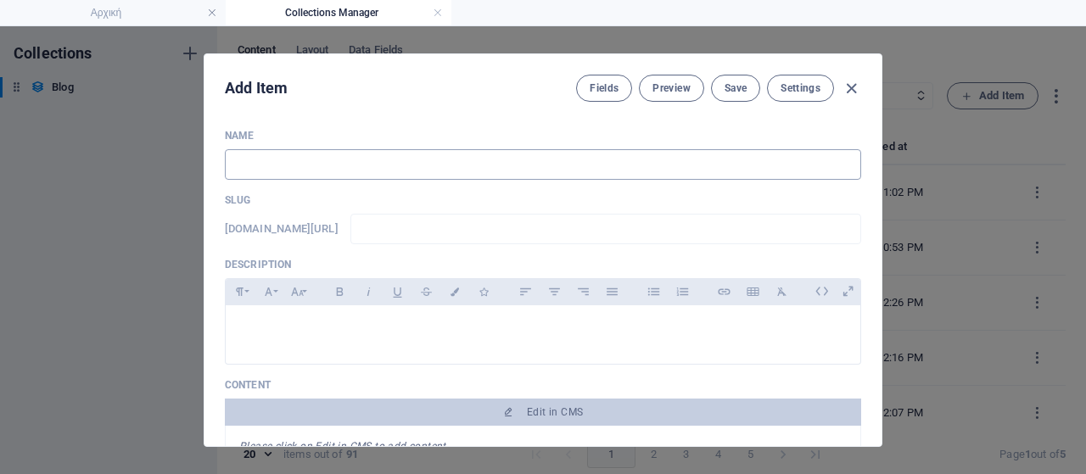
click at [396, 162] on input "text" at bounding box center [543, 164] width 636 height 31
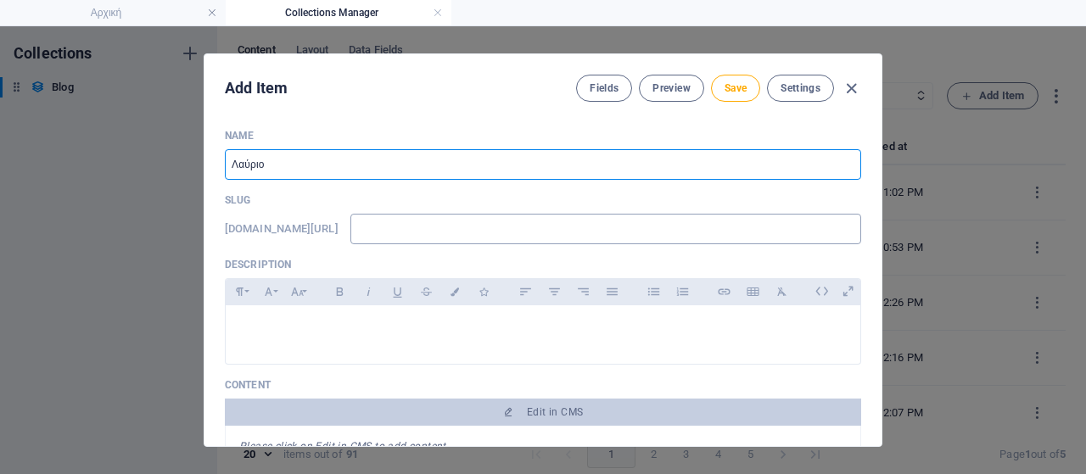
click at [416, 230] on input "text" at bounding box center [605, 229] width 511 height 31
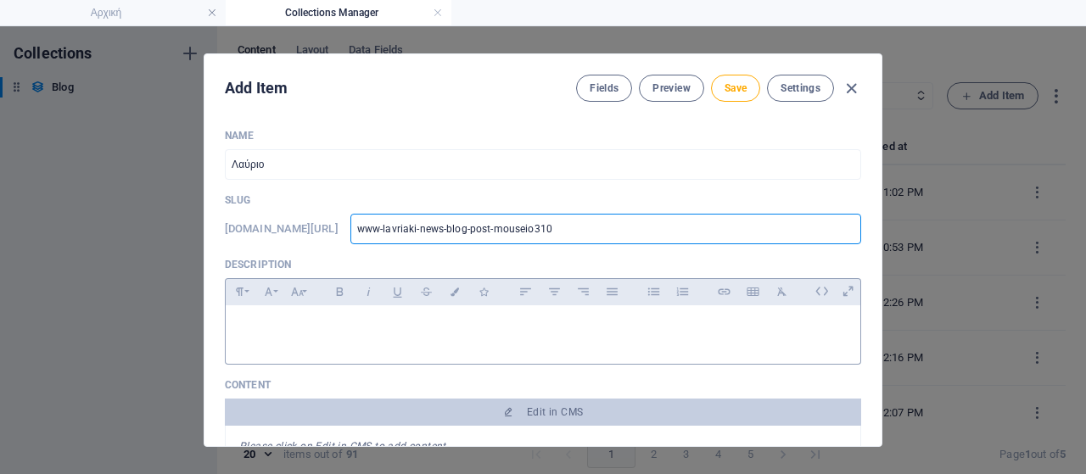
click at [345, 323] on p at bounding box center [542, 327] width 607 height 16
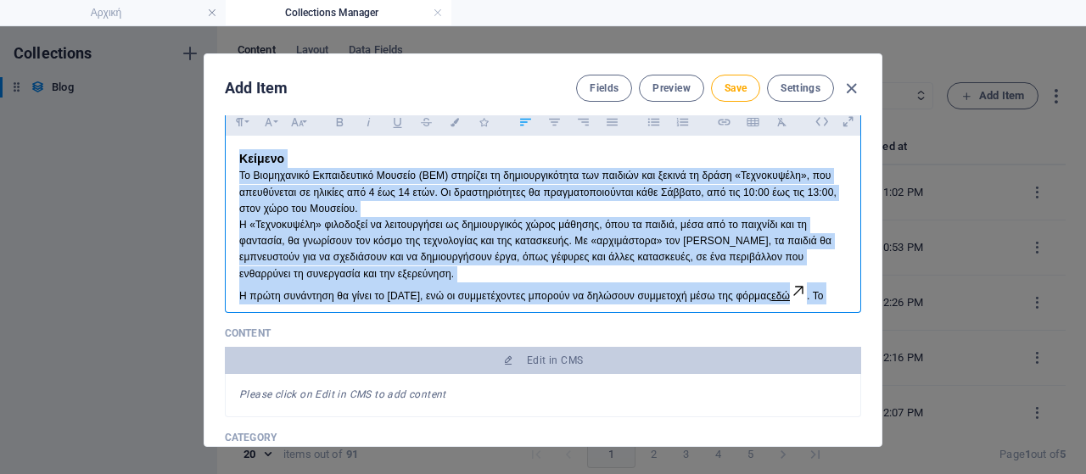
drag, startPoint x: 476, startPoint y: 291, endPoint x: 205, endPoint y: 140, distance: 309.8
click at [205, 140] on div "Name Λαύριο ​ Slug [DOMAIN_NAME][URL] www-lavriaki-news-blog-post-mouseio310 ​ …" at bounding box center [542, 280] width 677 height 331
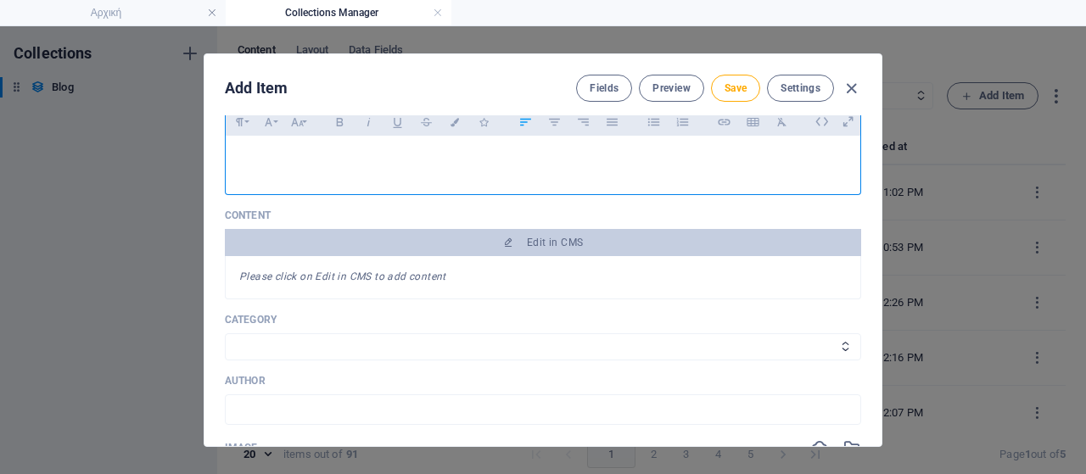
click at [346, 152] on h3 "​" at bounding box center [542, 158] width 607 height 19
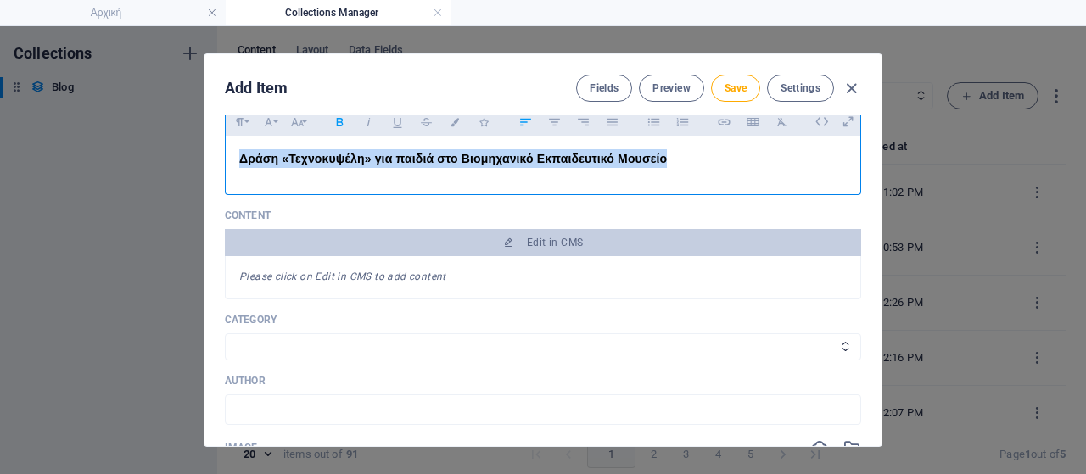
drag, startPoint x: 684, startPoint y: 155, endPoint x: 79, endPoint y: 155, distance: 604.7
click at [79, 155] on div "Add Item Fields Preview Save Settings Name Λαύριο ​ Slug [DOMAIN_NAME][URL] www…" at bounding box center [543, 250] width 1086 height 448
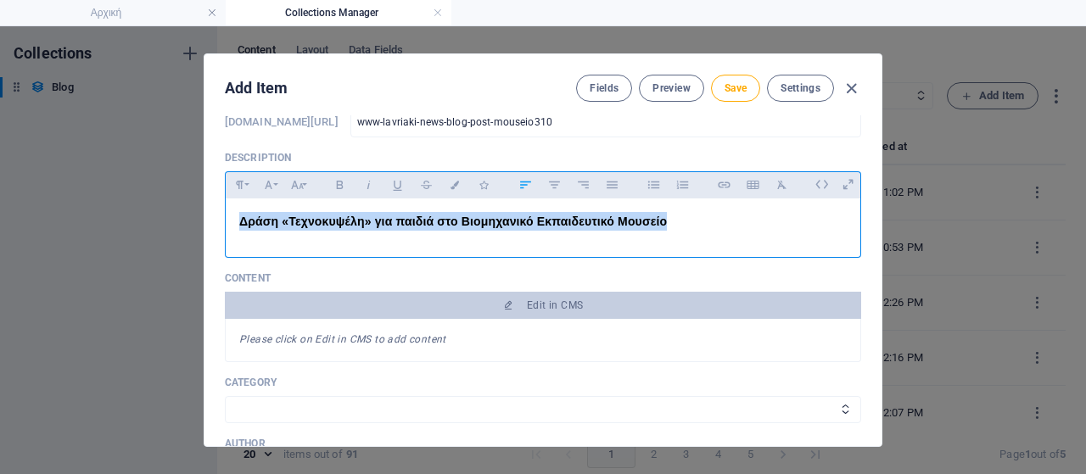
scroll to position [85, 0]
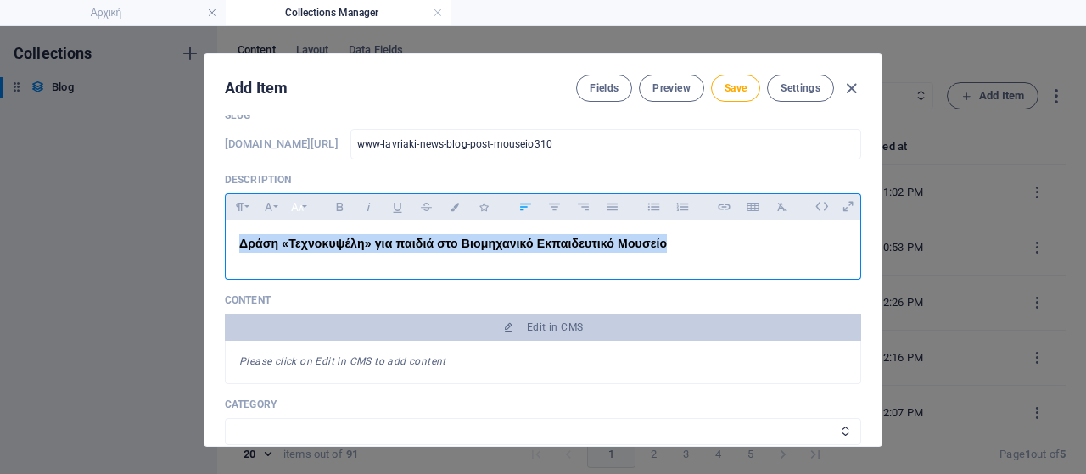
click at [293, 211] on icon "button" at bounding box center [297, 207] width 14 height 20
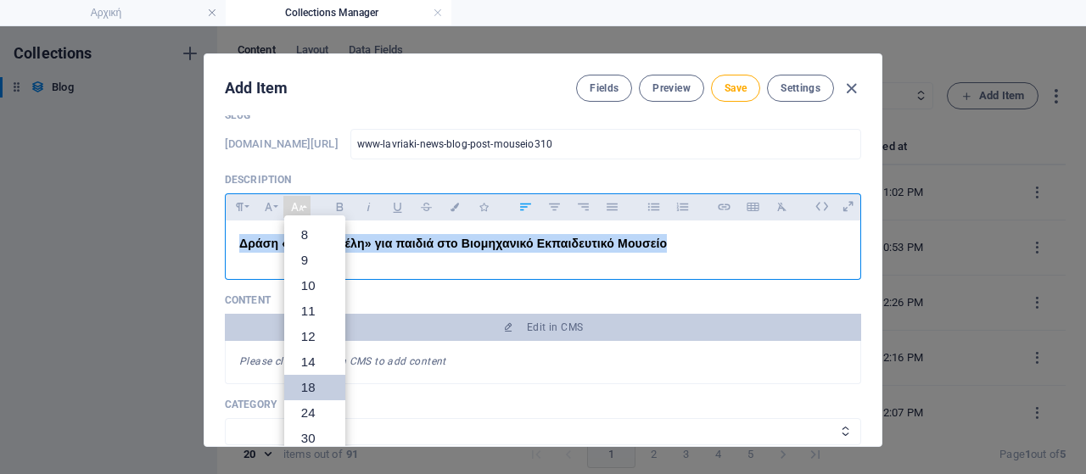
click at [301, 377] on link "18" at bounding box center [314, 387] width 61 height 25
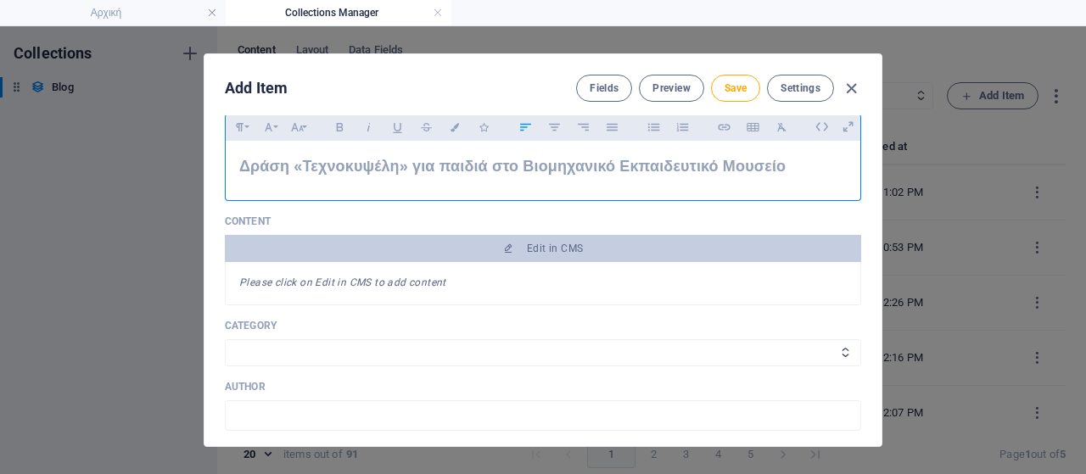
scroll to position [254, 0]
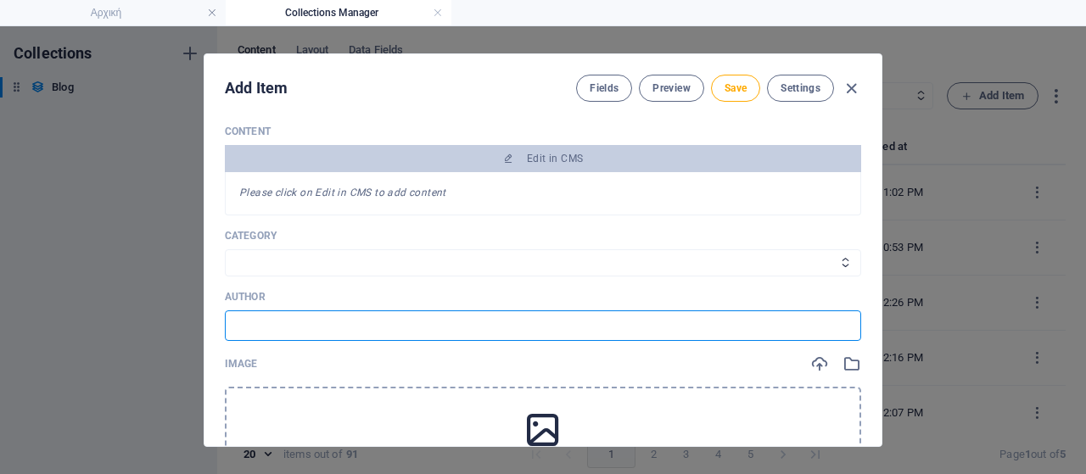
click at [280, 329] on input "text" at bounding box center [543, 325] width 636 height 31
paste input "Πηγή Βιομηχανικό Εκπαιδευτικό Μουσείο"
click at [254, 325] on input "Πηγή Βιομηχανικό Εκπαιδευτικό Μουσείο" at bounding box center [543, 325] width 636 height 31
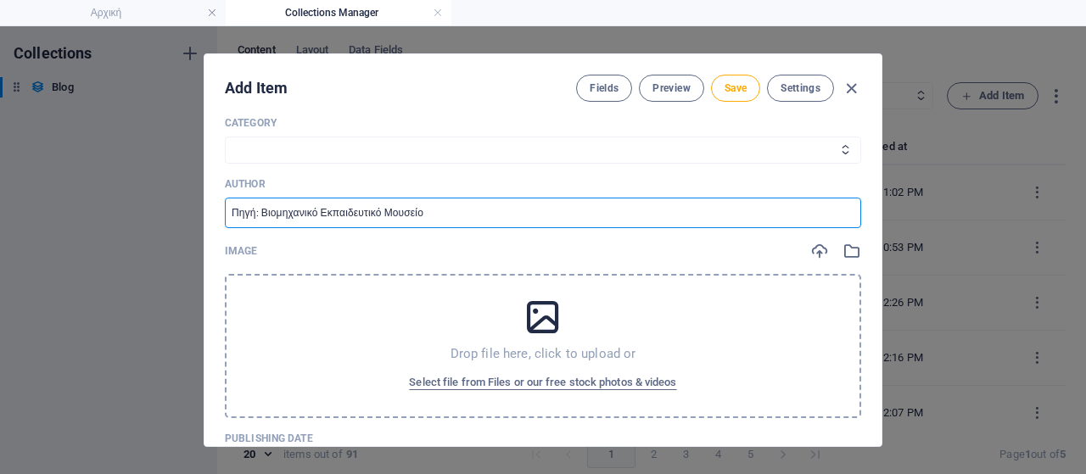
scroll to position [424, 0]
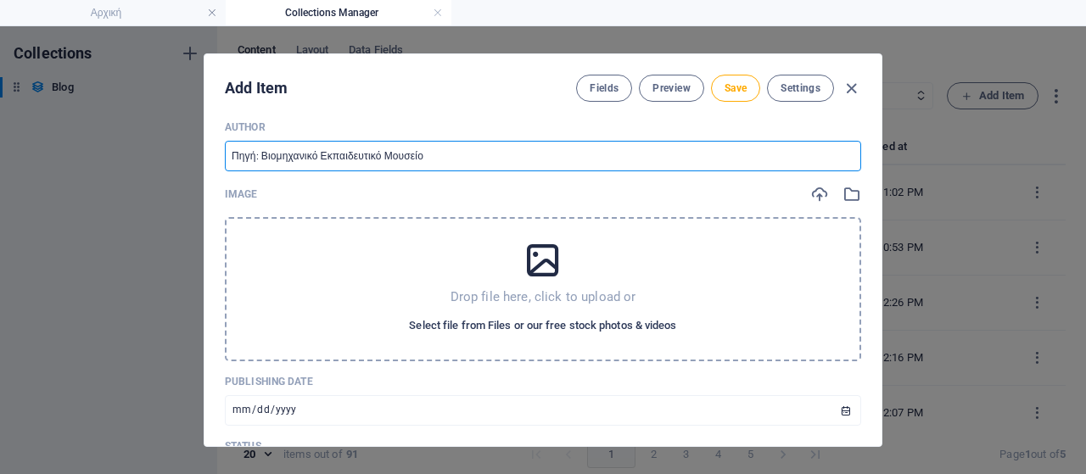
click at [524, 320] on span "Select file from Files or our free stock photos & videos" at bounding box center [542, 326] width 267 height 20
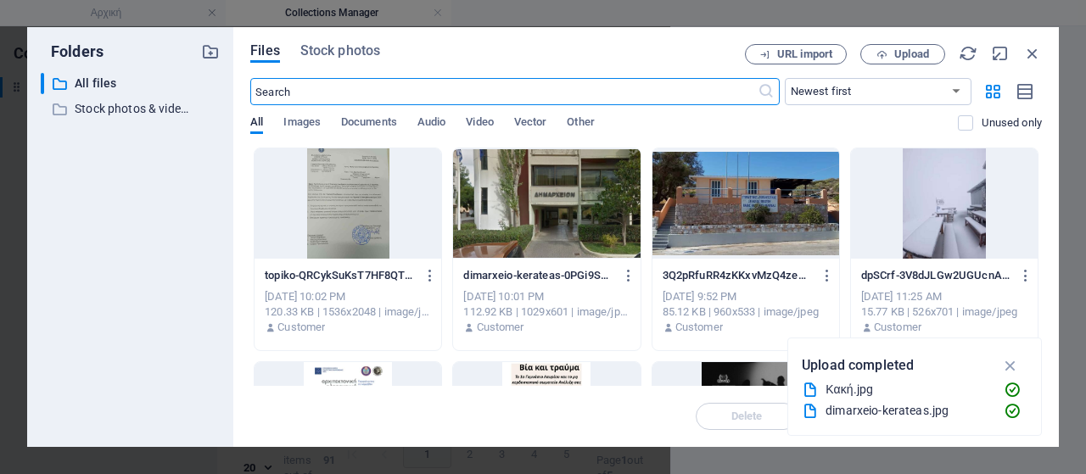
scroll to position [473, 0]
click at [909, 59] on span "Upload" at bounding box center [911, 54] width 35 height 10
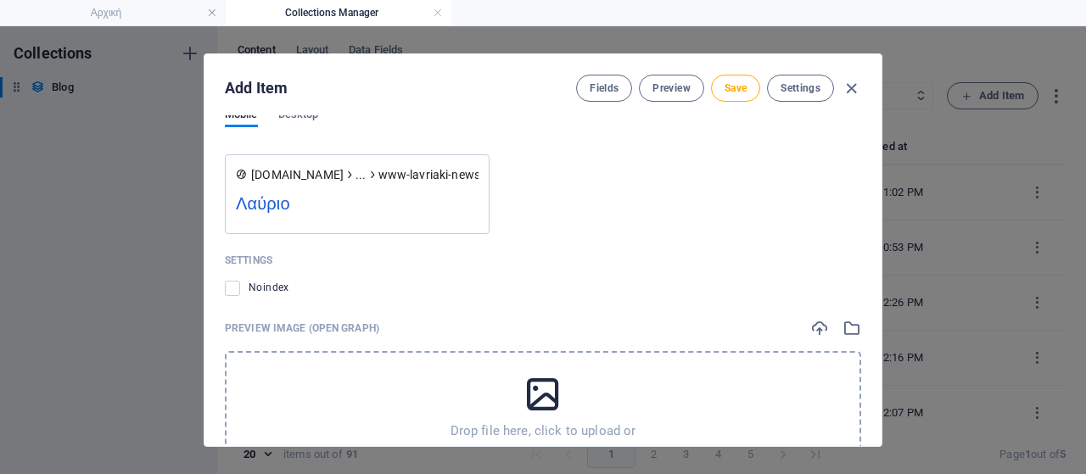
scroll to position [1691, 0]
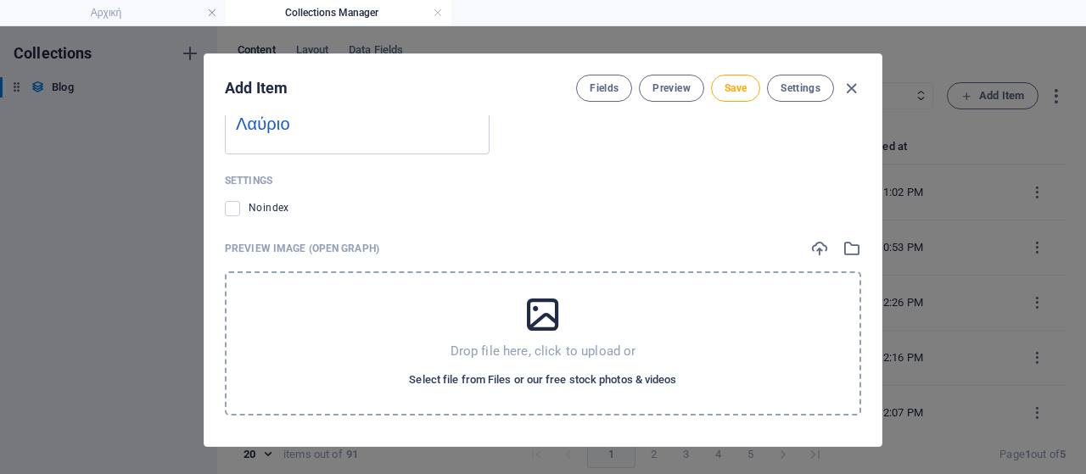
click at [511, 376] on span "Select file from Files or our free stock photos & videos" at bounding box center [542, 380] width 267 height 20
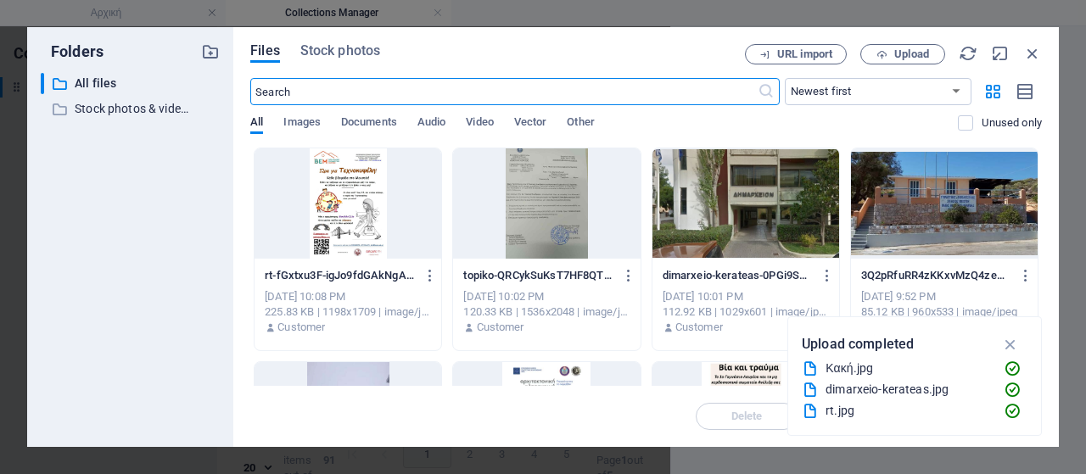
scroll to position [1741, 0]
click at [353, 221] on div at bounding box center [347, 203] width 187 height 110
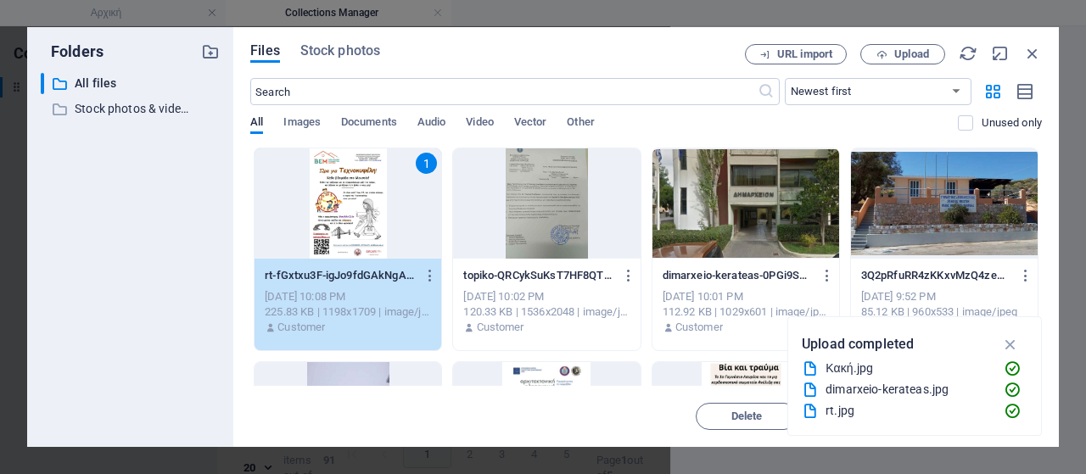
click at [353, 221] on div "1" at bounding box center [347, 203] width 187 height 110
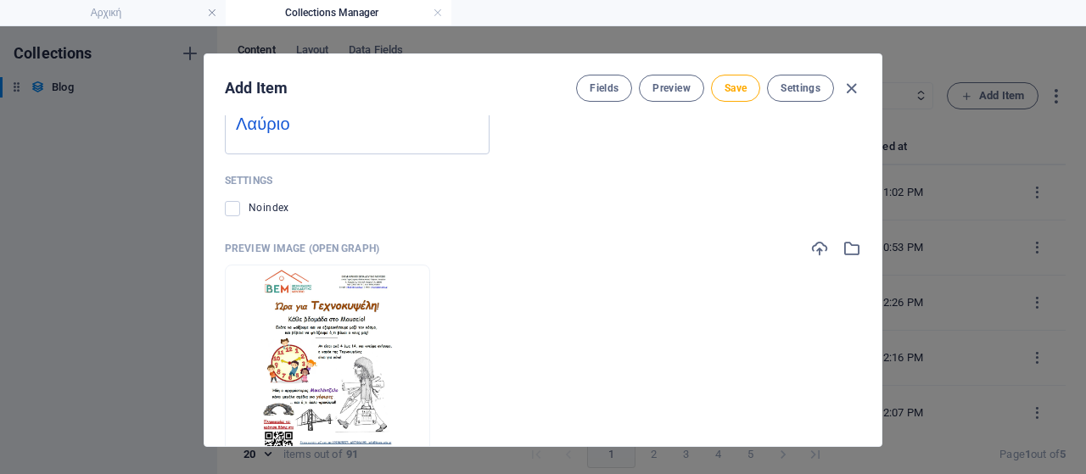
scroll to position [1437, 0]
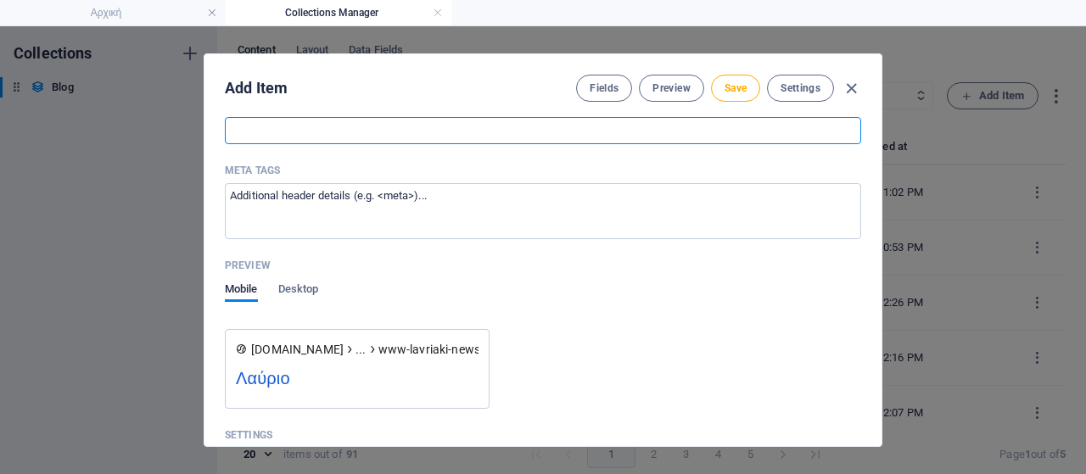
click at [252, 135] on input "SEO Keywords" at bounding box center [543, 130] width 636 height 27
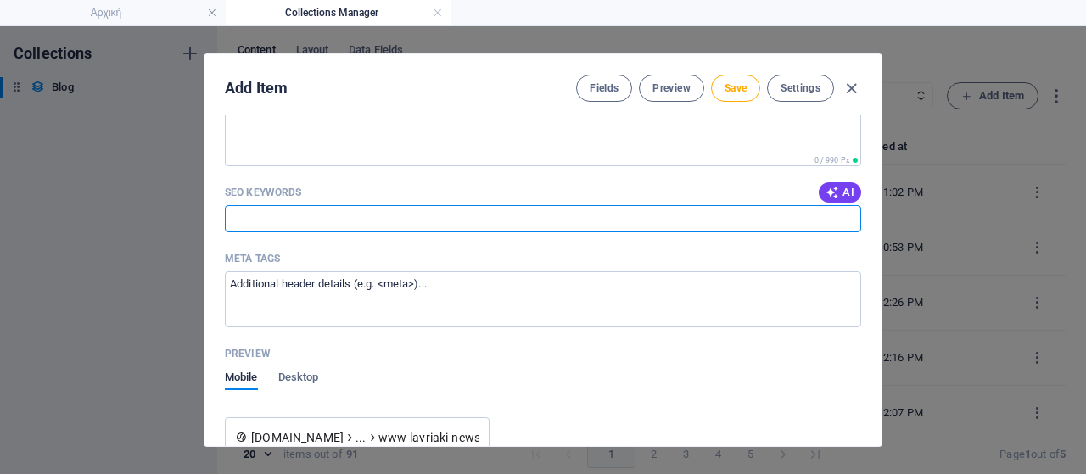
scroll to position [1267, 0]
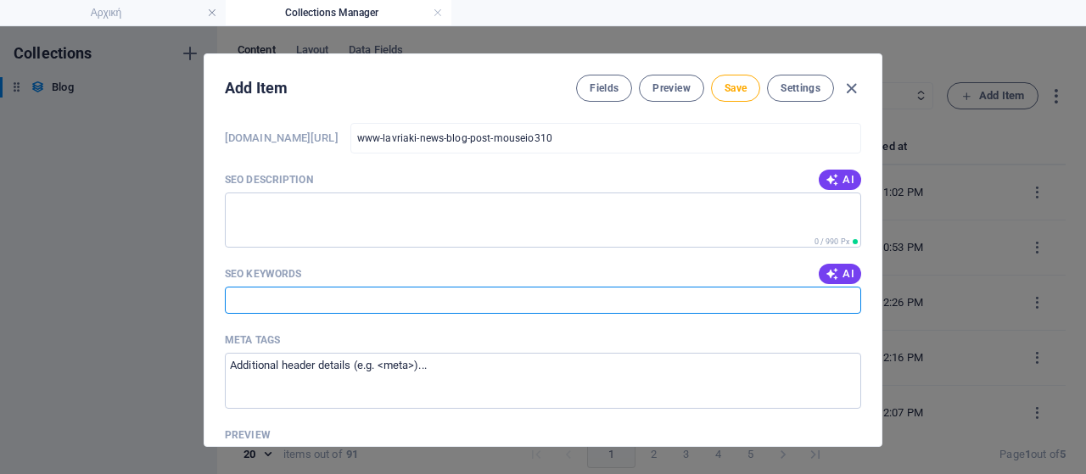
paste input "Δήμος Λαυρεωτικής, Κερατέα, Βιομηχανικό Εκπαιδευτικό Μουσείο, Τεχνοκυψέλη, δράσ…"
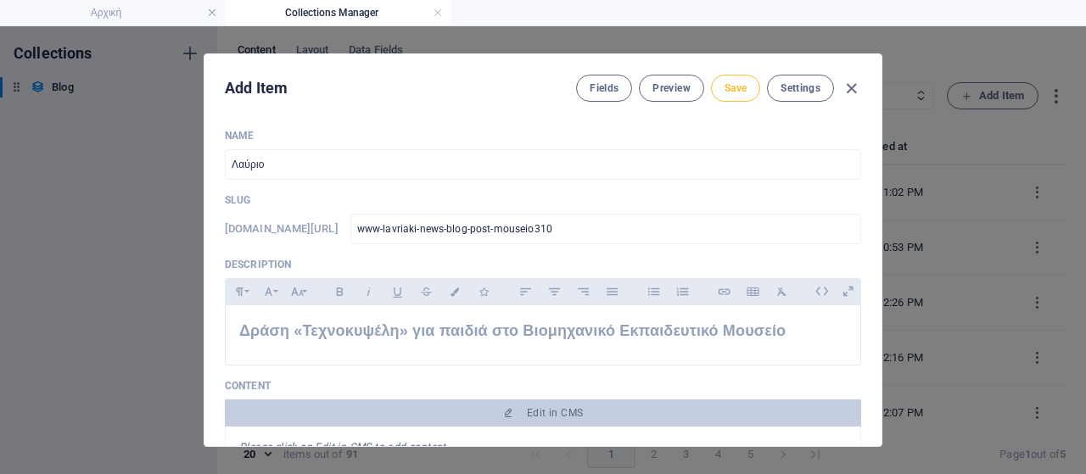
scroll to position [0, 0]
click at [724, 84] on span "Save" at bounding box center [735, 88] width 22 height 14
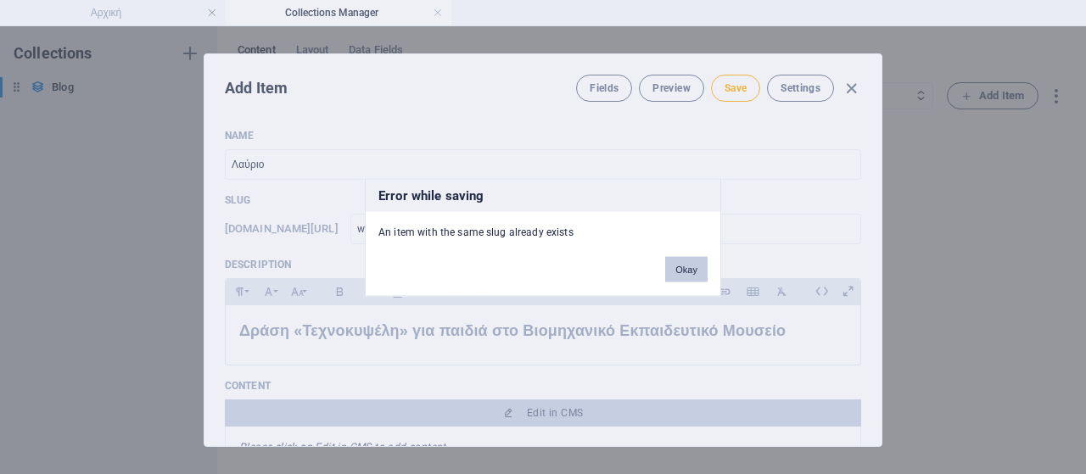
click at [696, 271] on button "Okay" at bounding box center [686, 268] width 42 height 25
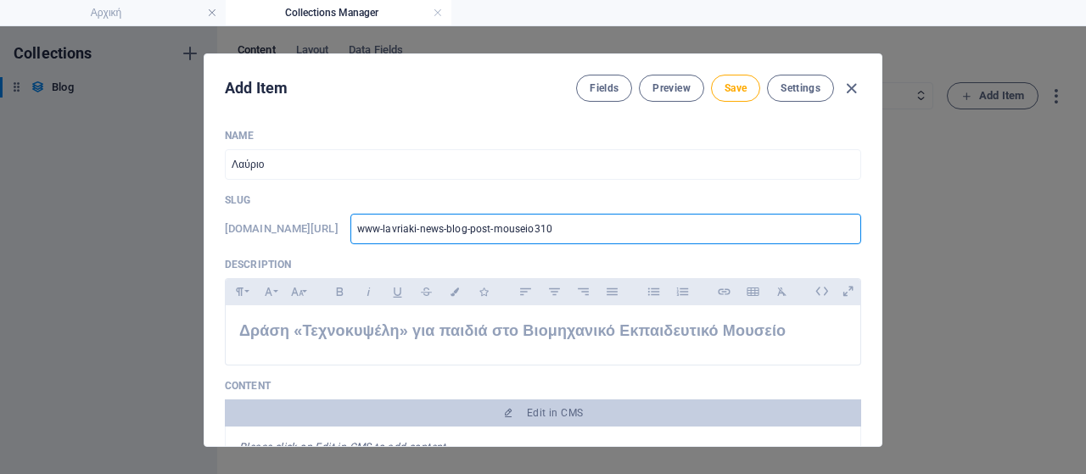
drag, startPoint x: 590, startPoint y: 229, endPoint x: 570, endPoint y: 232, distance: 20.5
click at [570, 232] on input "www-lavriaki-news-blog-post-mouseio310" at bounding box center [605, 229] width 511 height 31
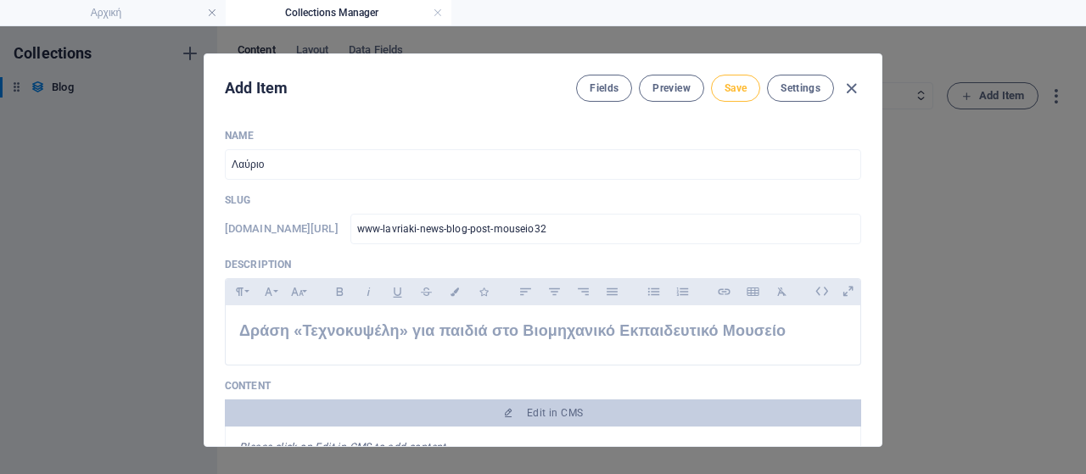
click at [750, 83] on button "Save" at bounding box center [735, 88] width 49 height 27
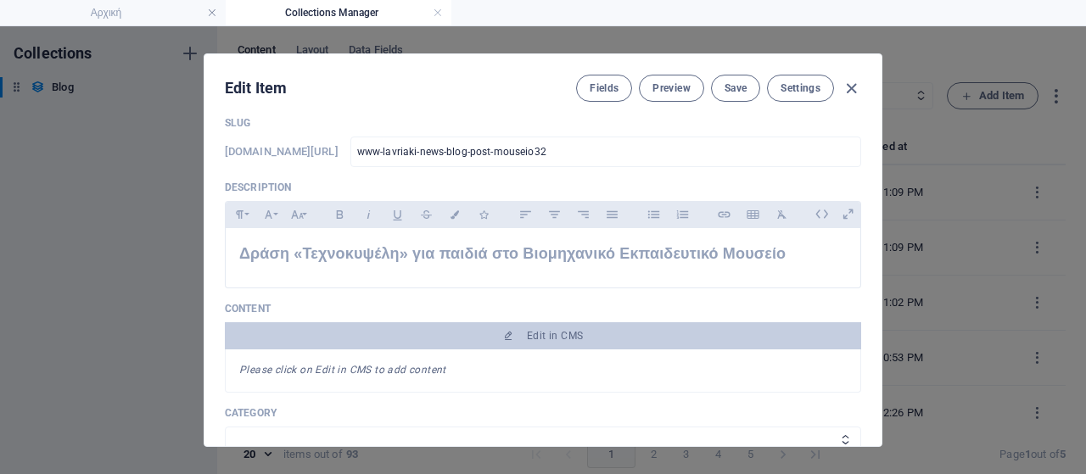
scroll to position [170, 0]
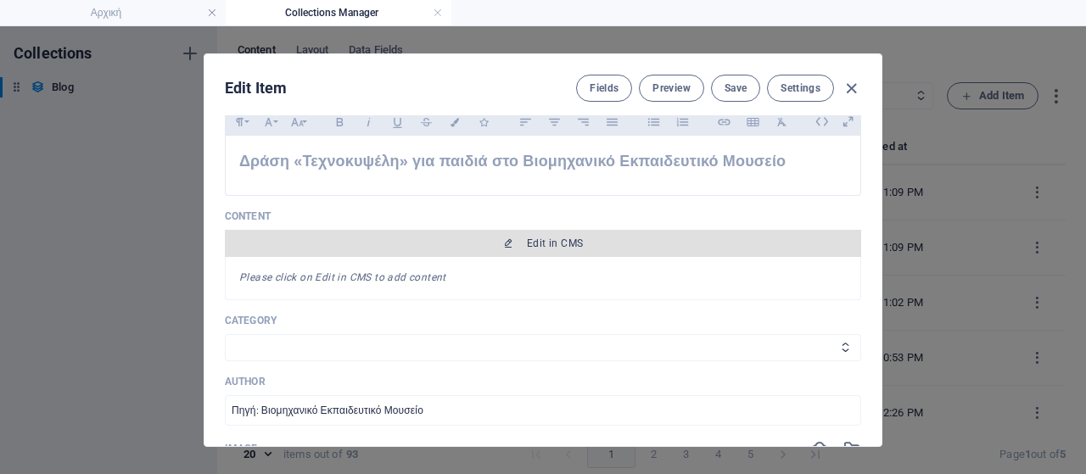
click at [723, 238] on span "Edit in CMS" at bounding box center [543, 244] width 623 height 14
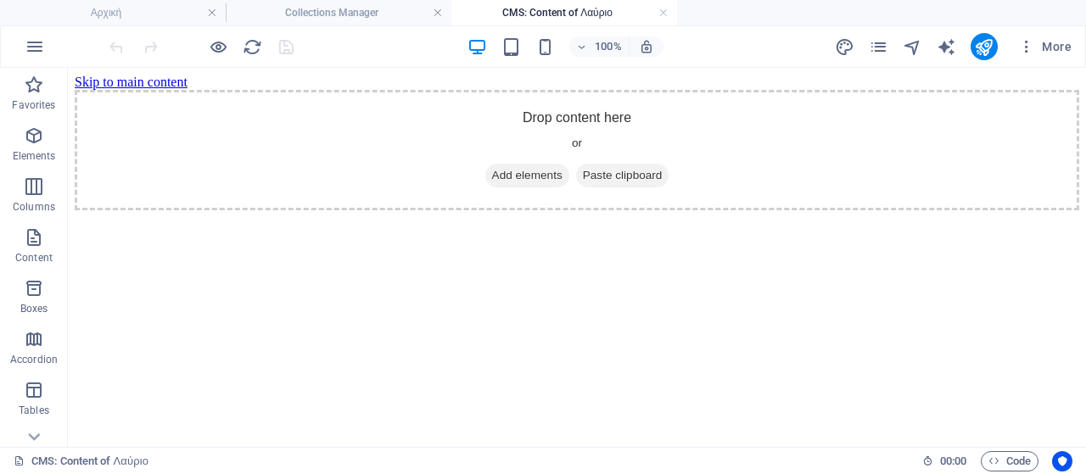
scroll to position [0, 0]
click at [510, 187] on span "Add elements" at bounding box center [527, 176] width 84 height 24
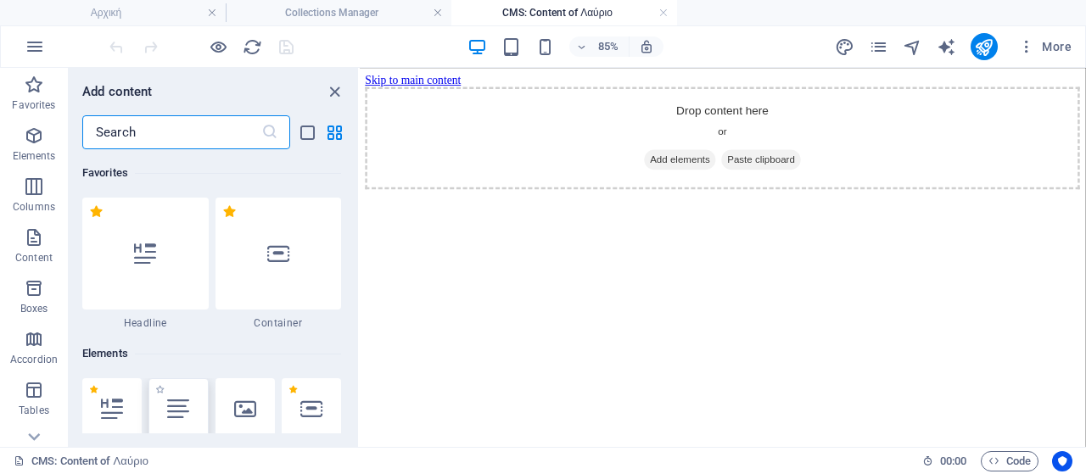
click at [191, 403] on div at bounding box center [177, 408] width 59 height 61
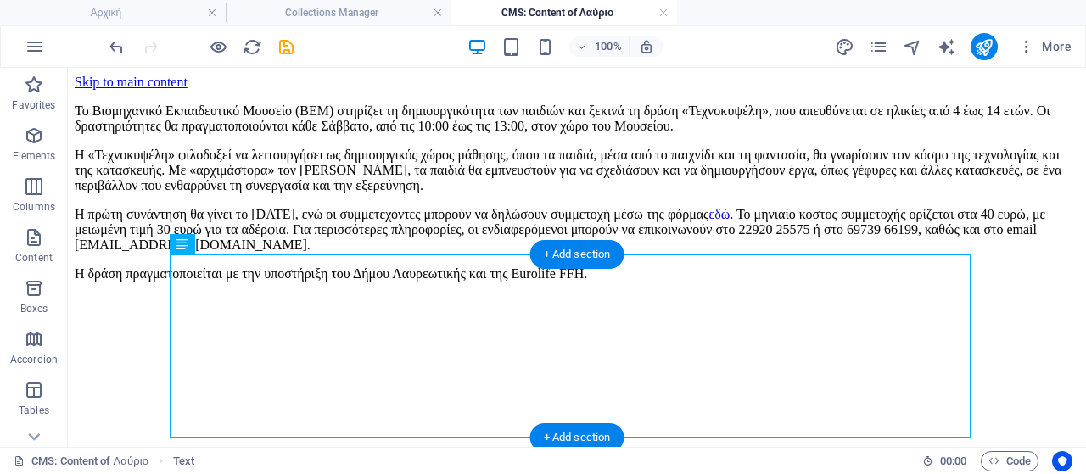
scroll to position [85, 0]
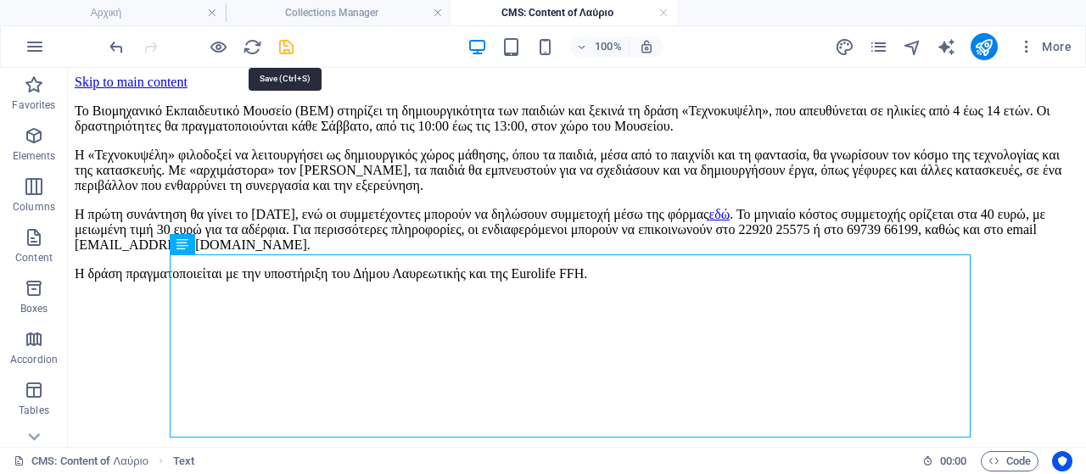
click at [294, 48] on icon "save" at bounding box center [286, 47] width 20 height 20
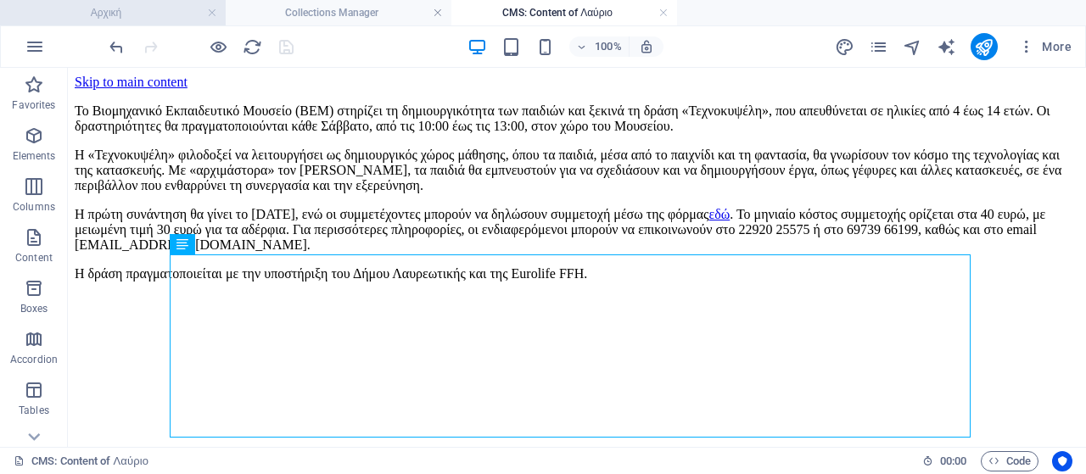
click at [153, 18] on h4 "Αρχική" at bounding box center [113, 12] width 226 height 19
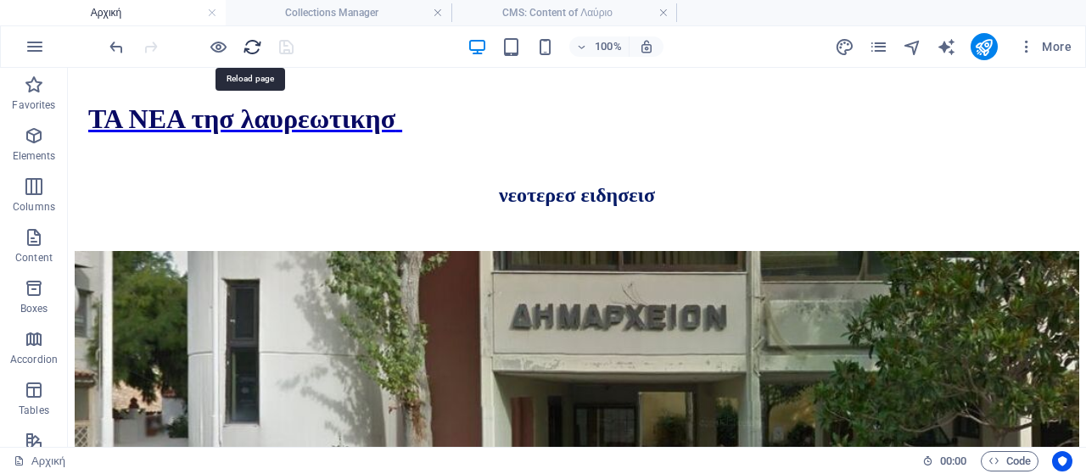
click at [248, 45] on icon "reload" at bounding box center [253, 47] width 20 height 20
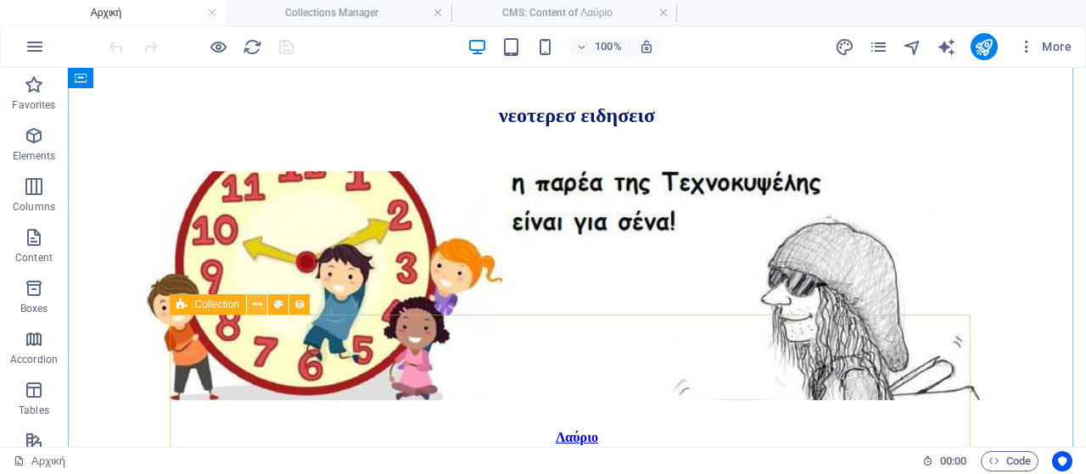
click at [249, 303] on button at bounding box center [257, 304] width 20 height 20
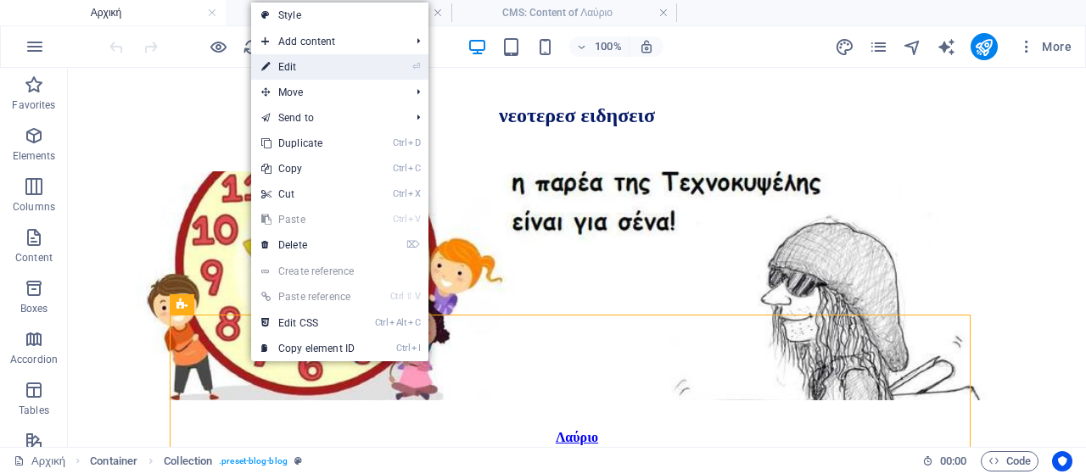
drag, startPoint x: 288, startPoint y: 72, endPoint x: 36, endPoint y: 158, distance: 266.9
click at [288, 72] on link "⏎ Edit" at bounding box center [308, 66] width 114 height 25
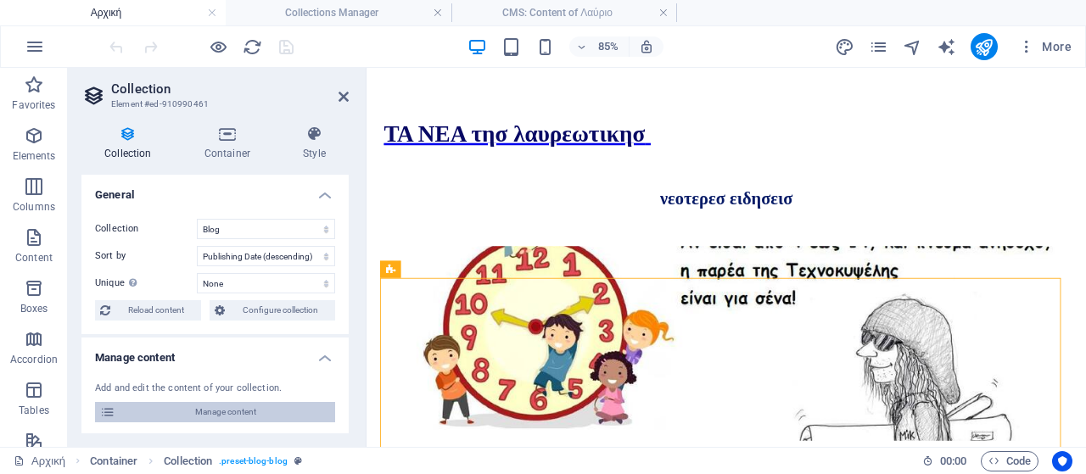
click at [266, 418] on span "Manage content" at bounding box center [224, 412] width 209 height 20
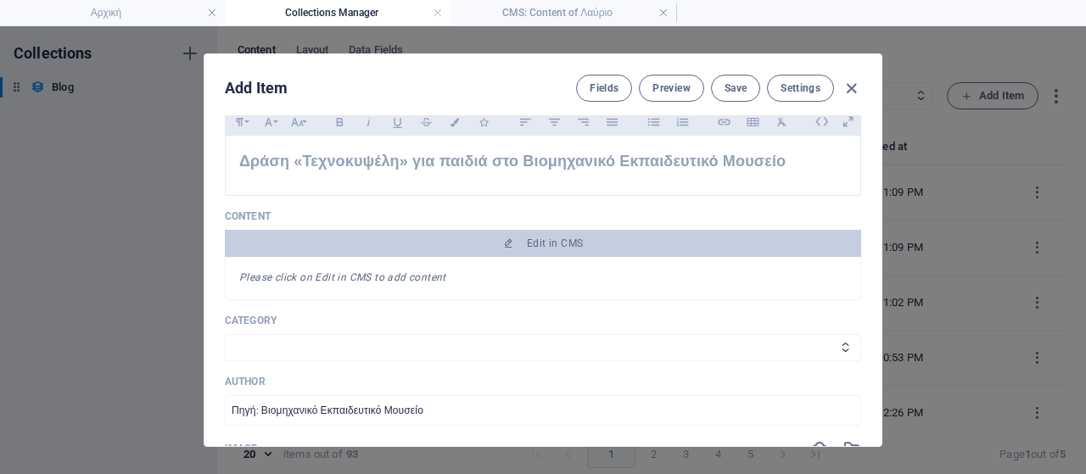
scroll to position [0, 0]
click at [846, 86] on icon "button" at bounding box center [851, 89] width 20 height 20
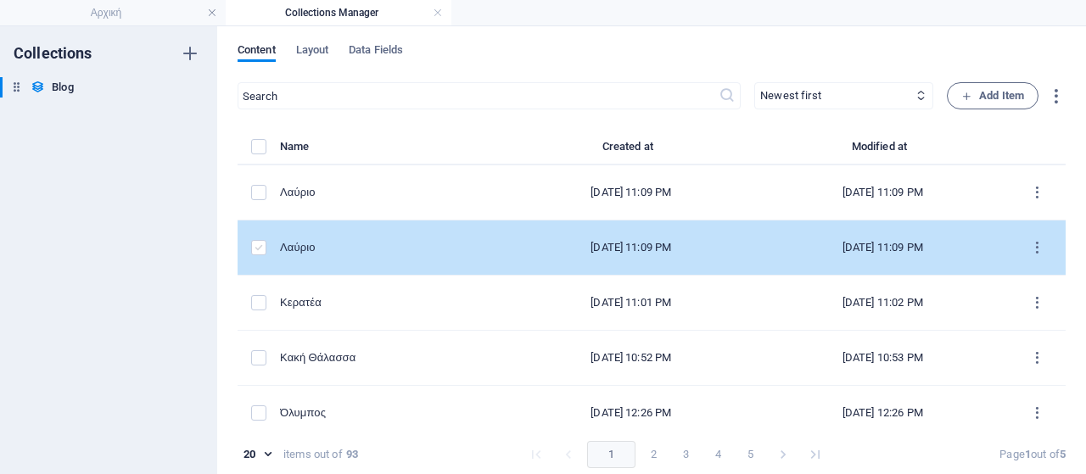
click at [256, 250] on label "items list" at bounding box center [258, 247] width 15 height 15
click at [0, 0] on input "items list" at bounding box center [0, 0] width 0 height 0
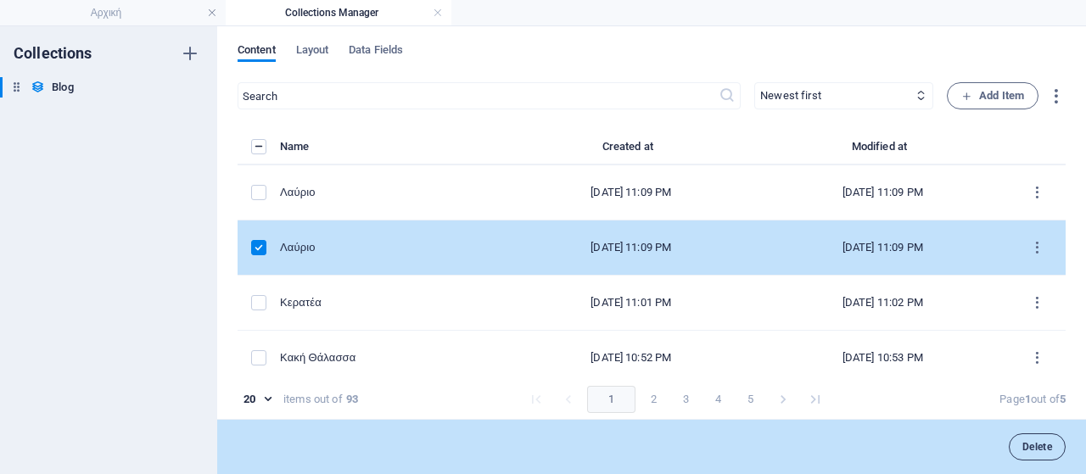
click at [1035, 450] on span "Delete" at bounding box center [1037, 447] width 30 height 10
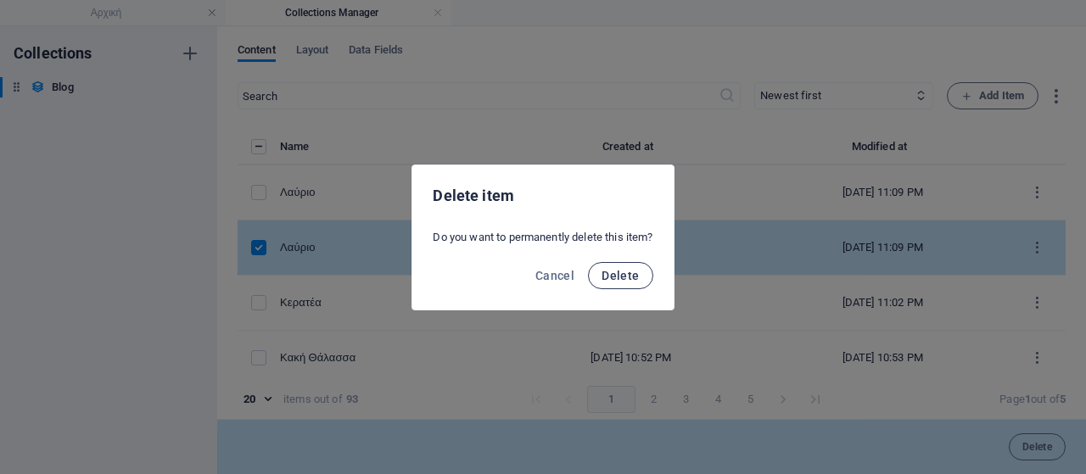
click at [633, 277] on span "Delete" at bounding box center [619, 276] width 37 height 14
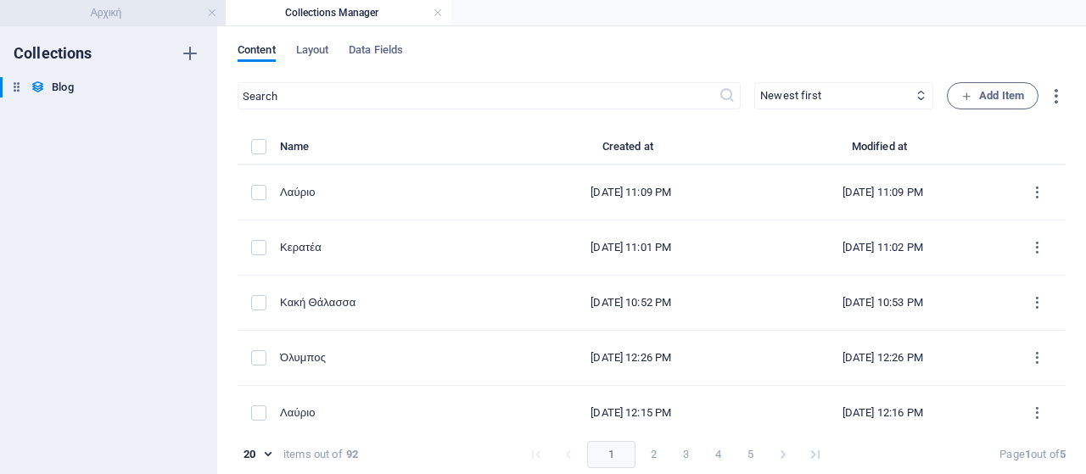
click at [148, 16] on h4 "Αρχική" at bounding box center [113, 12] width 226 height 19
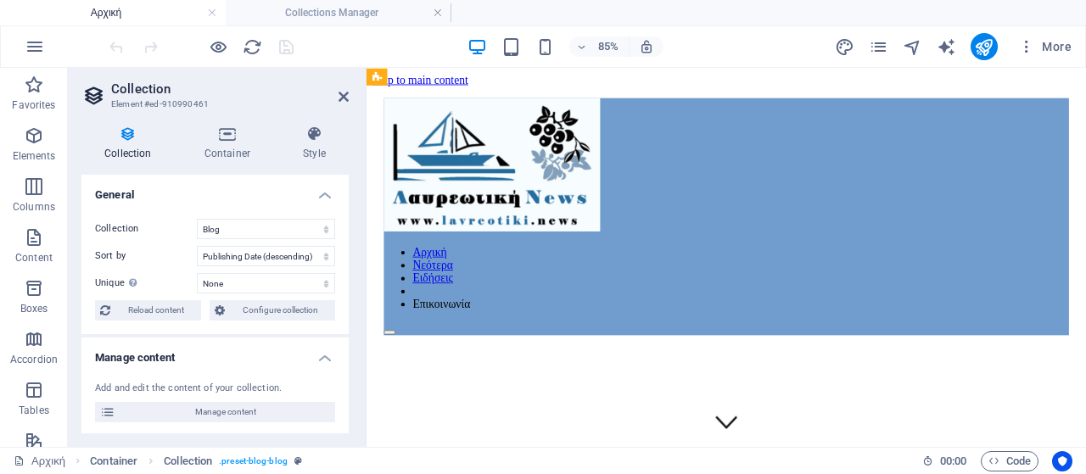
scroll to position [965, 0]
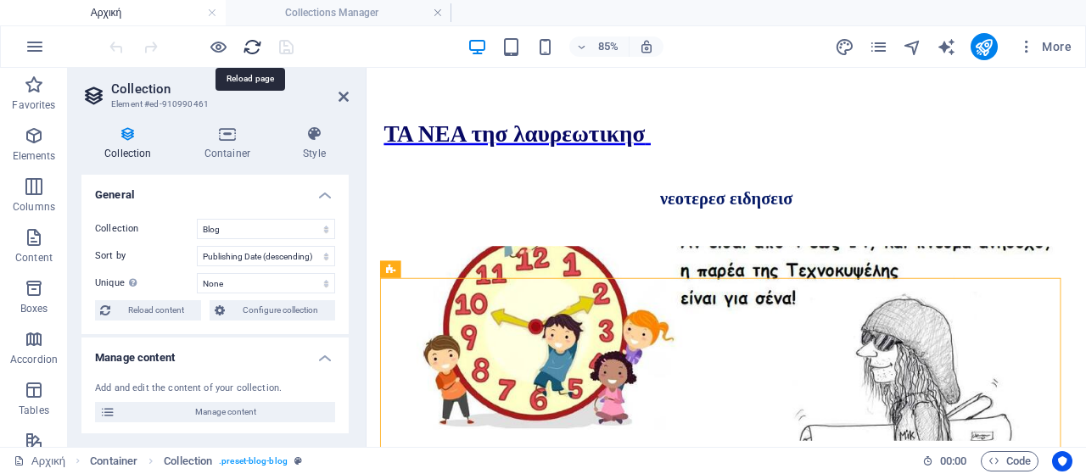
click at [254, 50] on icon "reload" at bounding box center [253, 47] width 20 height 20
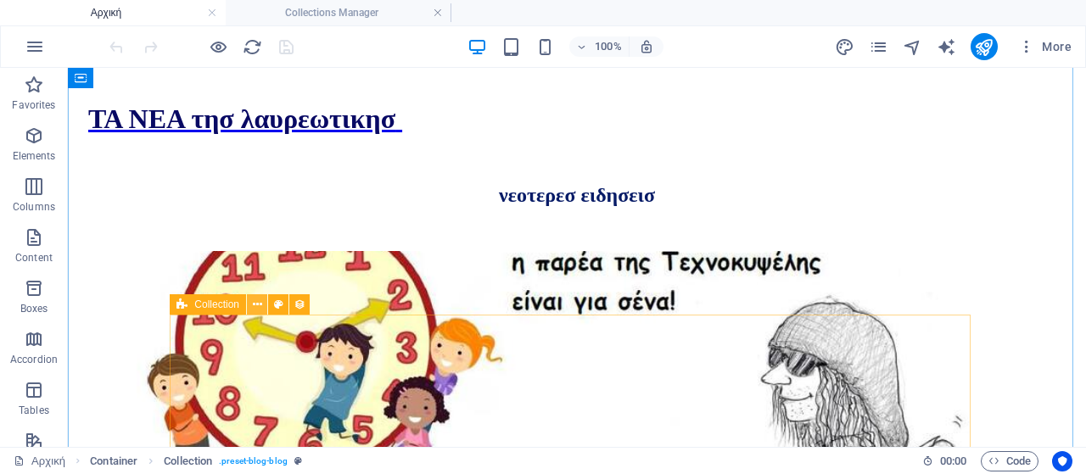
click at [258, 304] on icon at bounding box center [257, 305] width 9 height 18
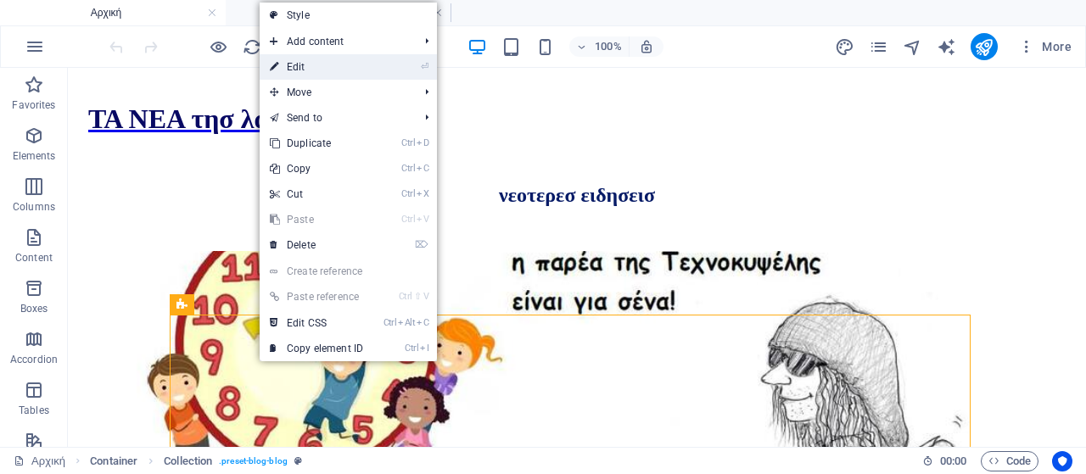
click at [324, 67] on link "⏎ Edit" at bounding box center [317, 66] width 114 height 25
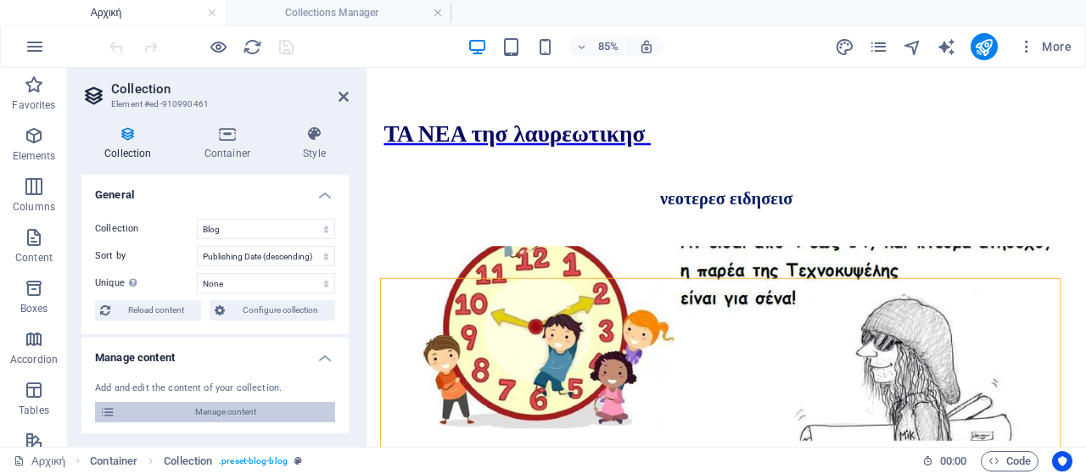
click at [281, 413] on span "Manage content" at bounding box center [224, 412] width 209 height 20
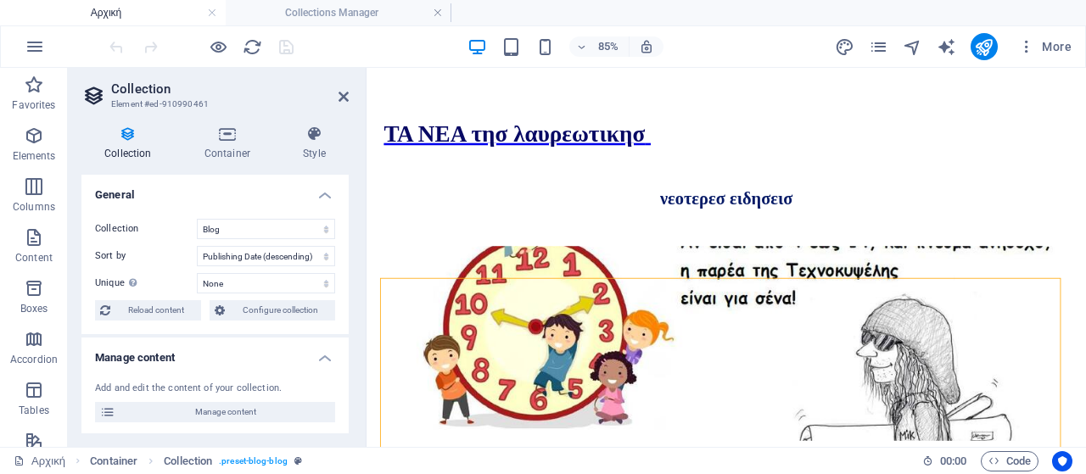
scroll to position [0, 0]
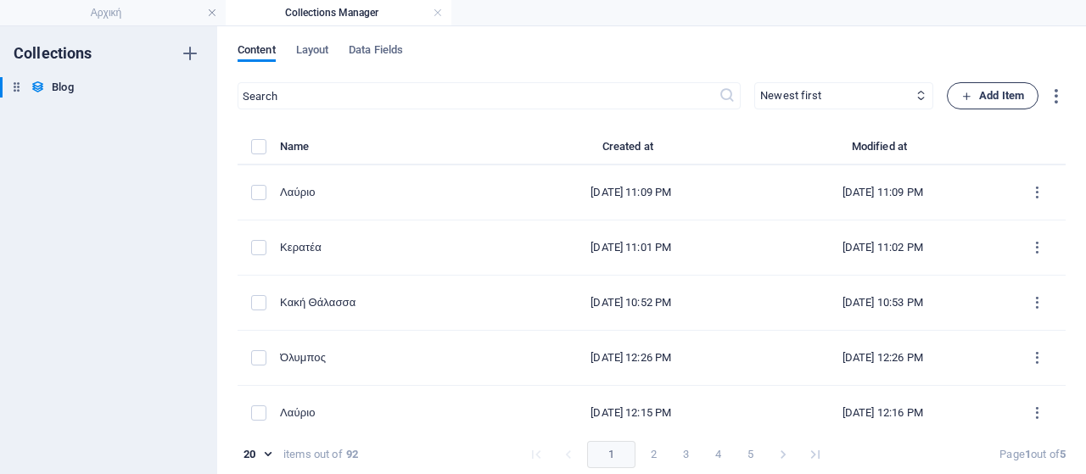
click at [989, 93] on span "Add Item" at bounding box center [992, 96] width 63 height 20
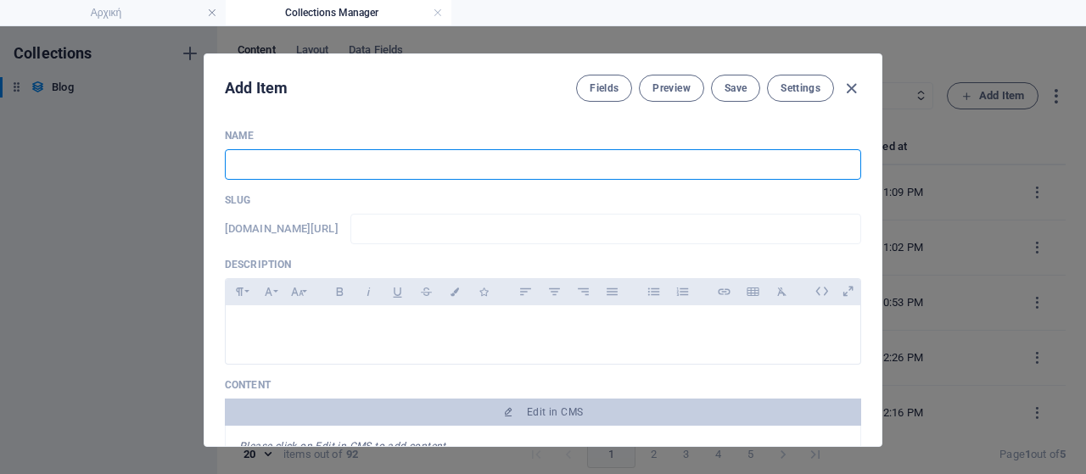
click at [470, 171] on input "text" at bounding box center [543, 164] width 636 height 31
click at [435, 225] on input "text" at bounding box center [605, 229] width 511 height 31
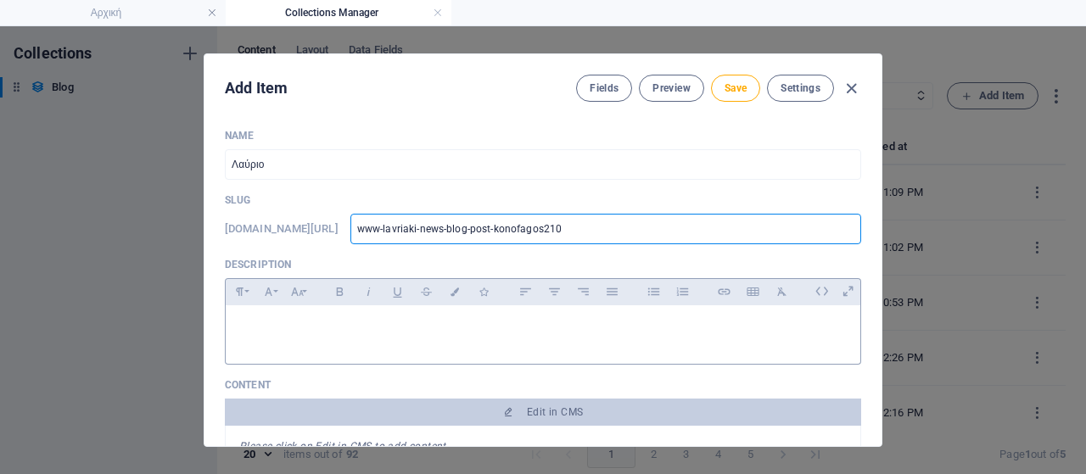
click at [385, 320] on p at bounding box center [542, 327] width 607 height 16
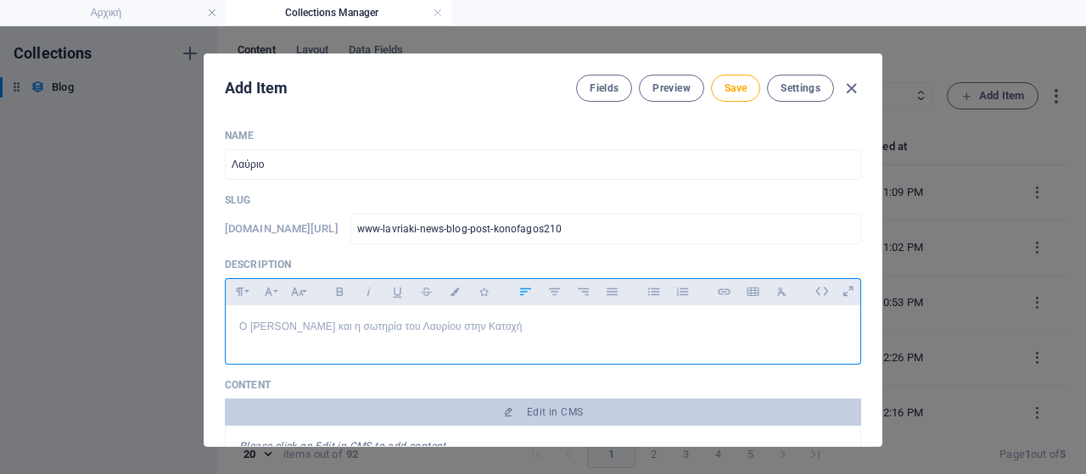
drag, startPoint x: 604, startPoint y: 332, endPoint x: 100, endPoint y: 294, distance: 505.2
click at [65, 286] on div "Add Item Fields Preview Save Settings Name Λαύριο ​ Slug [DOMAIN_NAME][URL] www…" at bounding box center [543, 250] width 1086 height 448
click at [336, 288] on icon "button" at bounding box center [339, 292] width 7 height 8
click at [304, 291] on button "Font Size" at bounding box center [296, 292] width 27 height 22
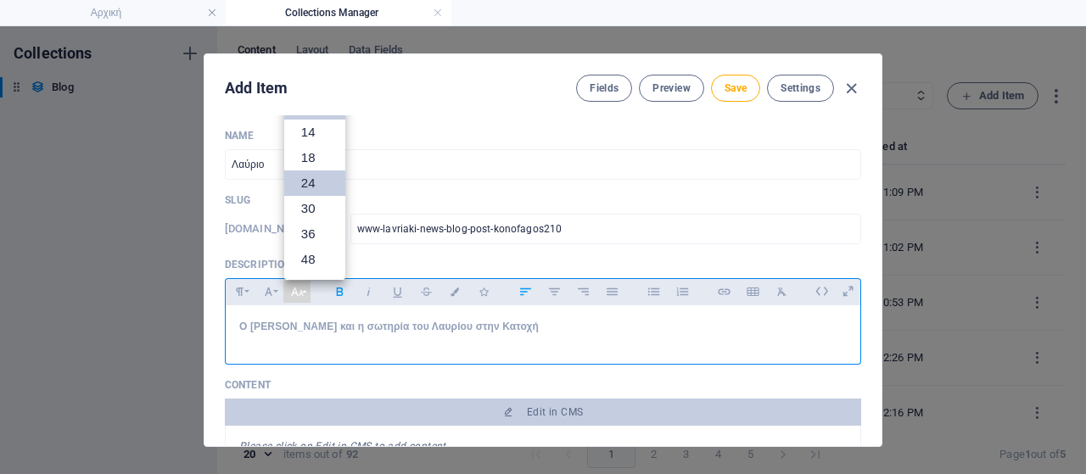
scroll to position [36, 0]
click at [319, 189] on link "18" at bounding box center [314, 182] width 61 height 25
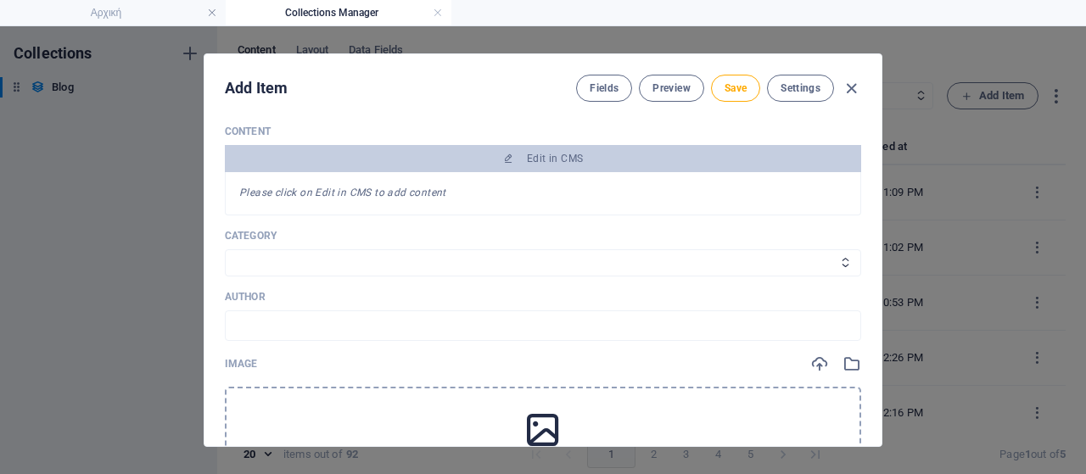
scroll to position [85, 0]
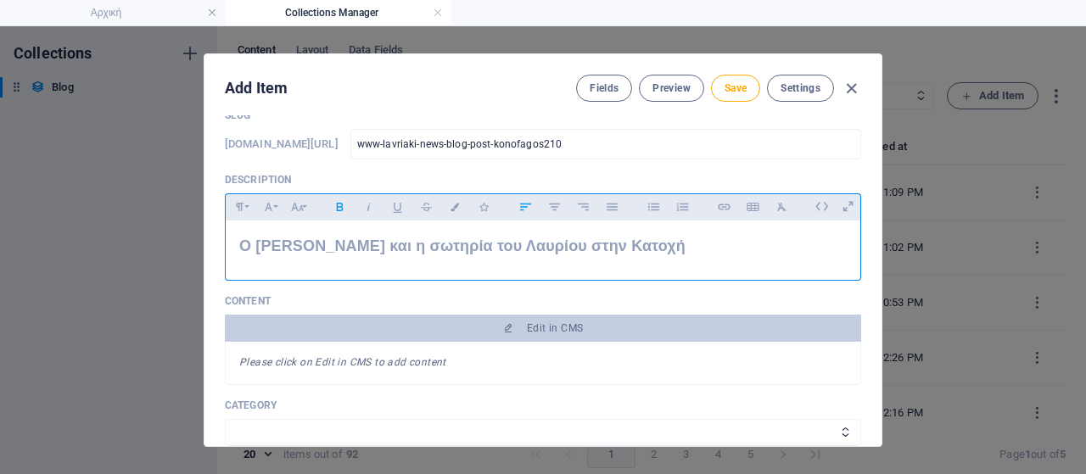
drag, startPoint x: 752, startPoint y: 275, endPoint x: 761, endPoint y: 268, distance: 10.9
click at [752, 274] on div at bounding box center [543, 276] width 636 height 8
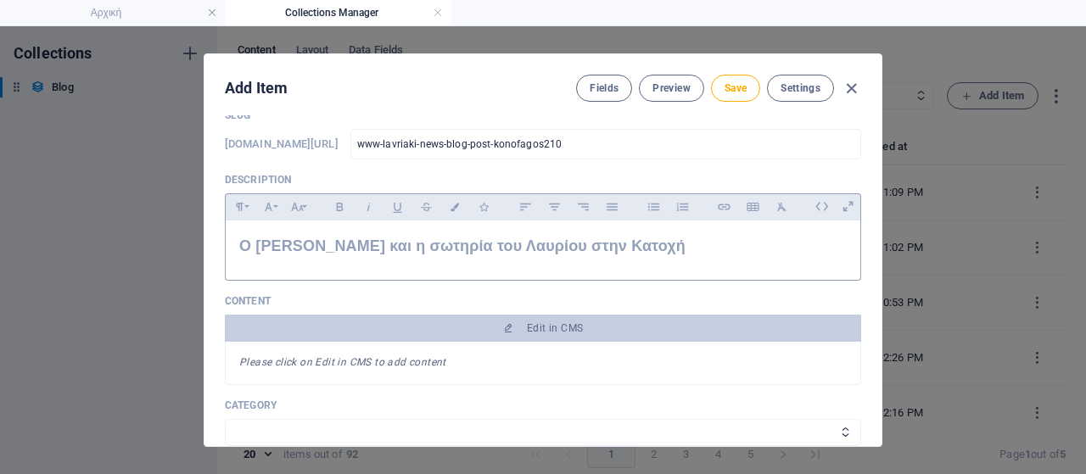
click at [760, 250] on p "Ο [PERSON_NAME] και η σωτηρία του Λαυρίου στην Κατοχή" at bounding box center [542, 246] width 607 height 25
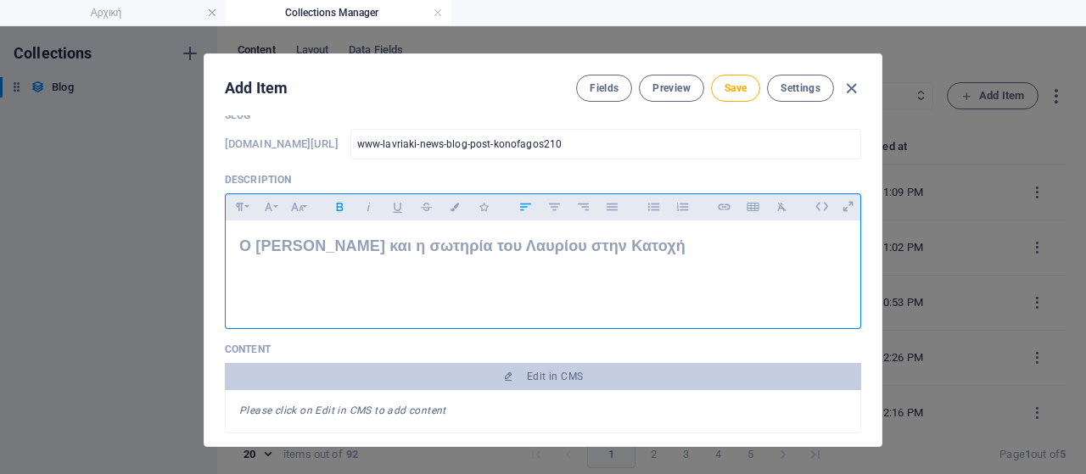
scroll to position [254, 0]
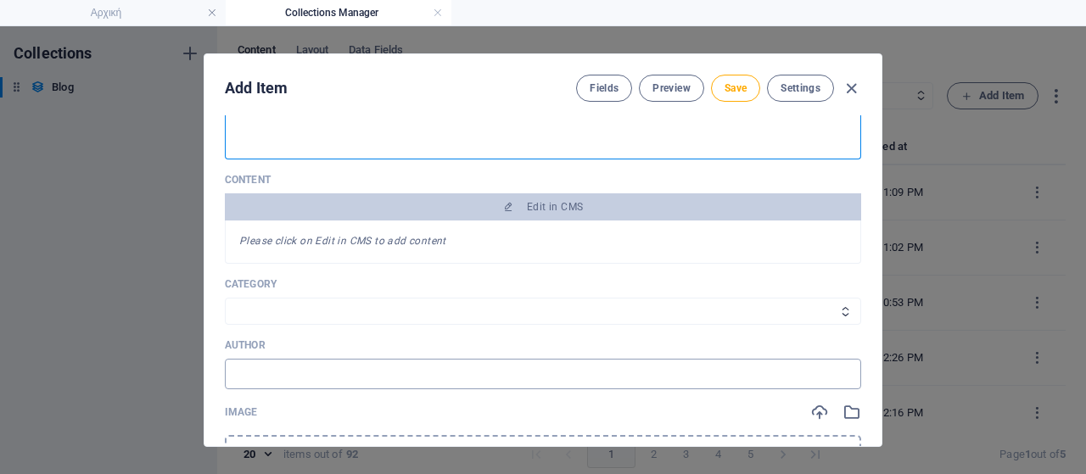
click at [293, 366] on input "text" at bounding box center [543, 374] width 636 height 31
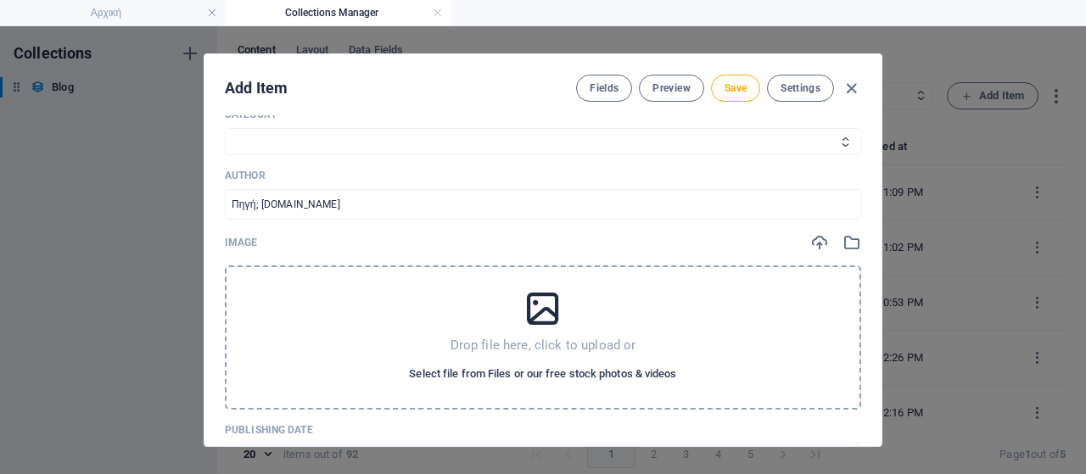
click at [505, 374] on span "Select file from Files or our free stock photos & videos" at bounding box center [542, 374] width 267 height 20
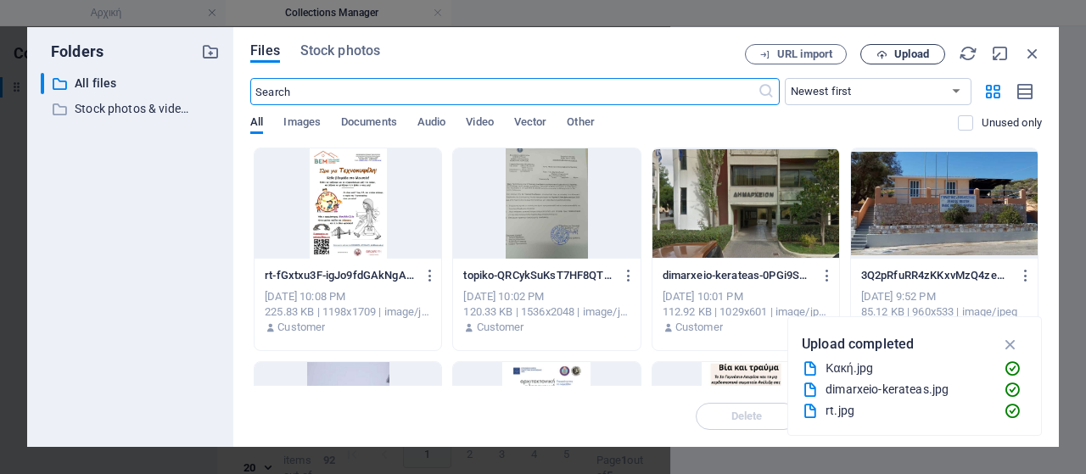
click at [885, 59] on icon "button" at bounding box center [881, 54] width 11 height 11
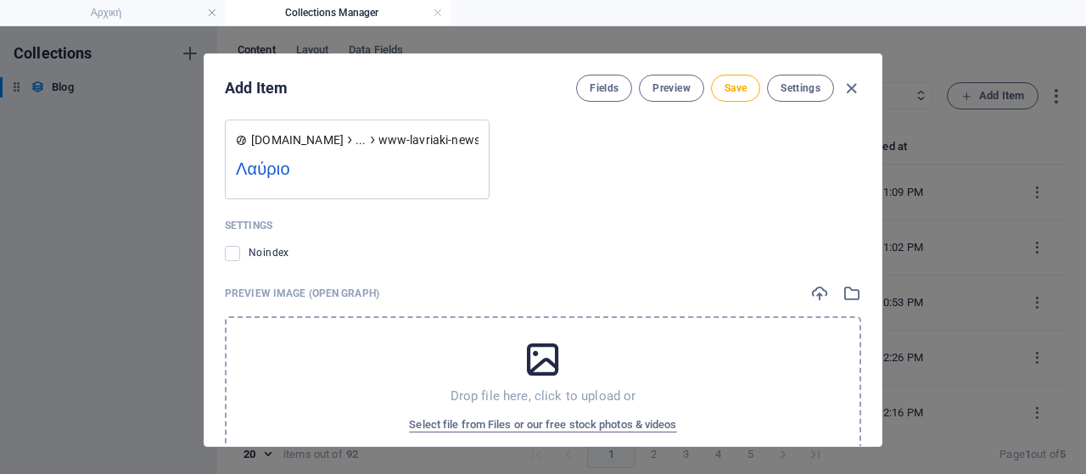
scroll to position [1740, 0]
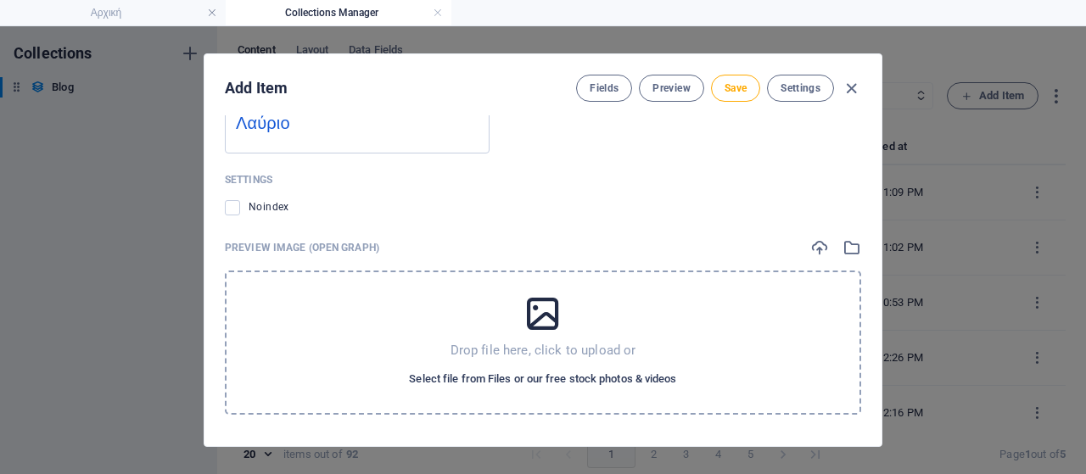
click at [542, 376] on span "Select file from Files or our free stock photos & videos" at bounding box center [542, 379] width 267 height 20
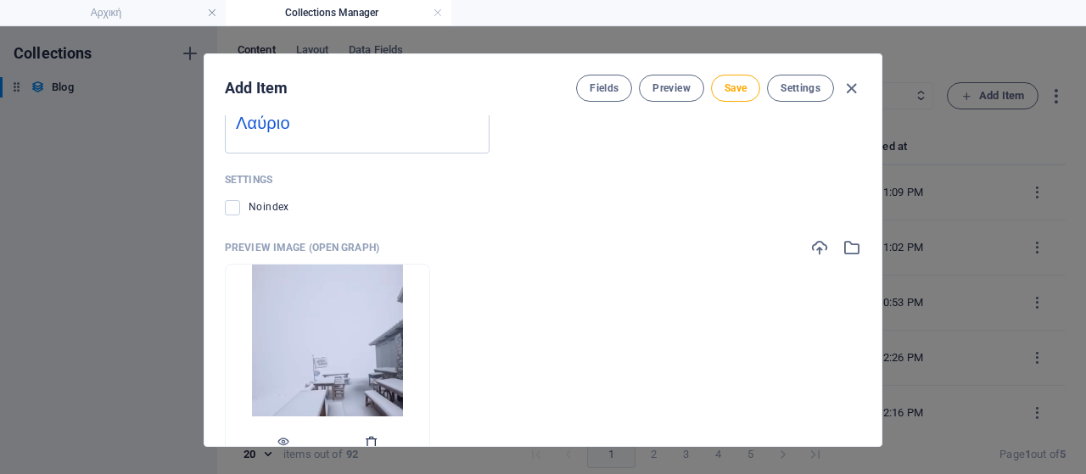
click at [378, 438] on icon "button" at bounding box center [372, 442] width 14 height 14
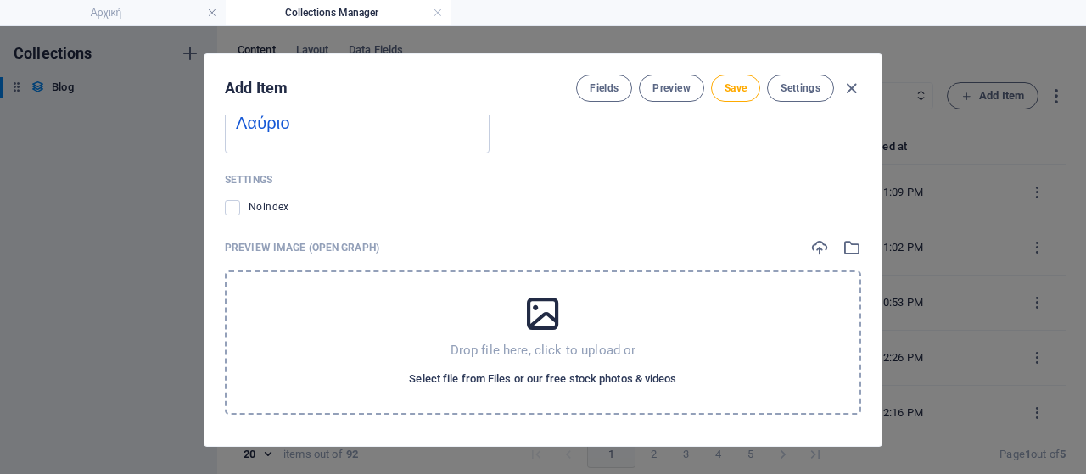
click at [448, 372] on span "Select file from Files or our free stock photos & videos" at bounding box center [542, 379] width 267 height 20
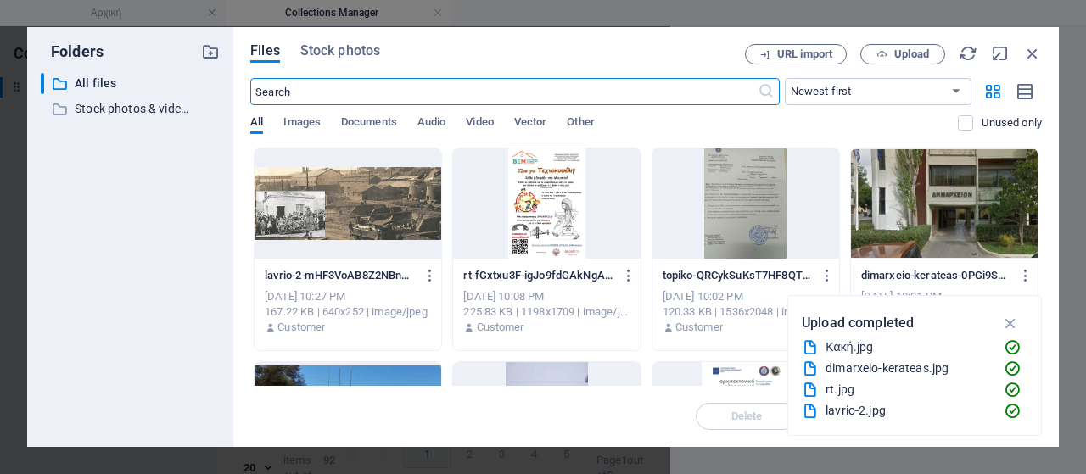
scroll to position [1766, 0]
click at [321, 194] on div at bounding box center [347, 203] width 187 height 110
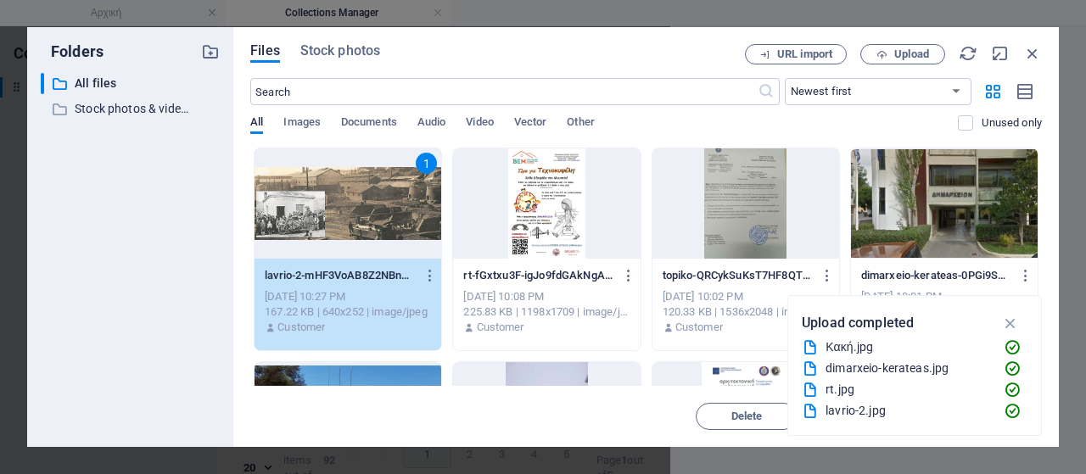
click at [321, 194] on div "1" at bounding box center [347, 203] width 187 height 110
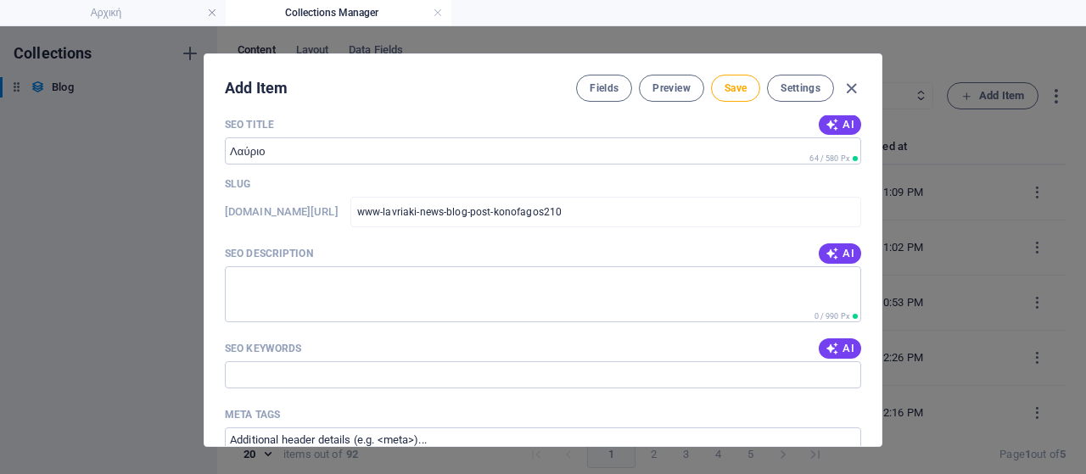
scroll to position [1316, 0]
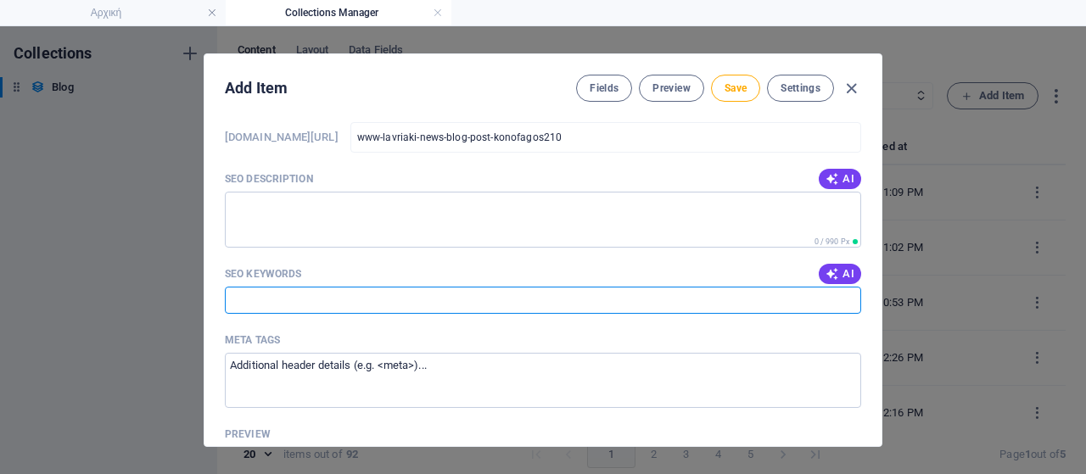
paste input "Δήμος Λαυρεωτικής, [PERSON_NAME], [PERSON_NAME], Κατοχή, πείνα, ΕΑΜ, ΕΜΠ, Τεχνο…"
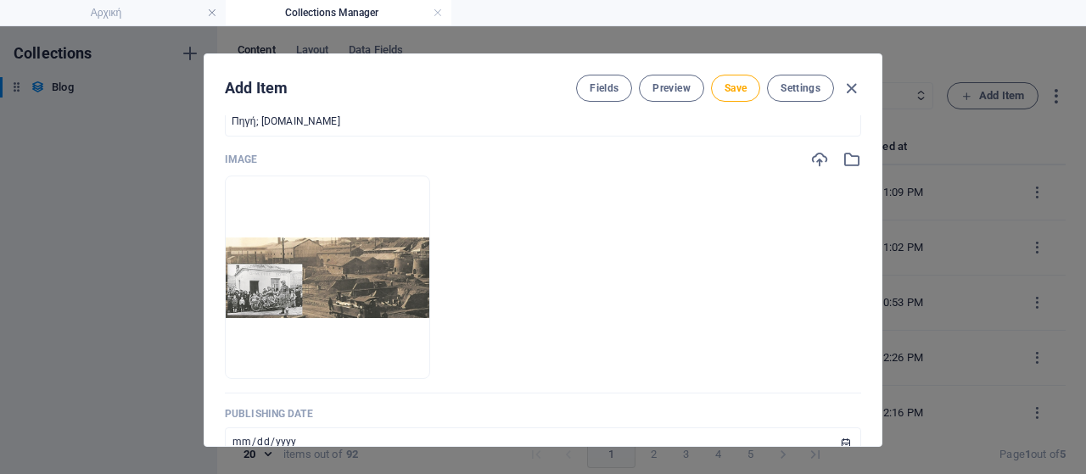
scroll to position [468, 0]
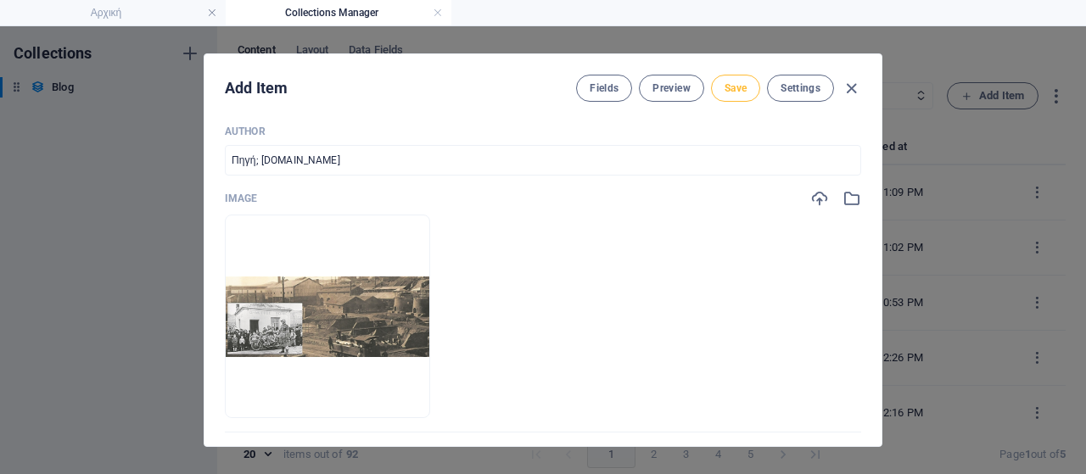
click at [729, 83] on span "Save" at bounding box center [735, 88] width 22 height 14
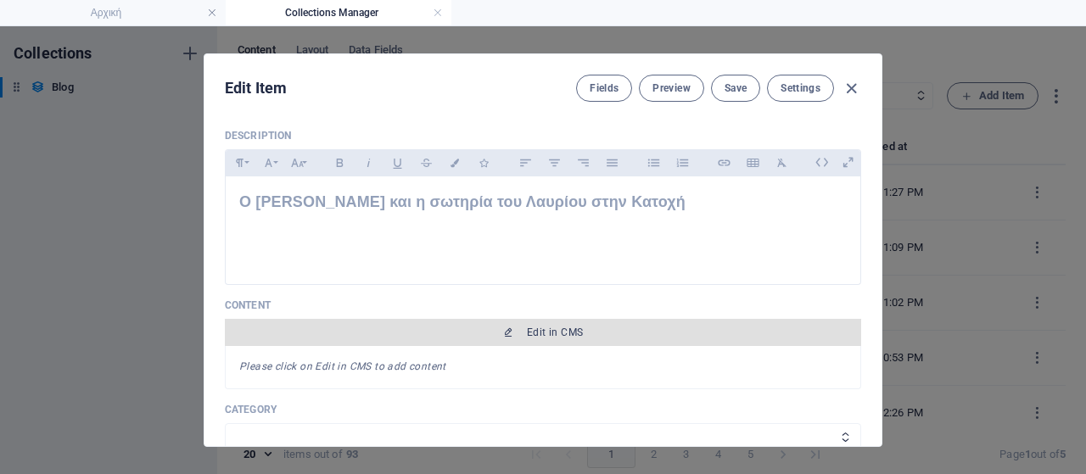
click at [577, 335] on span "Edit in CMS" at bounding box center [555, 333] width 56 height 14
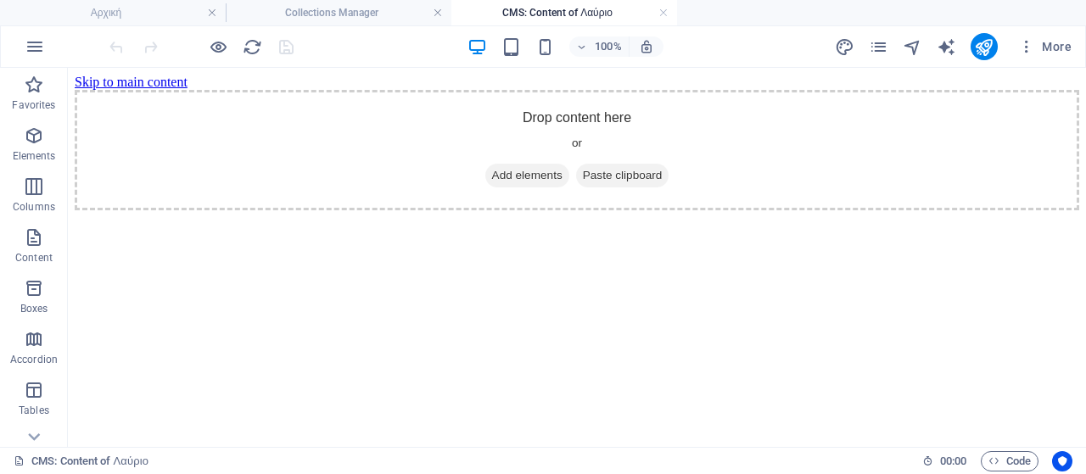
scroll to position [170, 0]
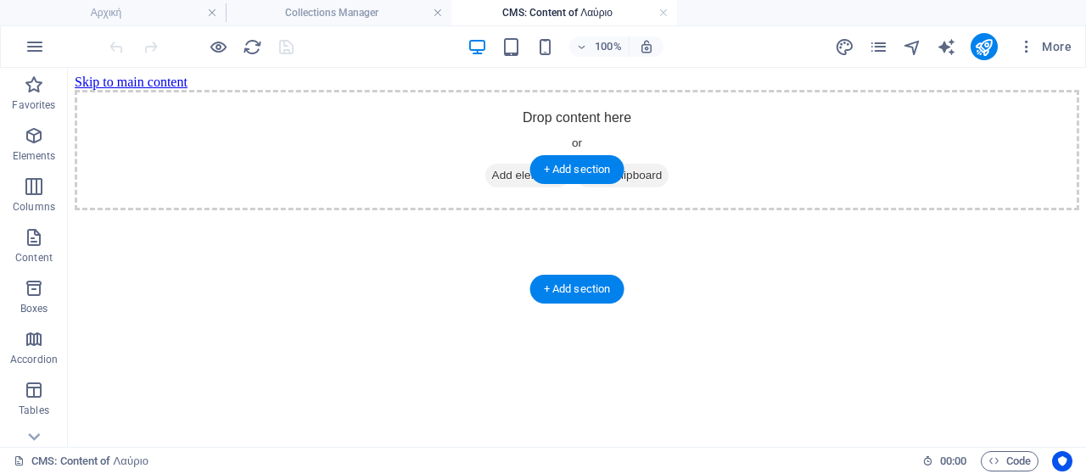
click at [520, 187] on span "Add elements" at bounding box center [527, 176] width 84 height 24
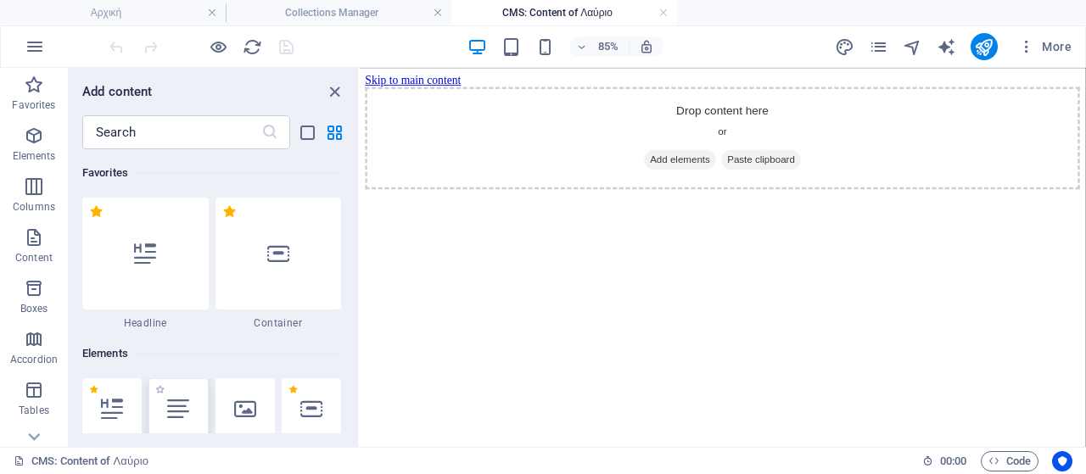
click at [170, 407] on icon at bounding box center [178, 409] width 22 height 22
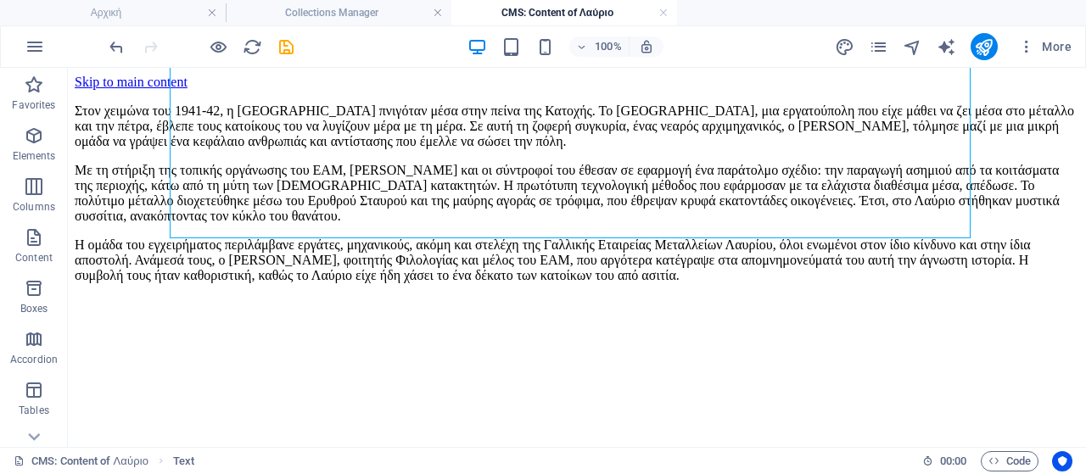
scroll to position [254, 0]
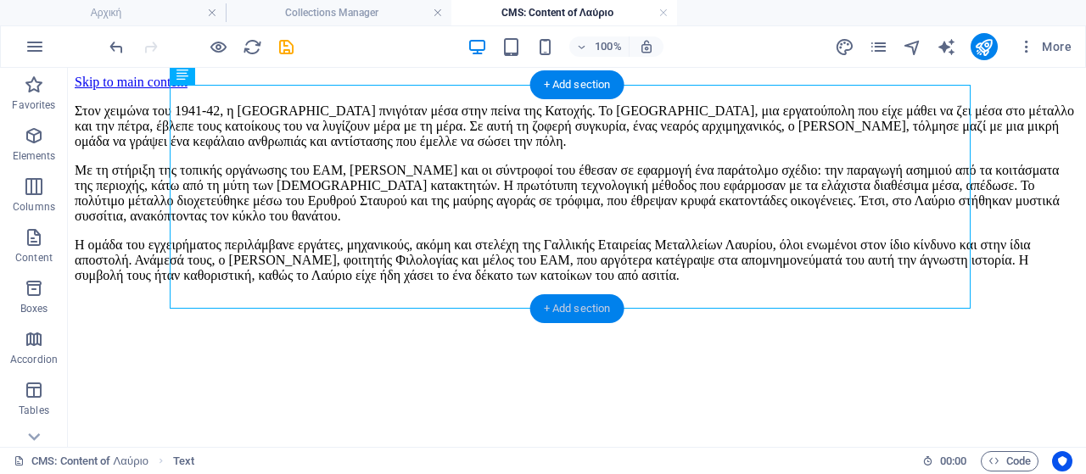
click at [567, 308] on div "+ Add section" at bounding box center [577, 308] width 94 height 29
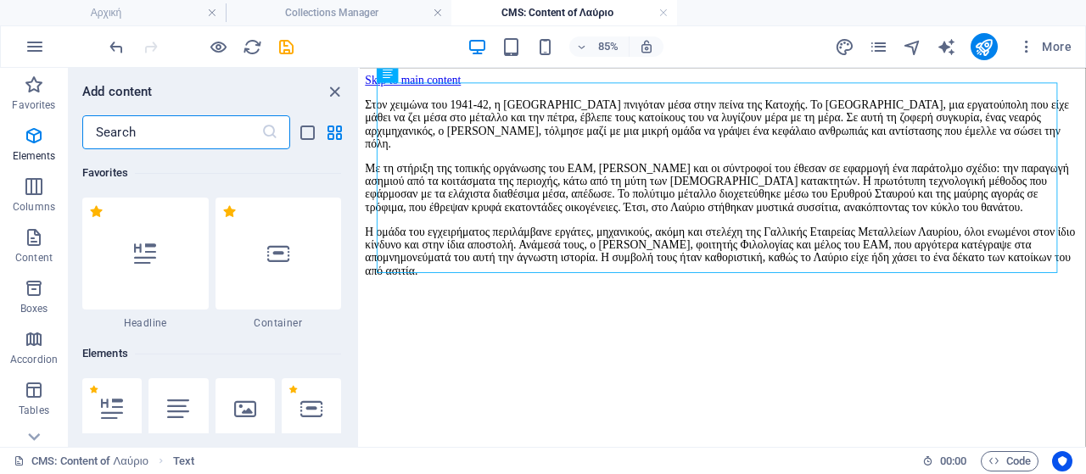
scroll to position [0, 0]
click at [261, 407] on div at bounding box center [244, 408] width 59 height 61
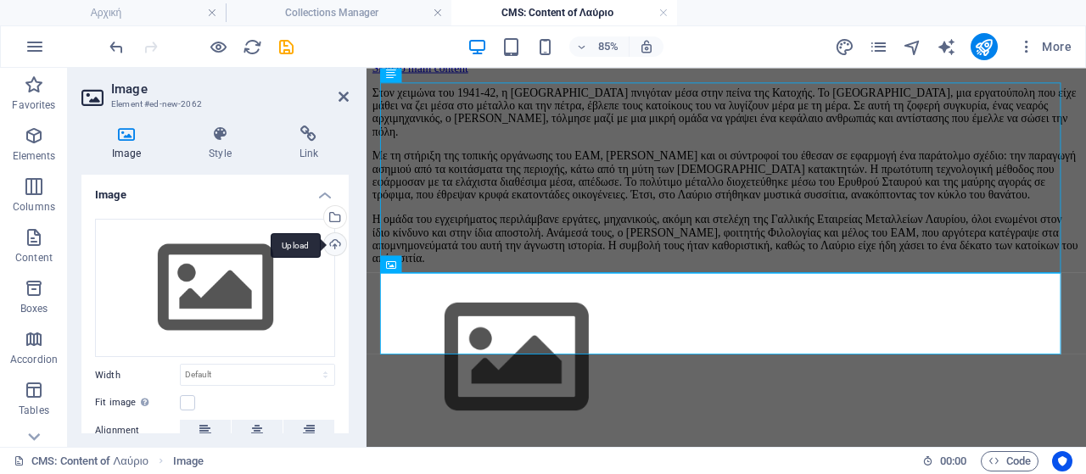
click at [331, 247] on div "Upload" at bounding box center [333, 245] width 25 height 25
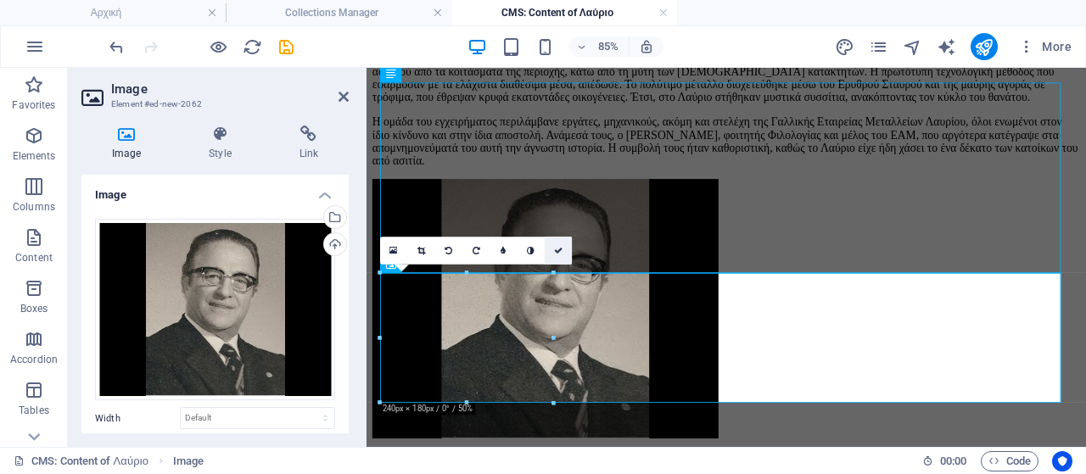
click at [557, 252] on icon at bounding box center [558, 250] width 8 height 8
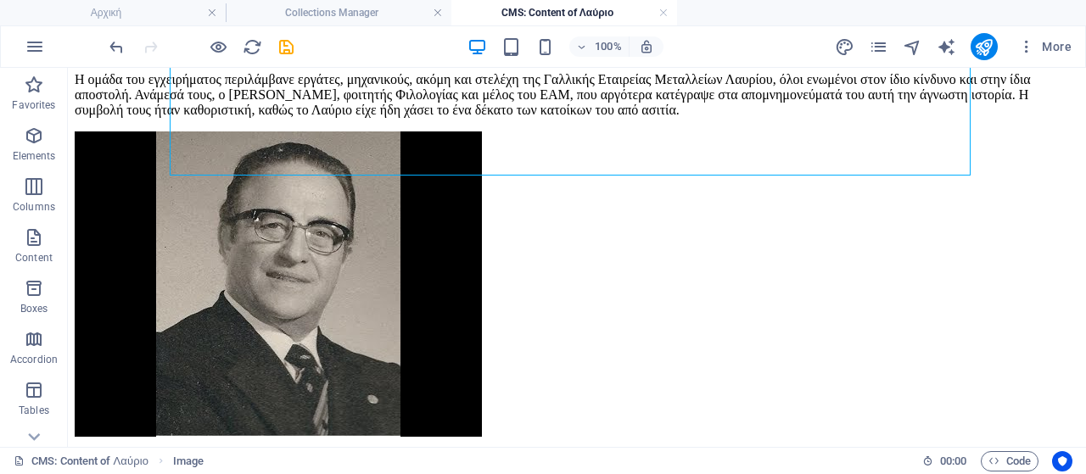
scroll to position [370, 0]
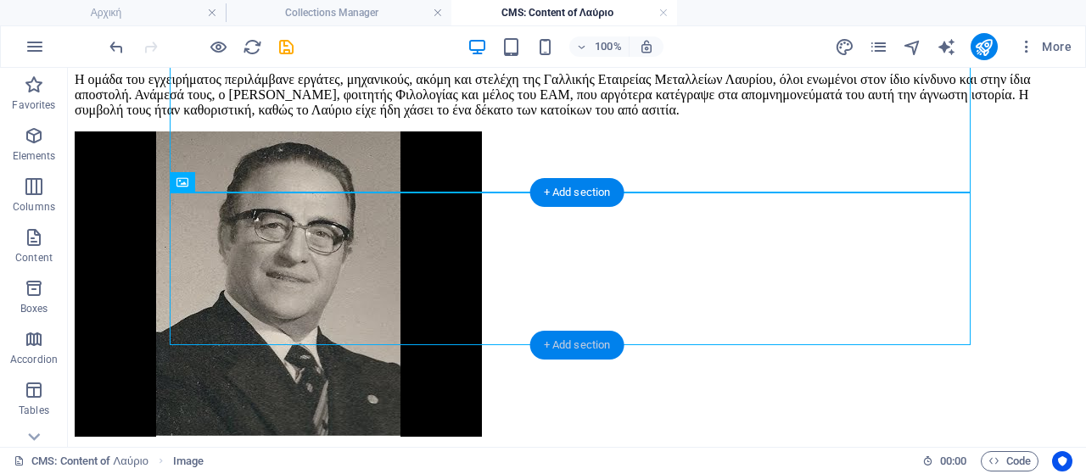
click at [594, 343] on div "+ Add section" at bounding box center [577, 345] width 94 height 29
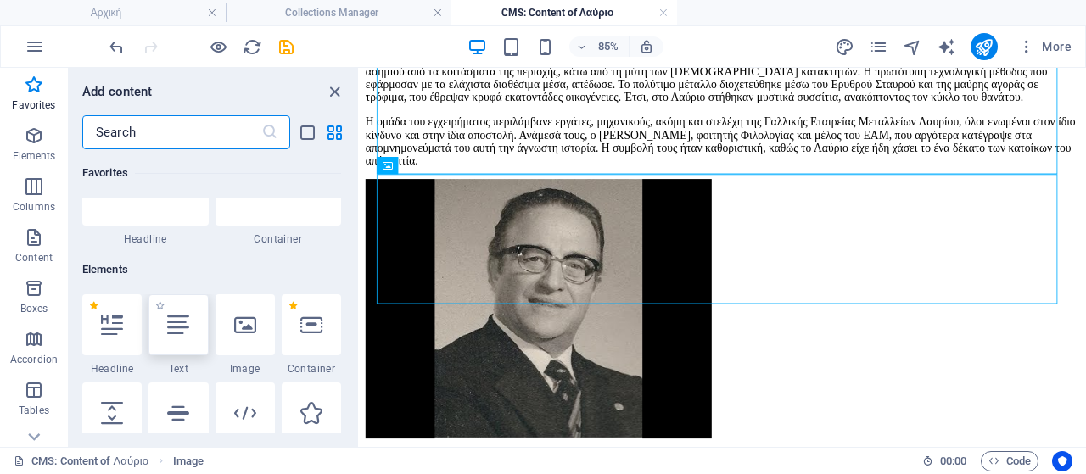
scroll to position [0, 0]
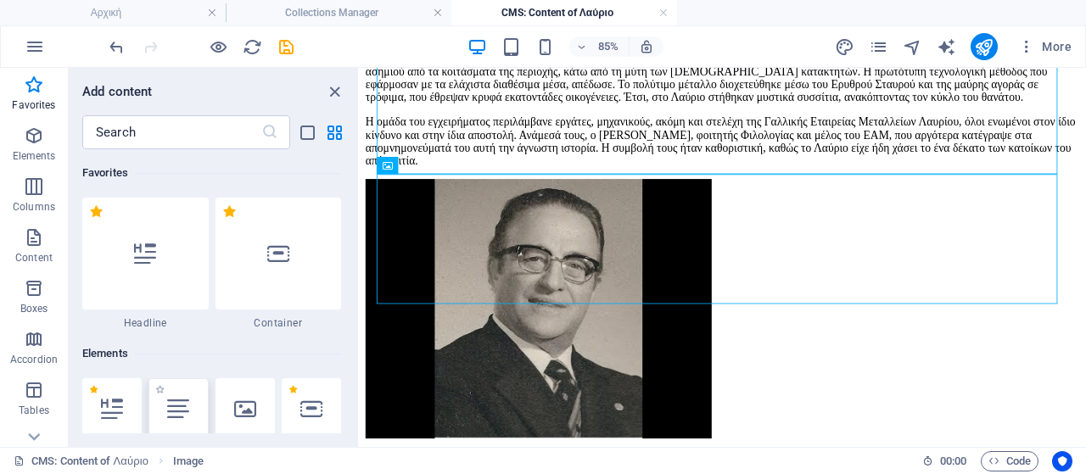
click at [183, 425] on div at bounding box center [177, 408] width 59 height 61
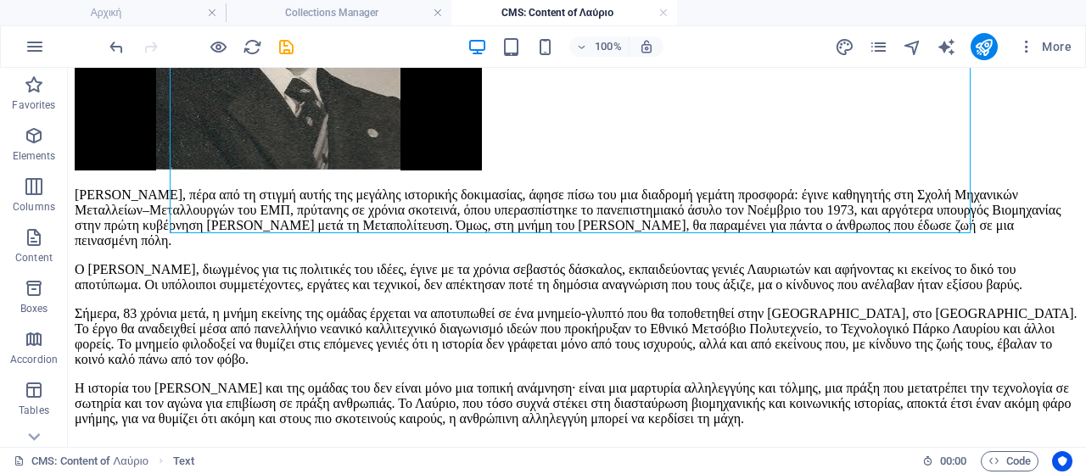
scroll to position [695, 0]
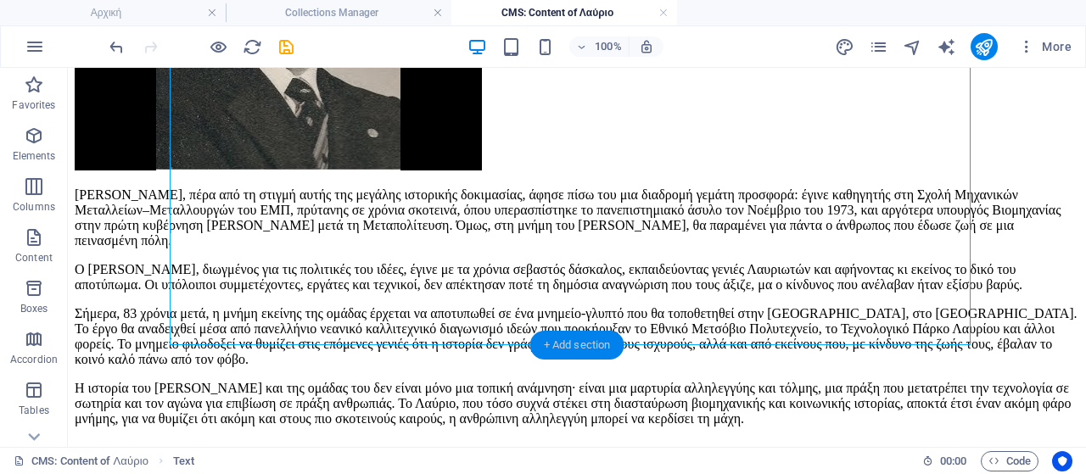
drag, startPoint x: 577, startPoint y: 341, endPoint x: 217, endPoint y: 274, distance: 365.8
click at [577, 342] on div "+ Add section" at bounding box center [577, 345] width 94 height 29
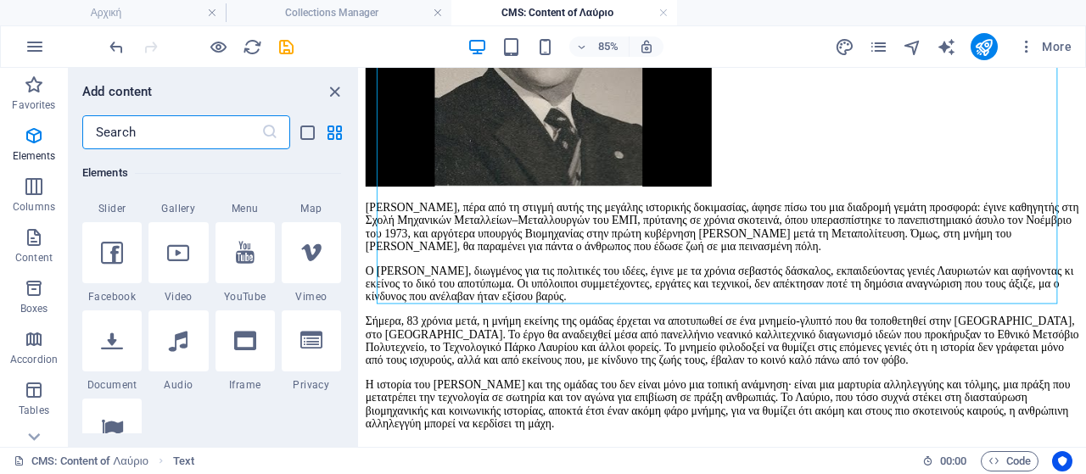
scroll to position [169, 0]
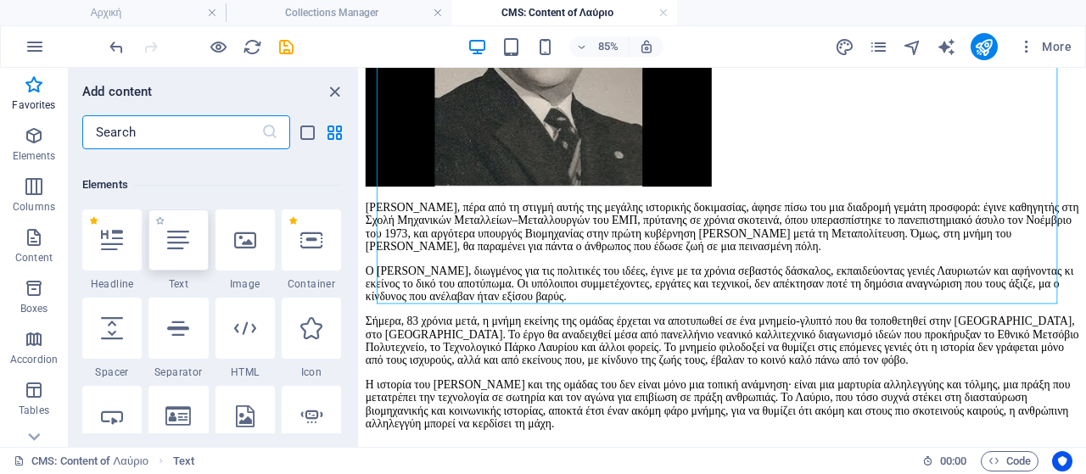
click at [188, 232] on icon at bounding box center [178, 240] width 22 height 22
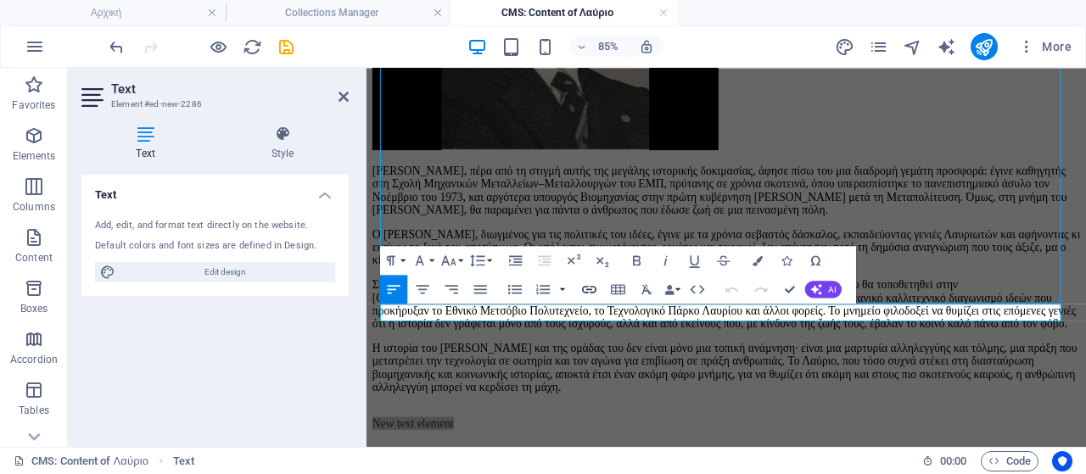
click at [594, 289] on icon "button" at bounding box center [588, 289] width 17 height 17
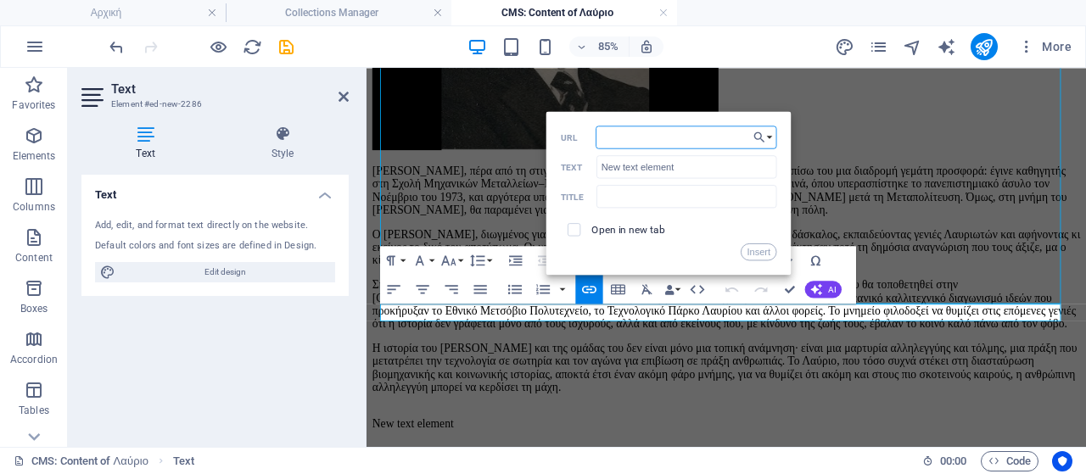
paste input "[URL][DOMAIN_NAME]"
drag, startPoint x: 1051, startPoint y: 236, endPoint x: 572, endPoint y: 189, distance: 480.6
click at [723, 182] on div "[URL][DOMAIN_NAME] URL New text element Text Title Open in new tab Insert" at bounding box center [669, 193] width 216 height 135
click at [717, 165] on input "New text element" at bounding box center [686, 166] width 181 height 23
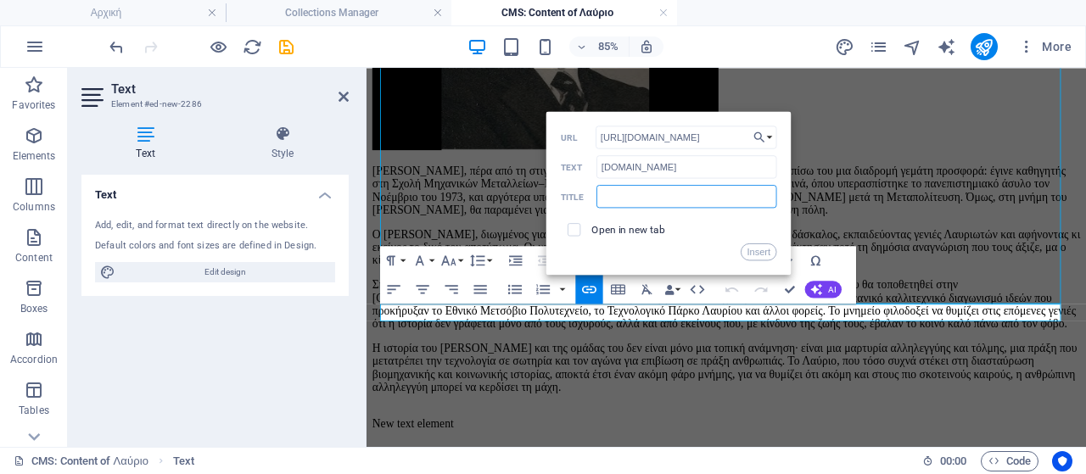
click at [672, 199] on input "text" at bounding box center [686, 196] width 181 height 23
click at [756, 259] on button "Insert" at bounding box center [758, 251] width 36 height 17
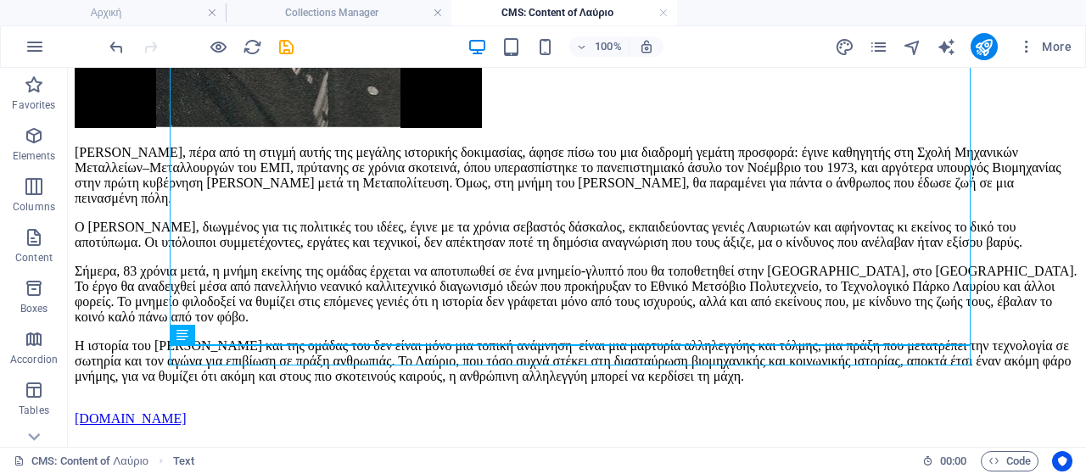
click at [301, 45] on div "100% More" at bounding box center [592, 46] width 972 height 27
click at [285, 46] on icon "save" at bounding box center [286, 47] width 20 height 20
click at [254, 50] on icon "reload" at bounding box center [253, 47] width 20 height 20
click at [141, 17] on h4 "Αρχική" at bounding box center [113, 12] width 226 height 19
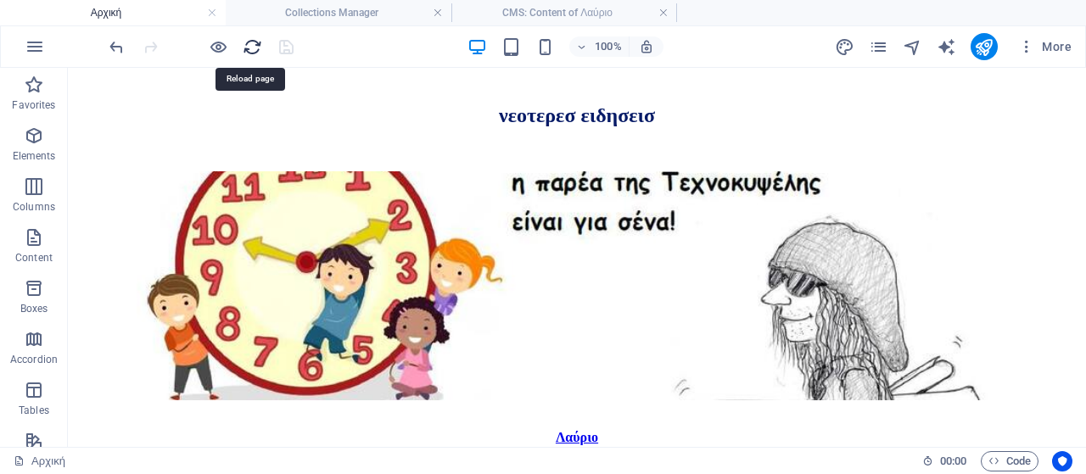
click at [251, 41] on icon "reload" at bounding box center [253, 47] width 20 height 20
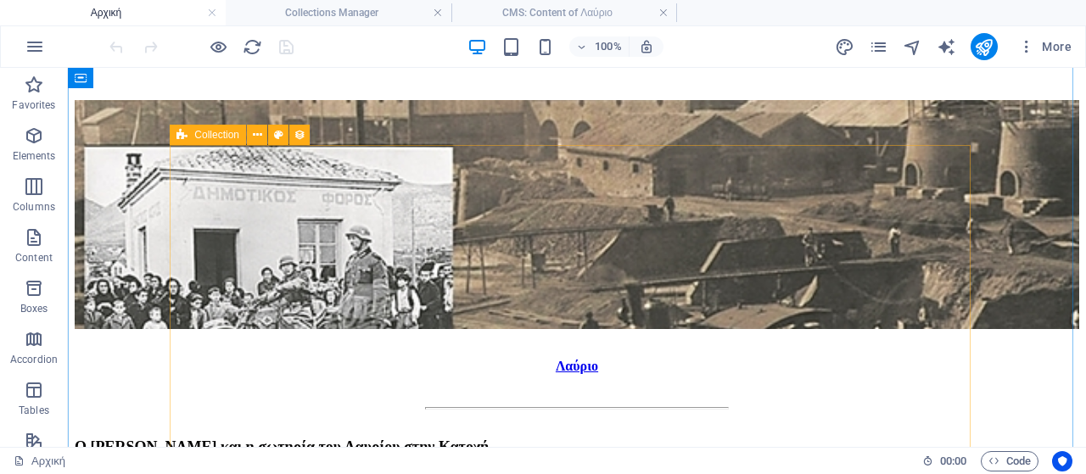
scroll to position [965, 0]
